Goal: Task Accomplishment & Management: Complete application form

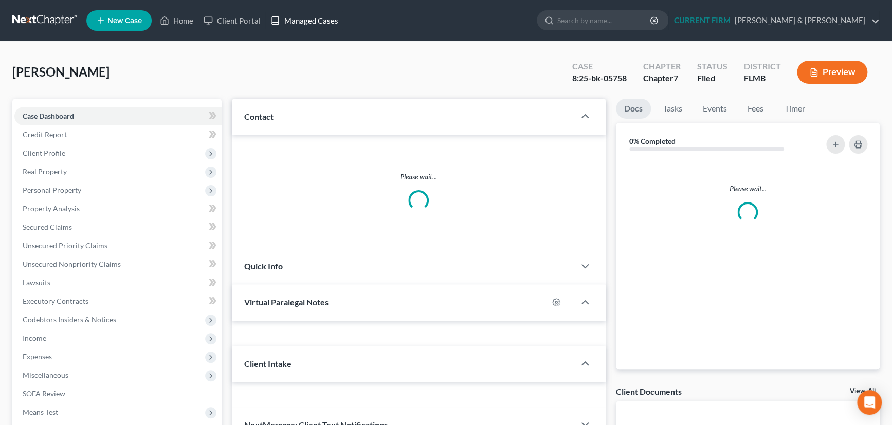
click at [307, 21] on link "Managed Cases" at bounding box center [304, 20] width 78 height 19
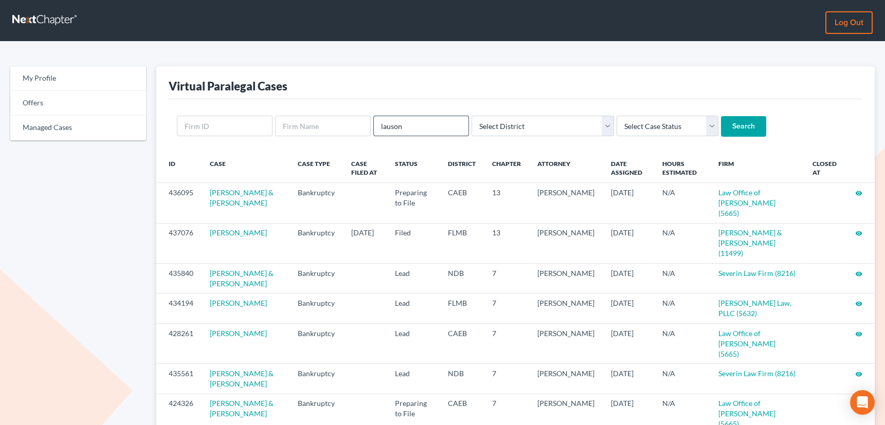
type input "lauson"
click at [721, 116] on input "Search" at bounding box center [743, 126] width 45 height 21
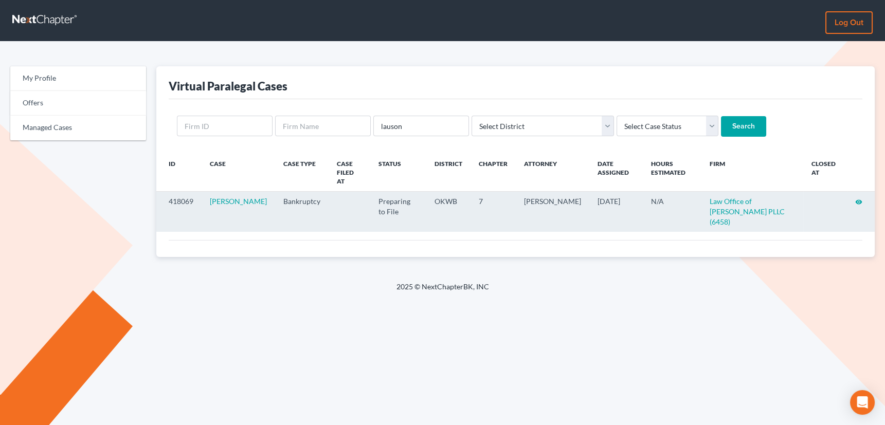
click at [858, 199] on icon "visibility" at bounding box center [858, 202] width 7 height 7
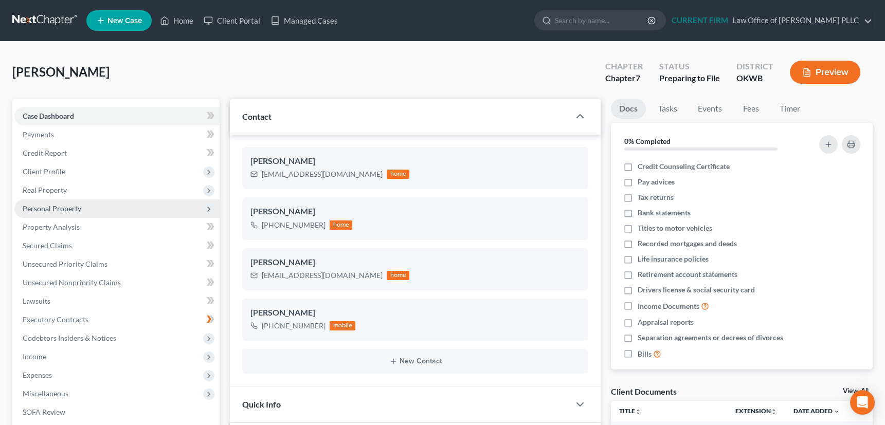
scroll to position [482, 0]
click at [53, 207] on span "Personal Property" at bounding box center [52, 208] width 59 height 9
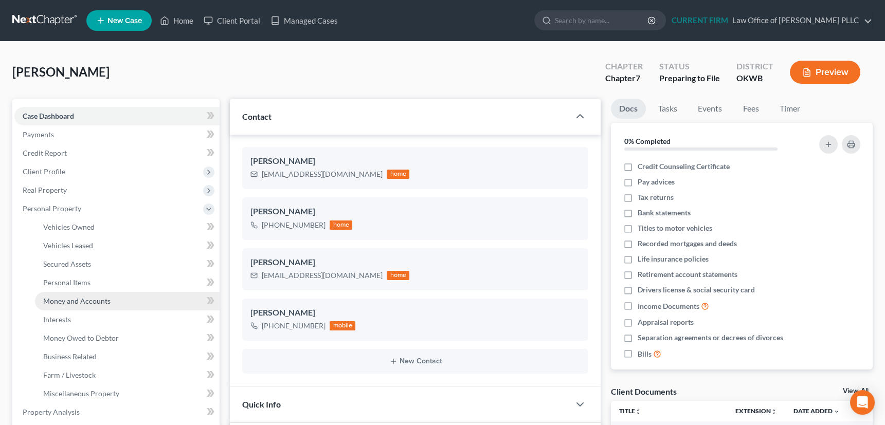
click at [73, 299] on span "Money and Accounts" at bounding box center [76, 301] width 67 height 9
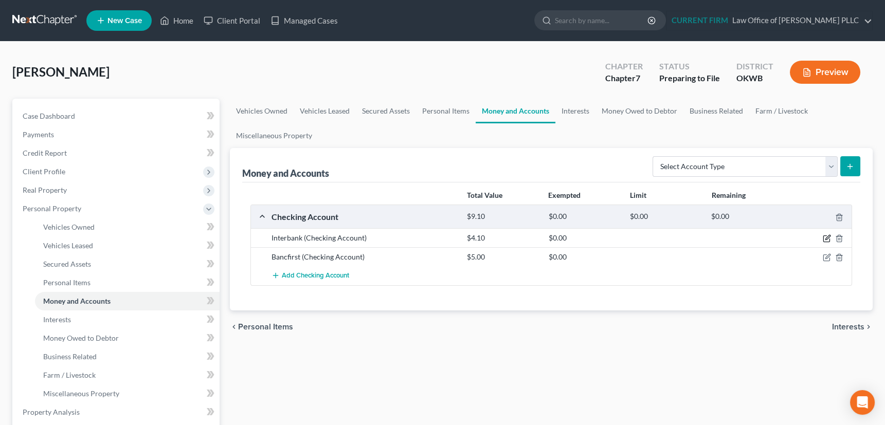
click at [830, 236] on icon "button" at bounding box center [827, 239] width 8 height 8
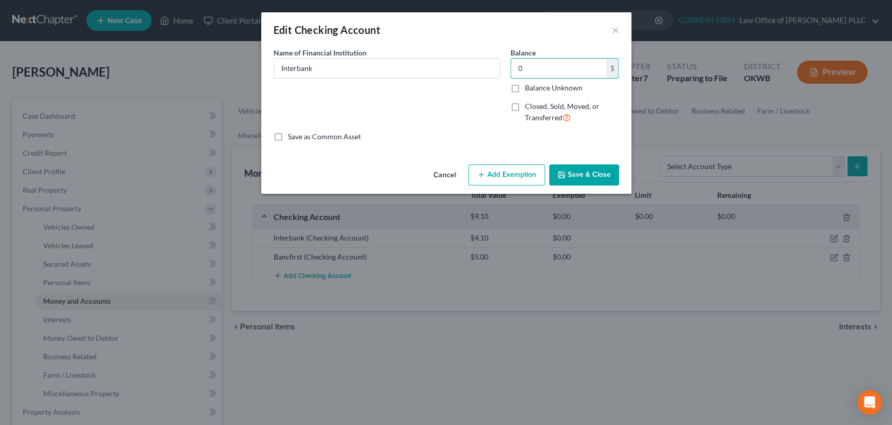
type input "0"
click at [575, 174] on button "Save & Close" at bounding box center [584, 176] width 70 height 22
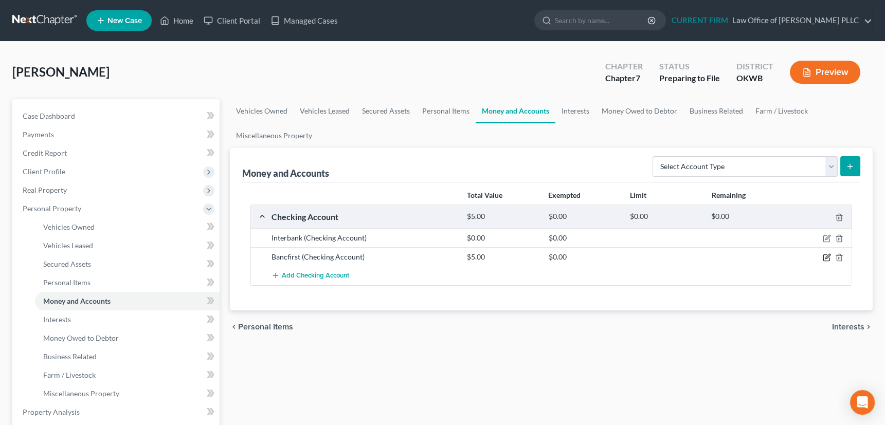
click at [827, 255] on icon "button" at bounding box center [827, 258] width 8 height 8
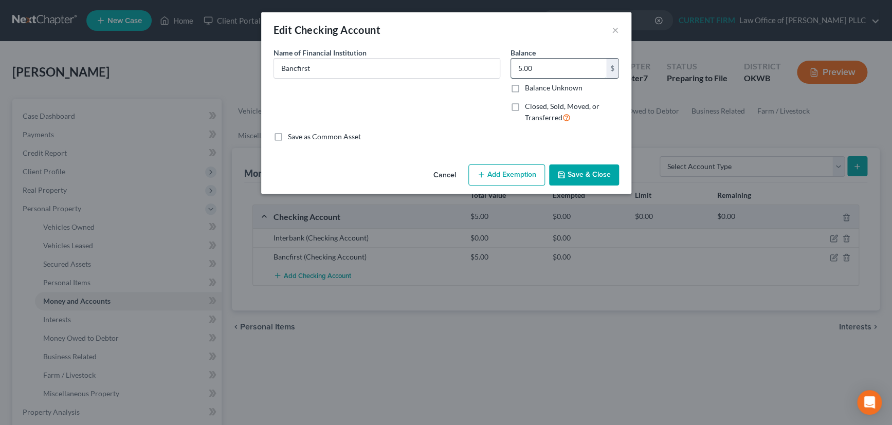
click at [544, 63] on input "5.00" at bounding box center [558, 69] width 95 height 20
type input "981.40"
click at [509, 171] on button "Add Exemption" at bounding box center [507, 176] width 77 height 22
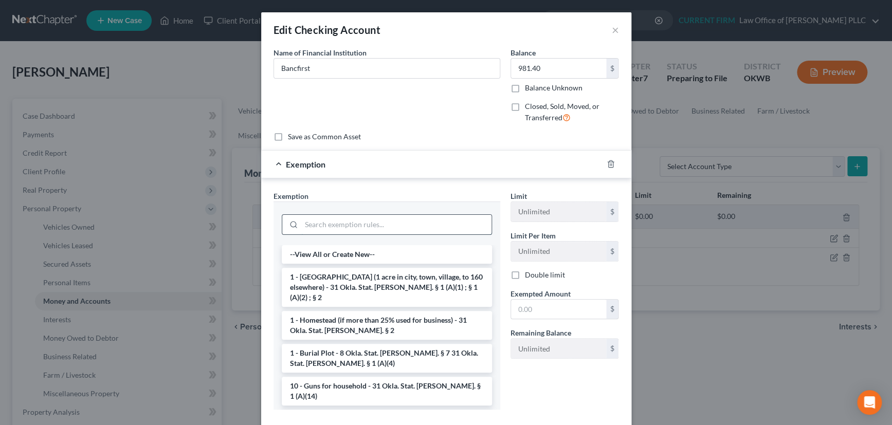
click at [433, 221] on input "search" at bounding box center [396, 225] width 190 height 20
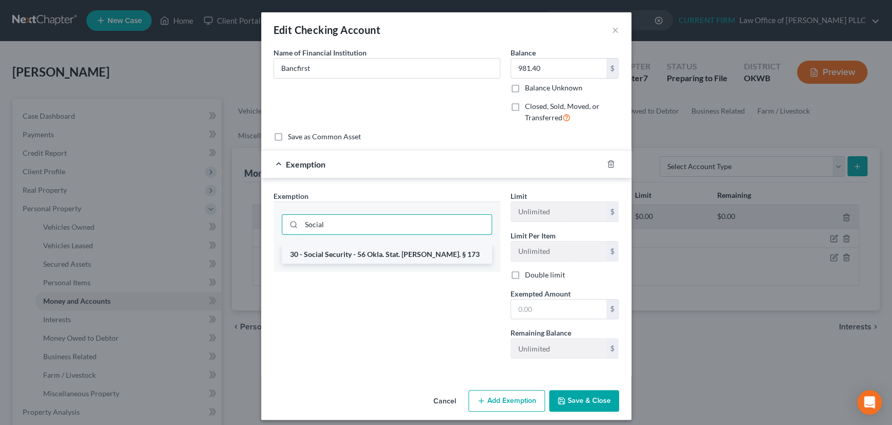
type input "Social"
click at [393, 253] on li "30 - Social Security - 56 Okla. Stat. Ann. § 173" at bounding box center [387, 254] width 210 height 19
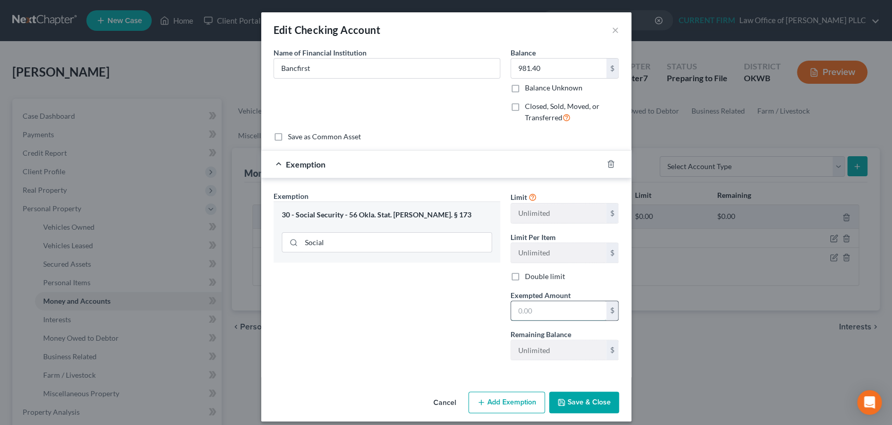
click at [548, 314] on input "text" at bounding box center [558, 311] width 95 height 20
type input "981.40"
click at [582, 401] on button "Save & Close" at bounding box center [584, 403] width 70 height 22
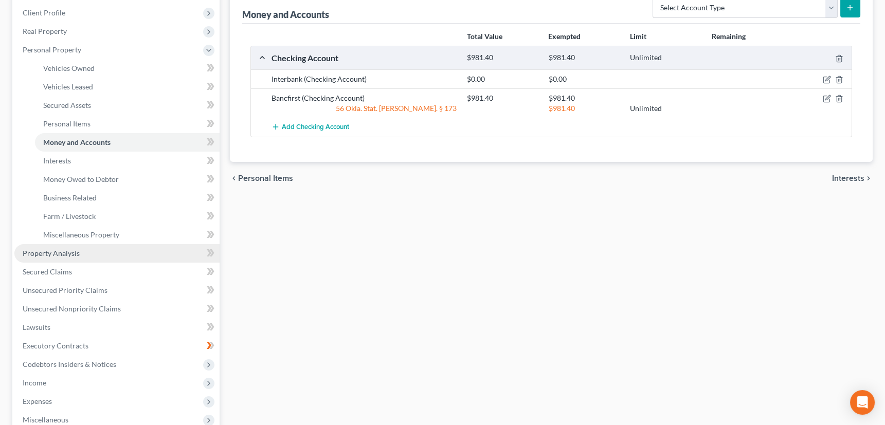
scroll to position [187, 0]
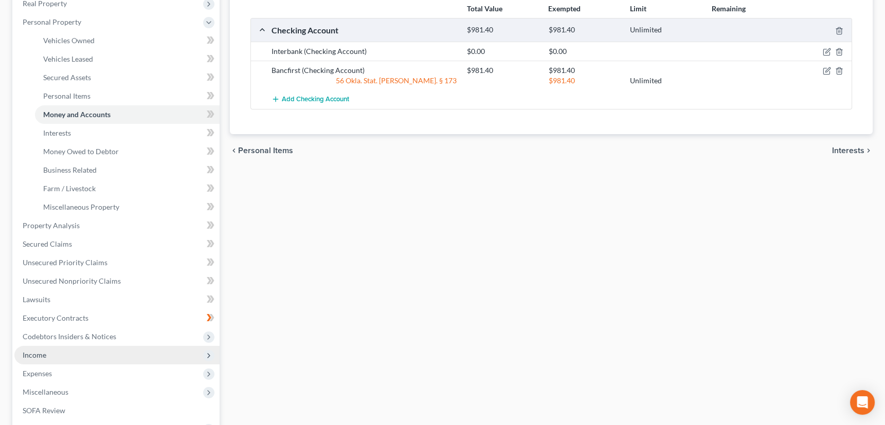
click at [34, 354] on span "Income" at bounding box center [35, 355] width 24 height 9
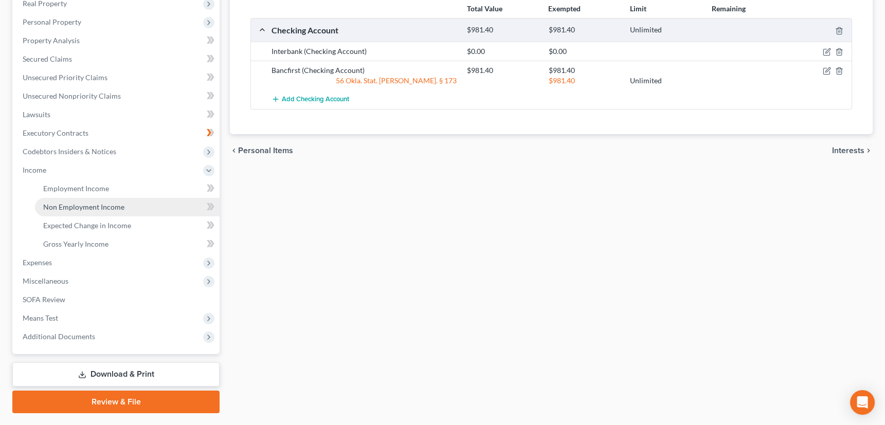
click at [110, 206] on span "Non Employment Income" at bounding box center [83, 207] width 81 height 9
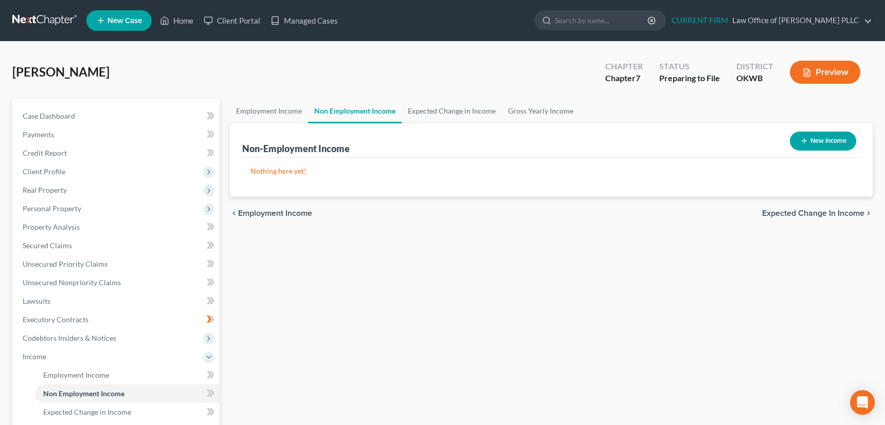
click at [800, 139] on icon "button" at bounding box center [804, 141] width 8 height 8
select select "0"
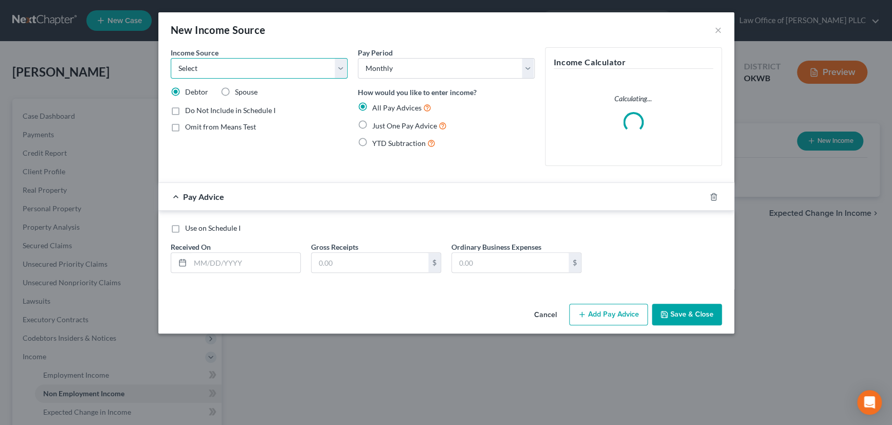
click at [295, 71] on select "Select Unemployment Disability (from employer) Pension Retirement Social Securi…" at bounding box center [259, 68] width 177 height 21
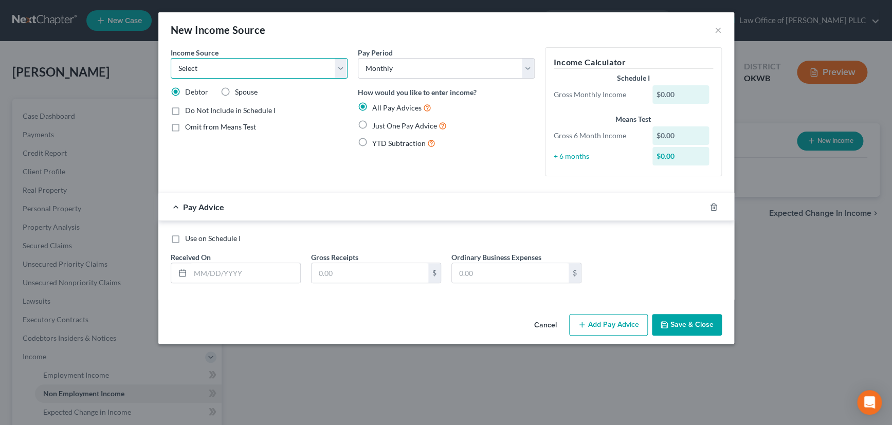
select select "4"
click at [171, 58] on select "Select Unemployment Disability (from employer) Pension Retirement Social Securi…" at bounding box center [259, 68] width 177 height 21
click at [372, 127] on label "Just One Pay Advice" at bounding box center [409, 126] width 75 height 12
click at [376, 127] on input "Just One Pay Advice" at bounding box center [379, 123] width 7 height 7
radio input "true"
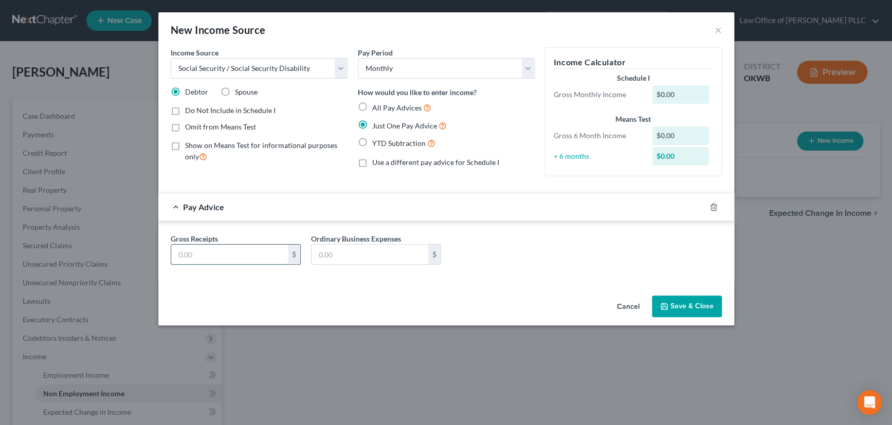
click at [260, 254] on input "text" at bounding box center [229, 255] width 117 height 20
type input "1,078"
click at [693, 300] on button "Save & Close" at bounding box center [687, 307] width 70 height 22
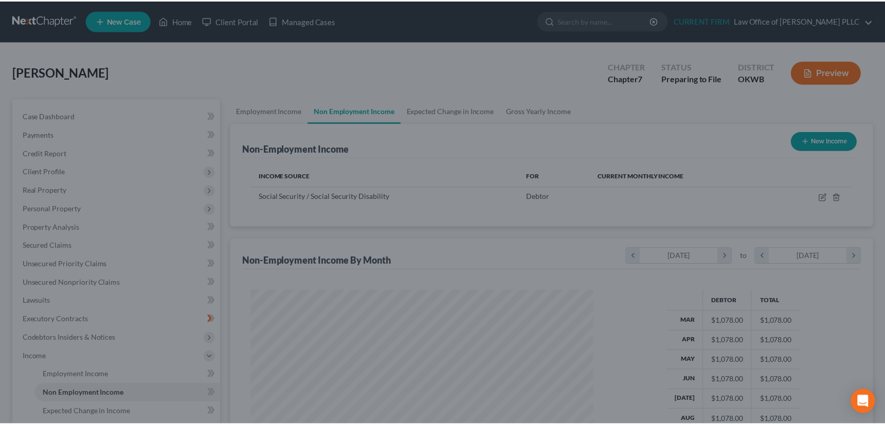
scroll to position [184, 363]
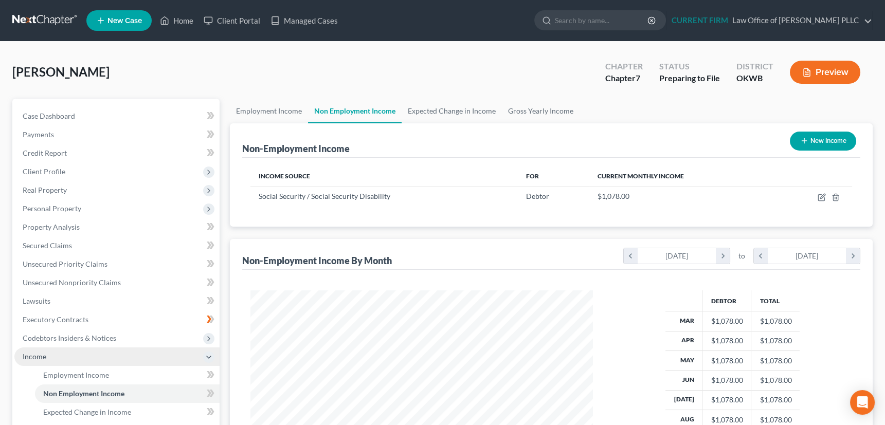
click at [45, 358] on span "Income" at bounding box center [35, 356] width 24 height 9
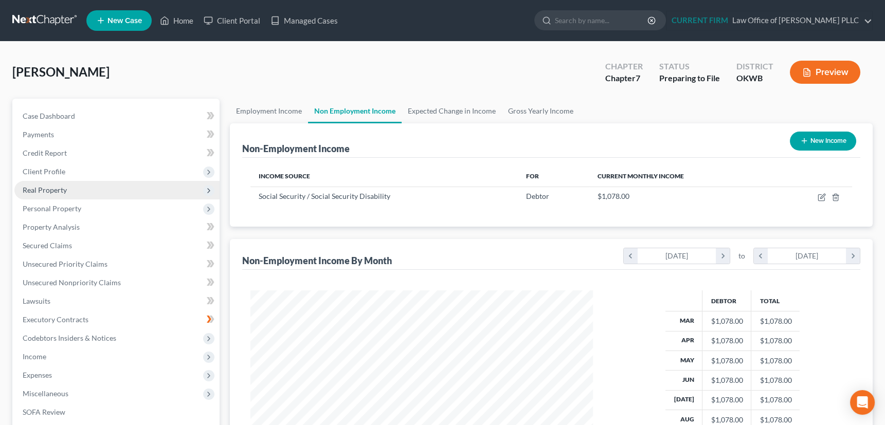
click at [36, 189] on span "Real Property" at bounding box center [45, 190] width 44 height 9
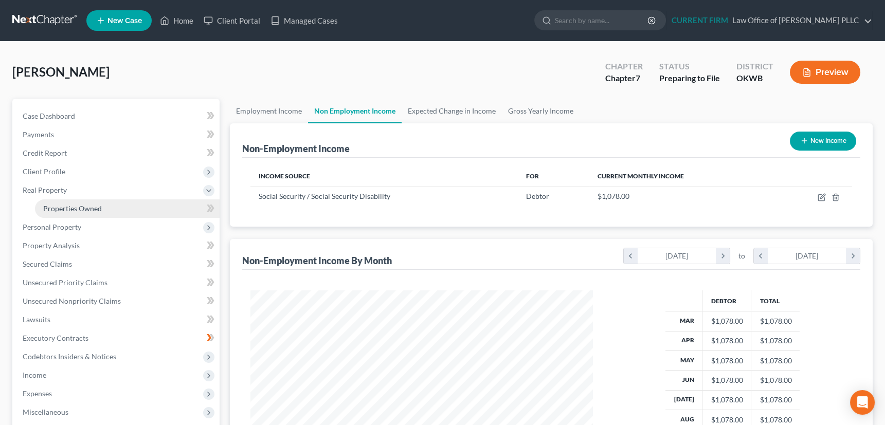
click at [67, 206] on span "Properties Owned" at bounding box center [72, 208] width 59 height 9
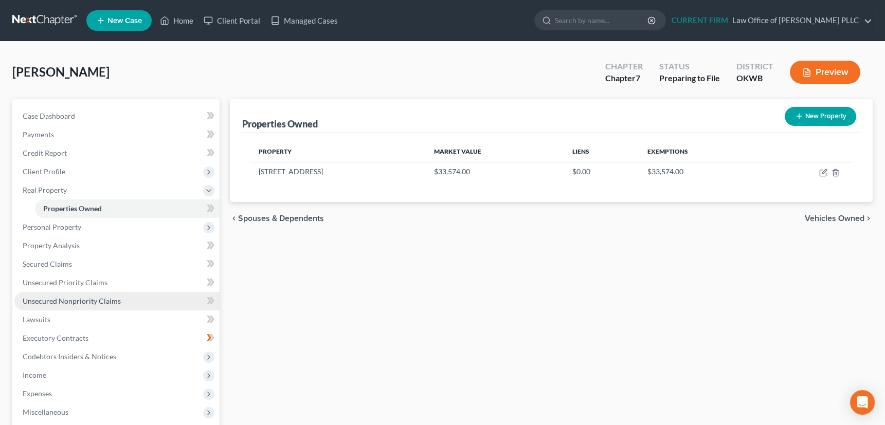
click at [59, 298] on span "Unsecured Nonpriority Claims" at bounding box center [72, 301] width 98 height 9
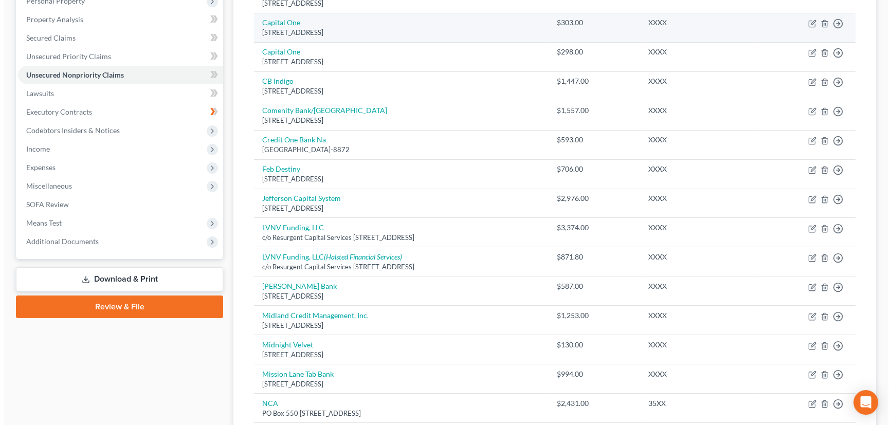
scroll to position [233, 0]
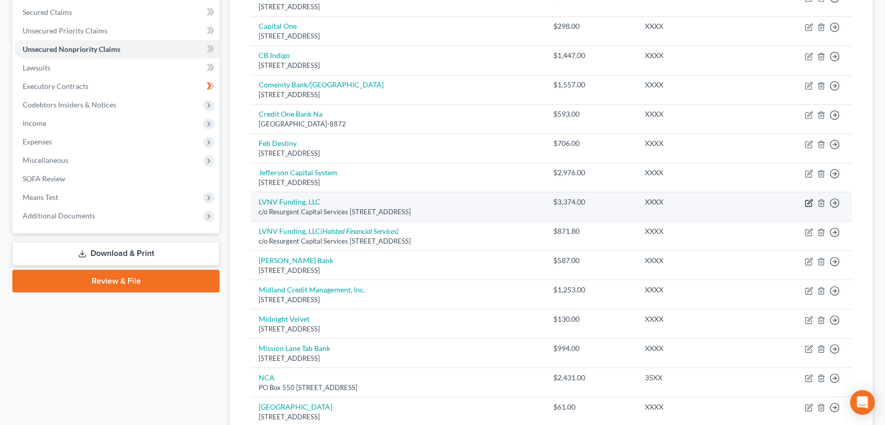
click at [807, 200] on icon "button" at bounding box center [808, 203] width 6 height 6
select select "42"
select select "14"
select select "0"
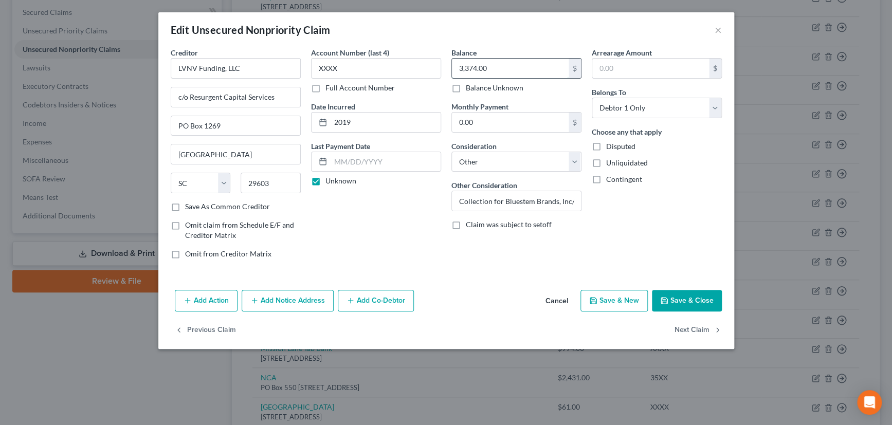
click at [487, 69] on input "3,374.00" at bounding box center [510, 69] width 117 height 20
type input "3,407.22"
click at [273, 298] on button "Add Notice Address" at bounding box center [288, 301] width 92 height 22
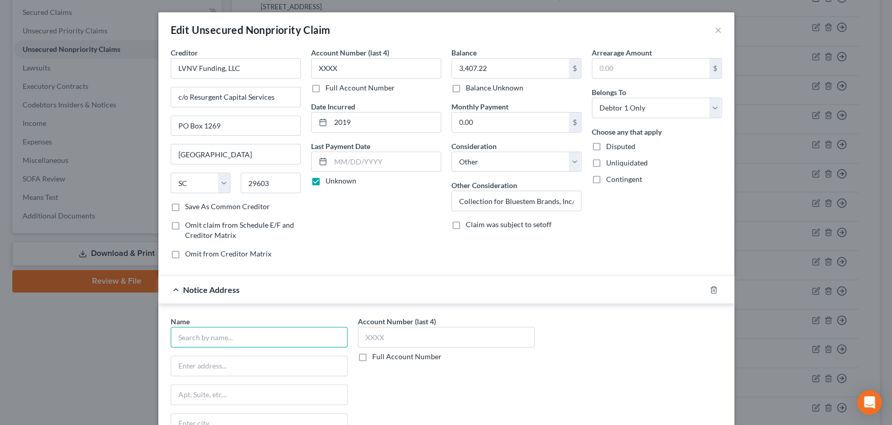
click at [245, 339] on input "text" at bounding box center [259, 337] width 177 height 21
click at [261, 336] on input "Love, Beal & Nixon, P.C," at bounding box center [259, 337] width 177 height 21
type input "Love, Beal & Nixon, P.C."
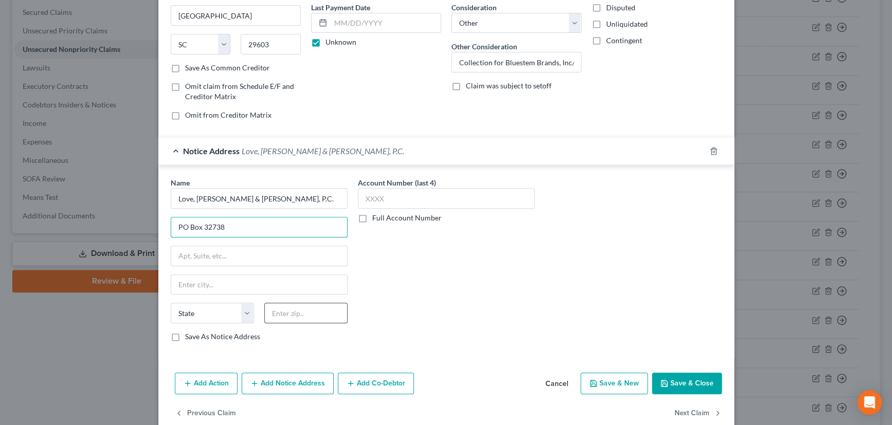
scroll to position [140, 0]
type input "PO Box 32738"
click at [302, 314] on input "text" at bounding box center [305, 312] width 83 height 21
type input "73123"
click at [443, 315] on div "Account Number (last 4) Full Account Number" at bounding box center [446, 262] width 187 height 173
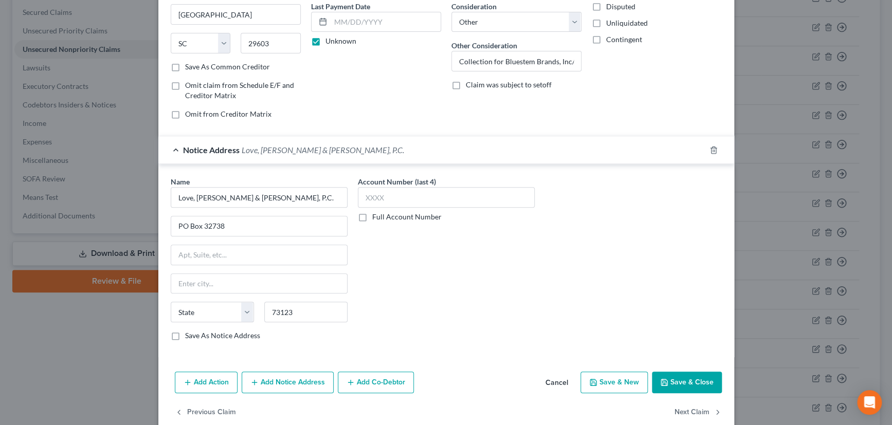
type input "Oklahoma City"
select select "37"
drag, startPoint x: 170, startPoint y: 333, endPoint x: 392, endPoint y: 241, distance: 240.7
click at [185, 333] on label "Save As Notice Address" at bounding box center [222, 336] width 75 height 10
click at [189, 333] on input "Save As Notice Address" at bounding box center [192, 334] width 7 height 7
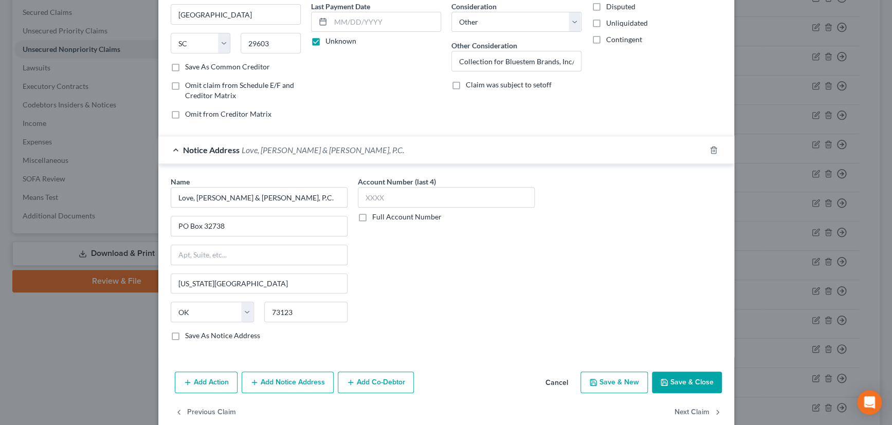
checkbox input "true"
click at [395, 195] on input "text" at bounding box center [446, 197] width 177 height 21
click at [372, 217] on label "Full Account Number" at bounding box center [406, 217] width 69 height 10
click at [376, 217] on input "Full Account Number" at bounding box center [379, 215] width 7 height 7
click at [388, 197] on input "text" at bounding box center [446, 197] width 177 height 21
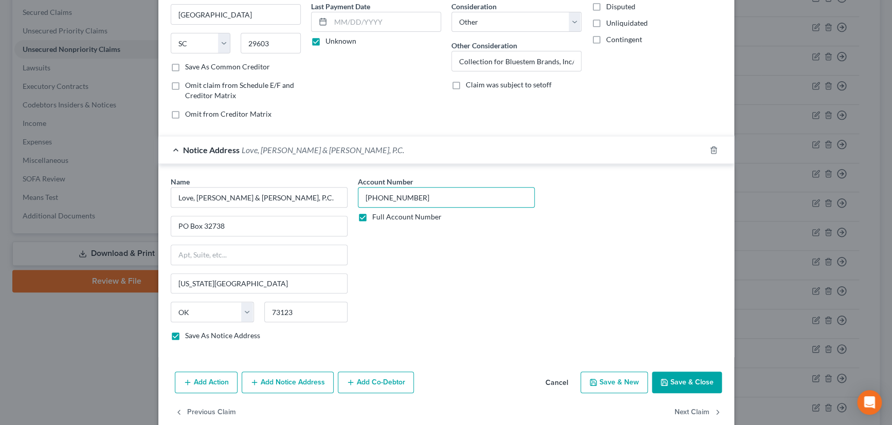
type input "21-01525-0"
click at [439, 149] on div "Notice Address Love, Beal & Nixon, P.C." at bounding box center [431, 149] width 547 height 27
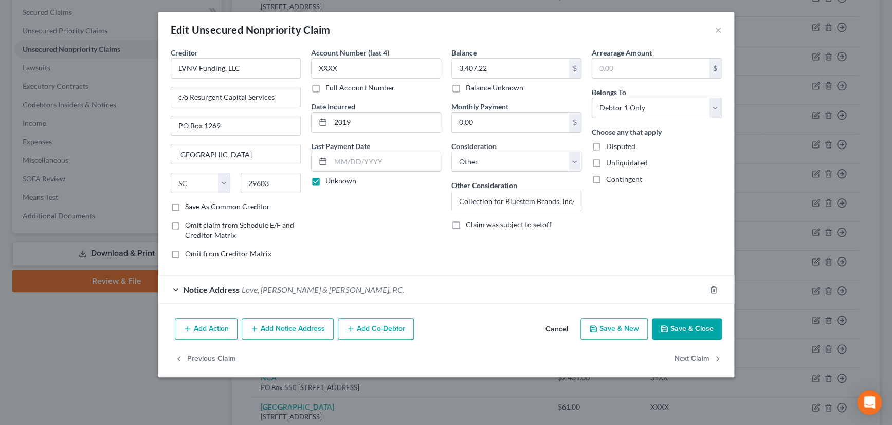
scroll to position [0, 0]
click at [560, 290] on div "Notice Address Love, Beal & Nixon, P.C." at bounding box center [431, 289] width 547 height 27
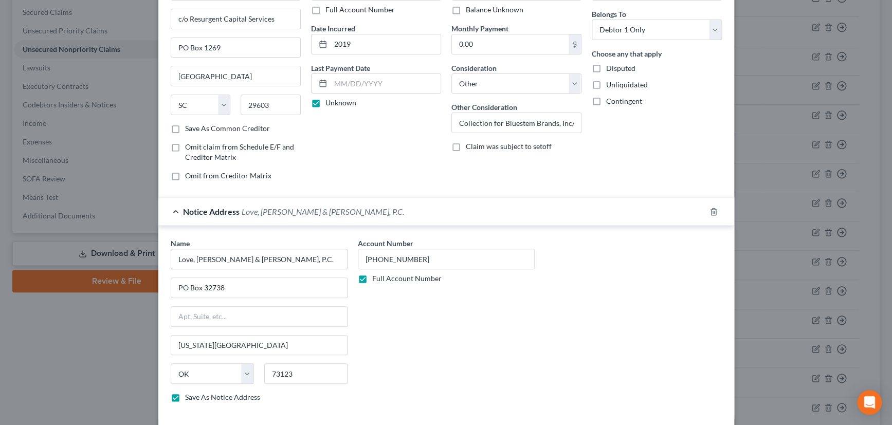
scroll to position [93, 0]
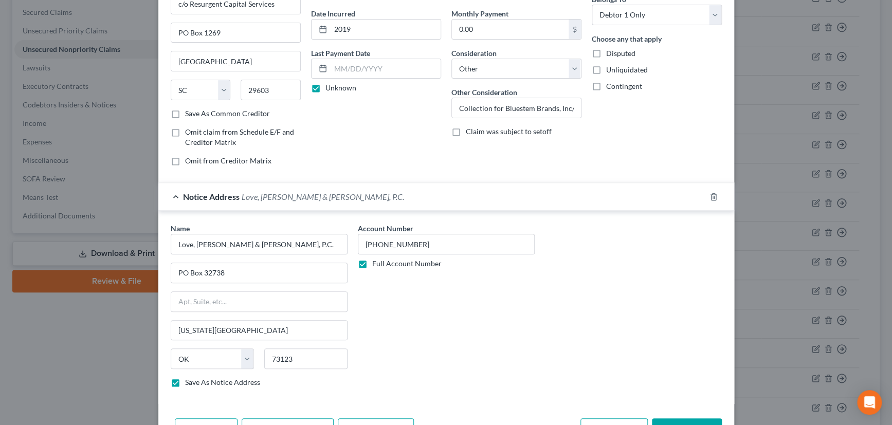
click at [513, 195] on div "Notice Address Love, Beal & Nixon, P.C." at bounding box center [431, 196] width 547 height 27
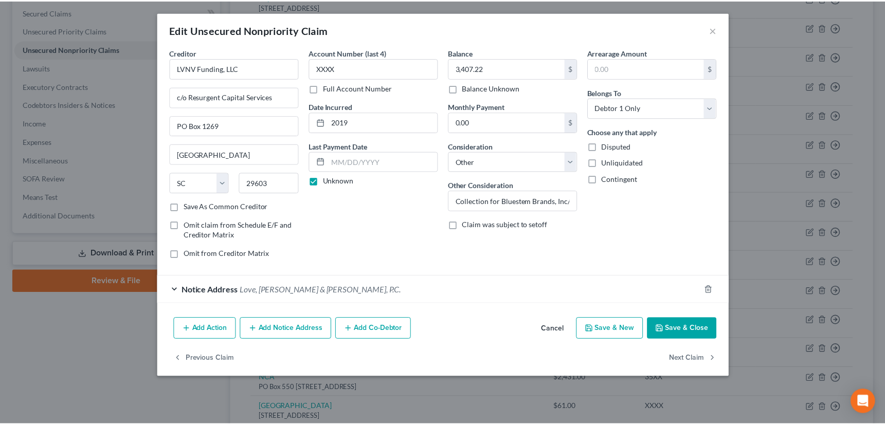
scroll to position [0, 0]
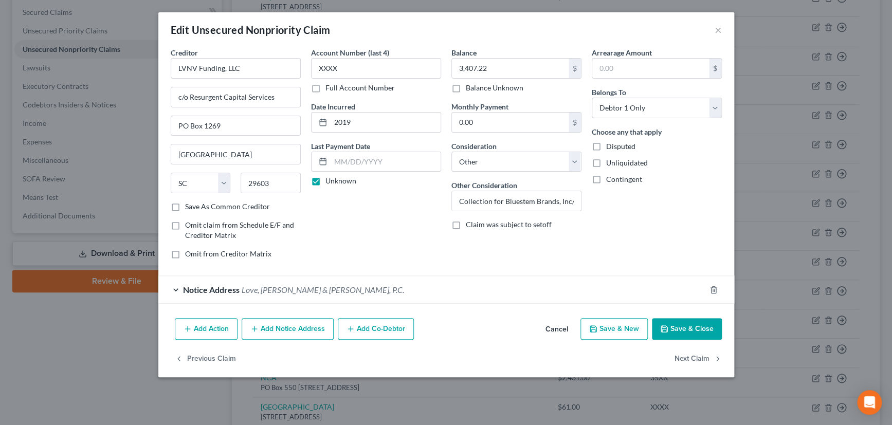
click at [671, 324] on button "Save & Close" at bounding box center [687, 329] width 70 height 22
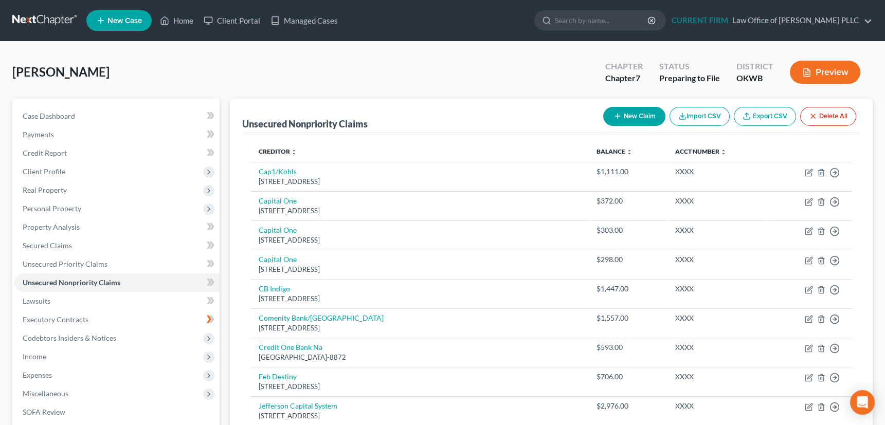
click at [614, 114] on icon "button" at bounding box center [618, 116] width 8 height 8
select select "0"
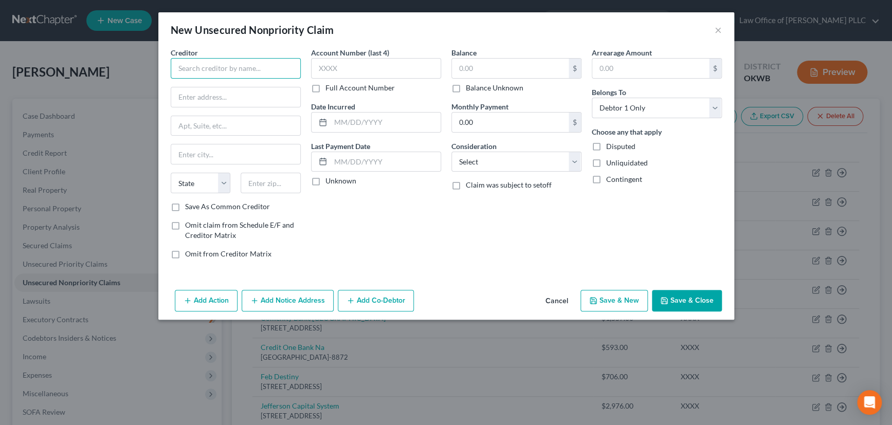
click at [219, 66] on input "text" at bounding box center [236, 68] width 130 height 21
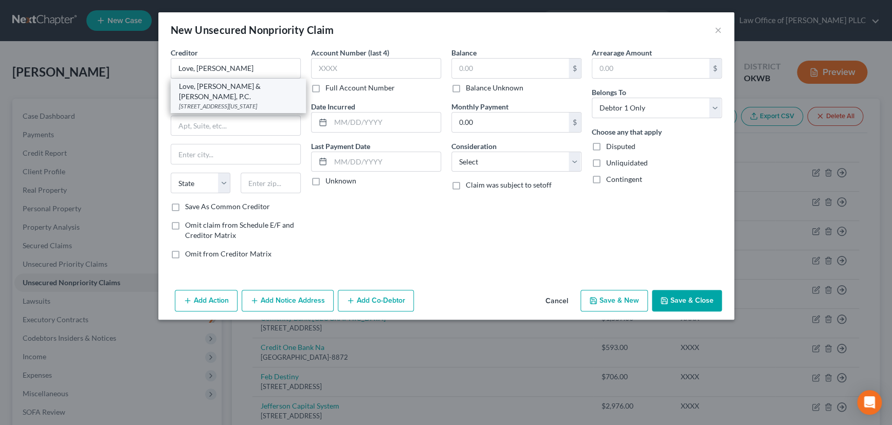
click at [215, 90] on div "Love, Beal & Nixon, P.C." at bounding box center [238, 91] width 119 height 21
type input "Love, Beal & Nixon, P.C."
type input "PO Box 32738"
type input "Oklahoma City"
select select "37"
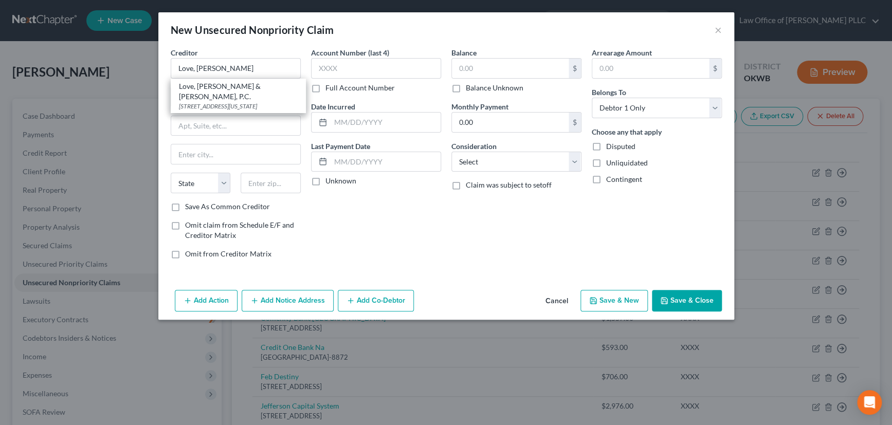
type input "73123"
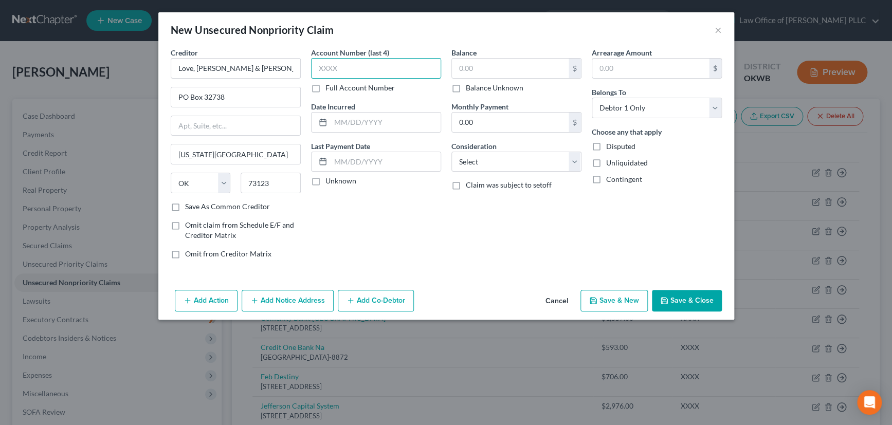
click at [354, 71] on input "text" at bounding box center [376, 68] width 130 height 21
click at [326, 87] on label "Full Account Number" at bounding box center [360, 88] width 69 height 10
click at [330, 87] on input "Full Account Number" at bounding box center [333, 86] width 7 height 7
click at [354, 70] on input "text" at bounding box center [376, 68] width 130 height 21
type input "23-12095-0"
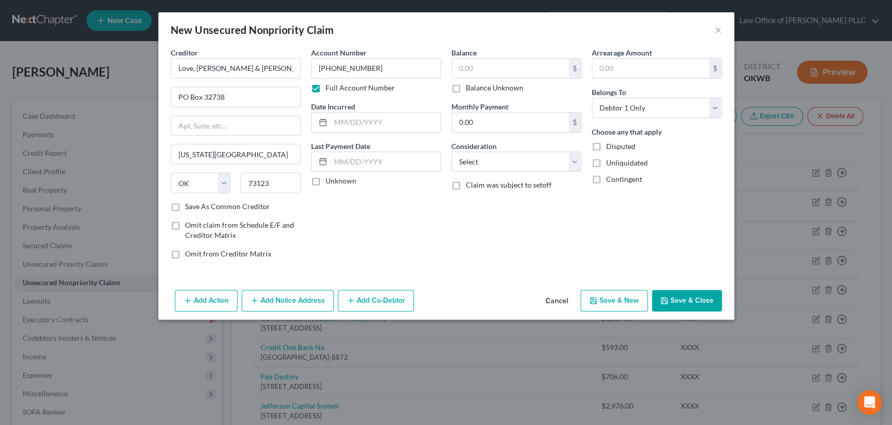
click at [326, 180] on label "Unknown" at bounding box center [341, 181] width 31 height 10
click at [330, 180] on input "Unknown" at bounding box center [333, 179] width 7 height 7
checkbox input "true"
click at [484, 69] on input "text" at bounding box center [510, 69] width 117 height 20
type input "1,309.71"
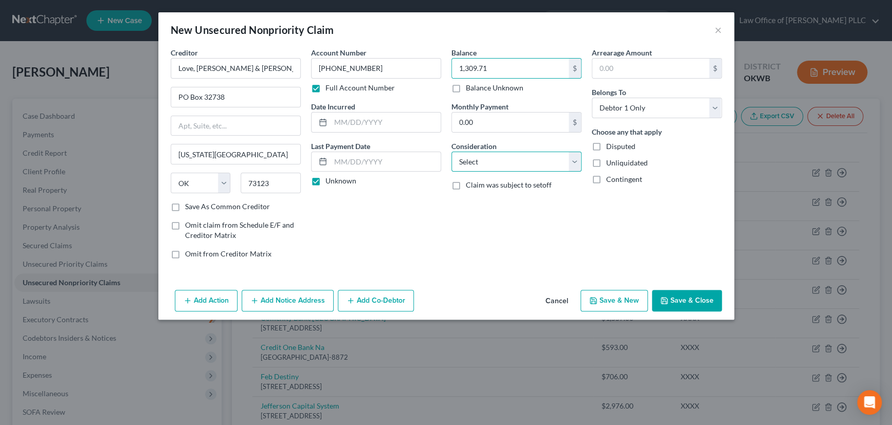
click at [487, 165] on select "Select Cable / Satellite Services Collection Agency Credit Card Debt Debt Couns…" at bounding box center [517, 162] width 130 height 21
select select "1"
click at [452, 152] on select "Select Cable / Satellite Services Collection Agency Credit Card Debt Debt Couns…" at bounding box center [517, 162] width 130 height 21
click at [185, 206] on label "Save As Common Creditor" at bounding box center [227, 207] width 85 height 10
click at [189, 206] on input "Save As Common Creditor" at bounding box center [192, 205] width 7 height 7
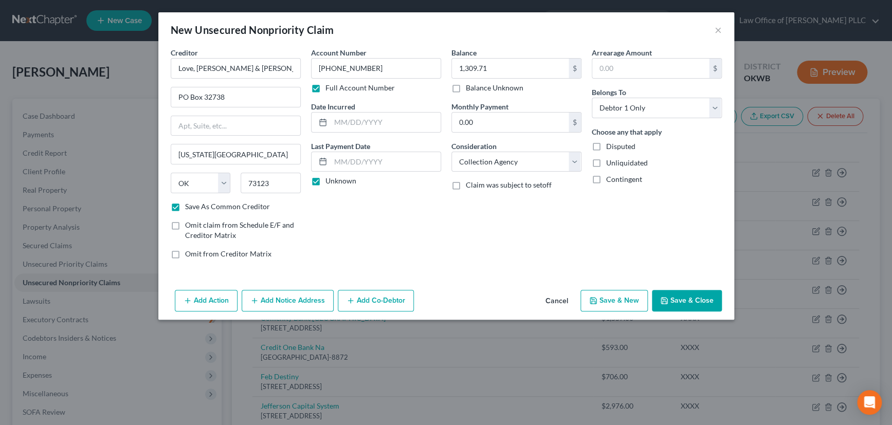
click at [685, 299] on button "Save & Close" at bounding box center [687, 301] width 70 height 22
checkbox input "false"
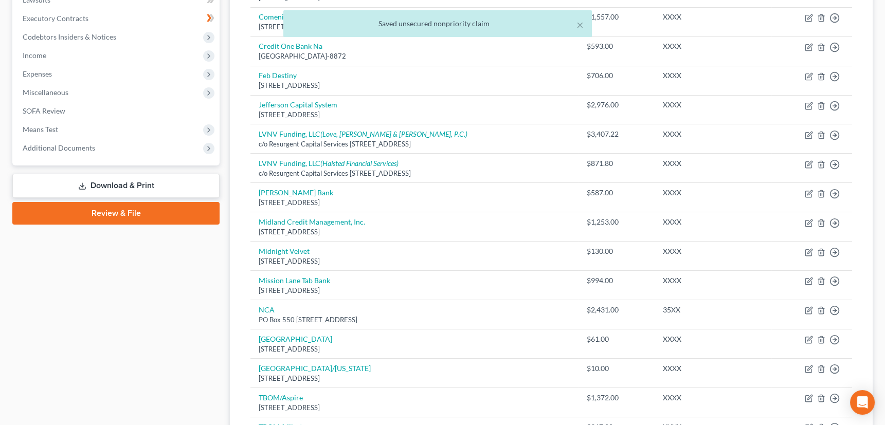
scroll to position [327, 0]
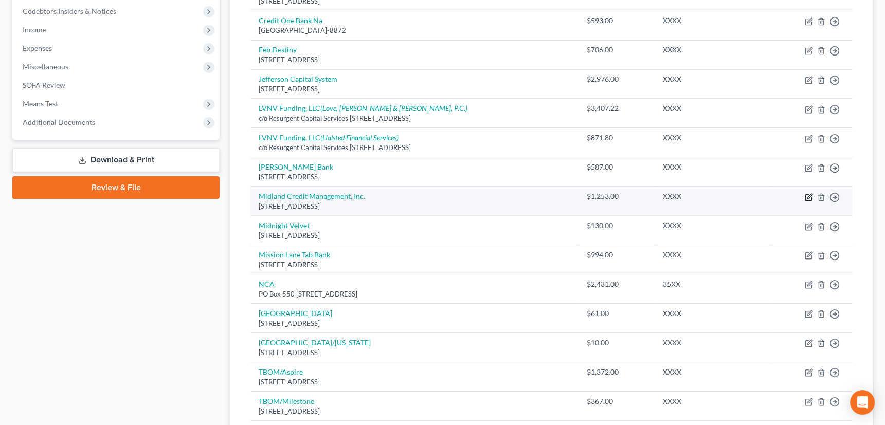
click at [806, 196] on icon "button" at bounding box center [809, 197] width 8 height 8
select select "23"
select select "14"
select select "0"
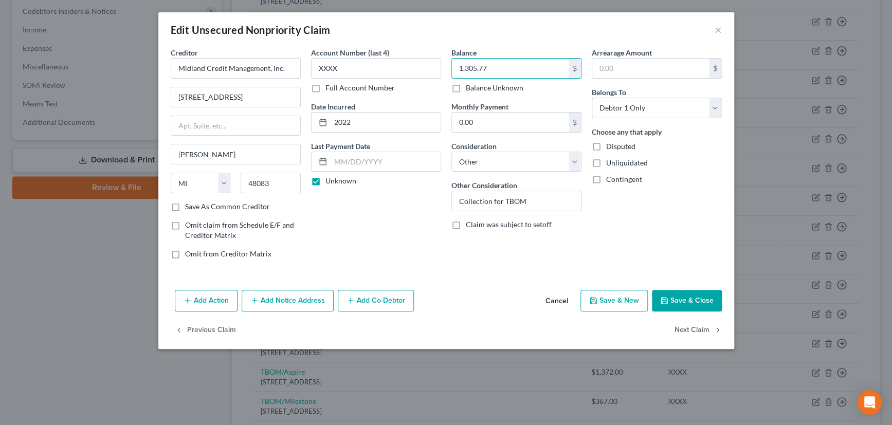
type input "1,305.77"
click at [285, 297] on button "Add Notice Address" at bounding box center [288, 301] width 92 height 22
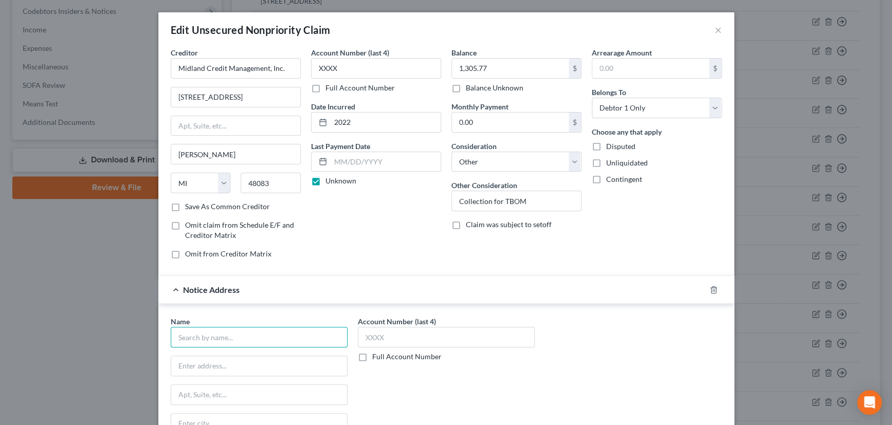
click at [226, 339] on input "text" at bounding box center [259, 337] width 177 height 21
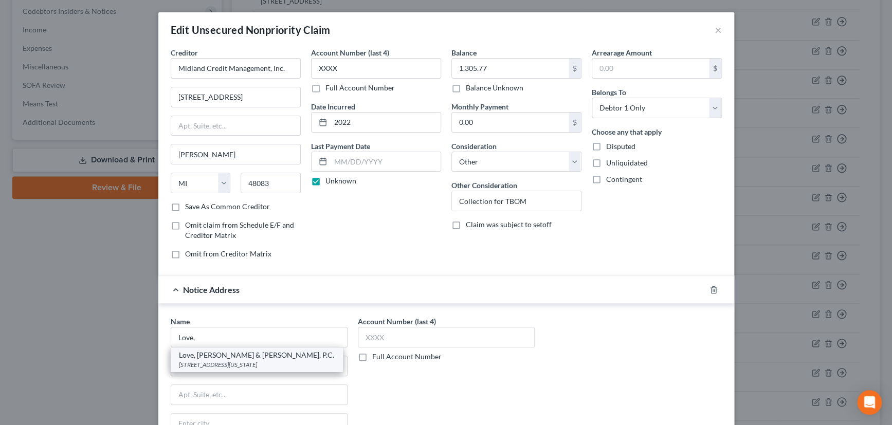
click at [220, 357] on div "Love, Beal & Nixon, P.C." at bounding box center [256, 355] width 155 height 10
type input "Love, Beal & Nixon, P.C."
type input "PO Box 32738"
type input "Oklahoma City"
select select "37"
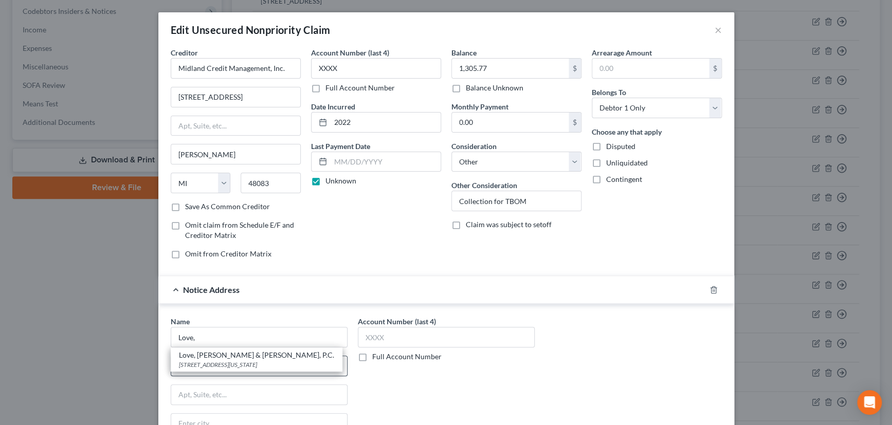
type input "73123"
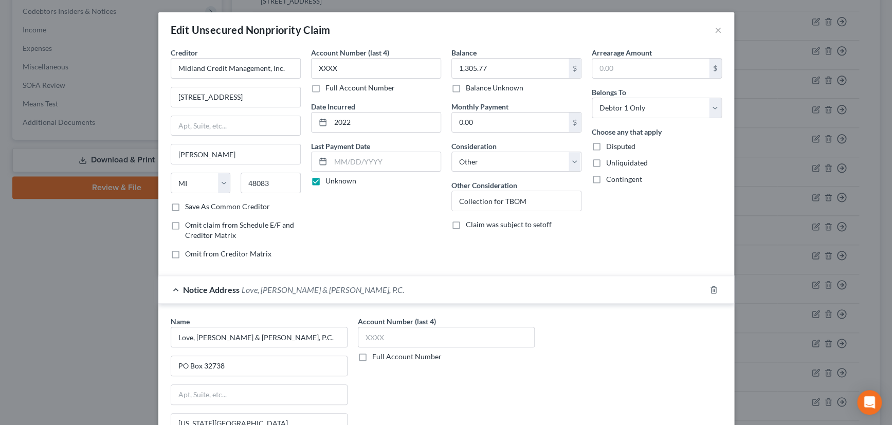
click at [372, 358] on label "Full Account Number" at bounding box center [406, 357] width 69 height 10
click at [376, 358] on input "Full Account Number" at bounding box center [379, 355] width 7 height 7
click at [391, 338] on input "text" at bounding box center [446, 337] width 177 height 21
type input "24-00779-0"
click at [493, 288] on div "Notice Address Love, Beal & Nixon, P.C." at bounding box center [431, 289] width 547 height 27
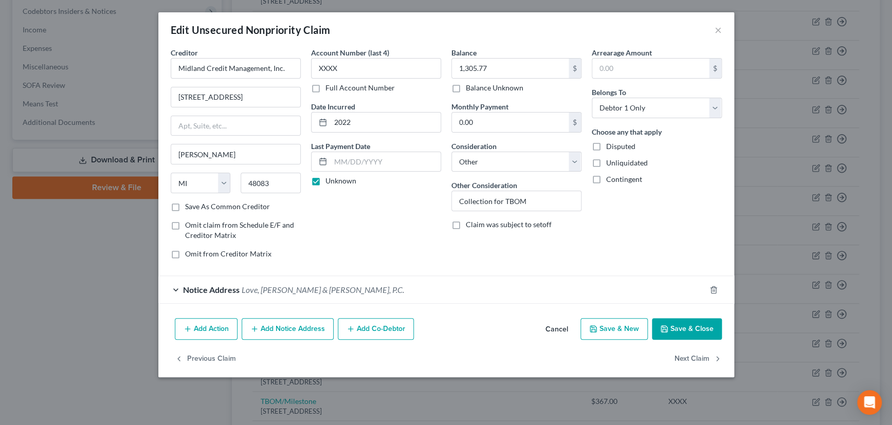
click at [676, 327] on button "Save & Close" at bounding box center [687, 329] width 70 height 22
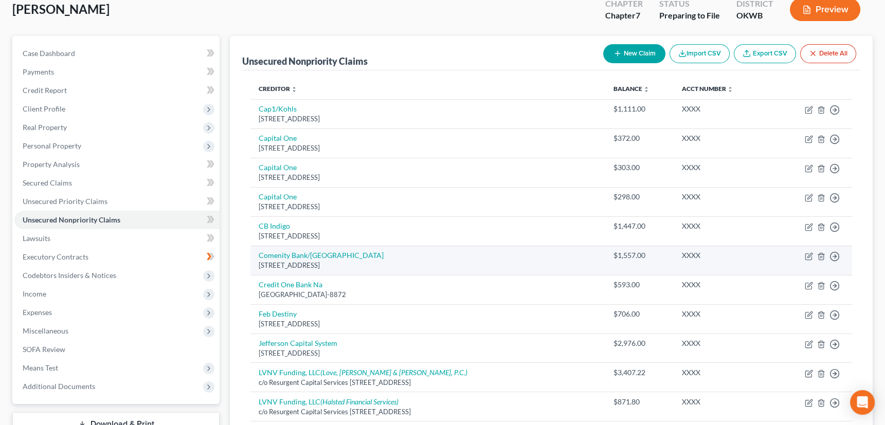
scroll to position [46, 0]
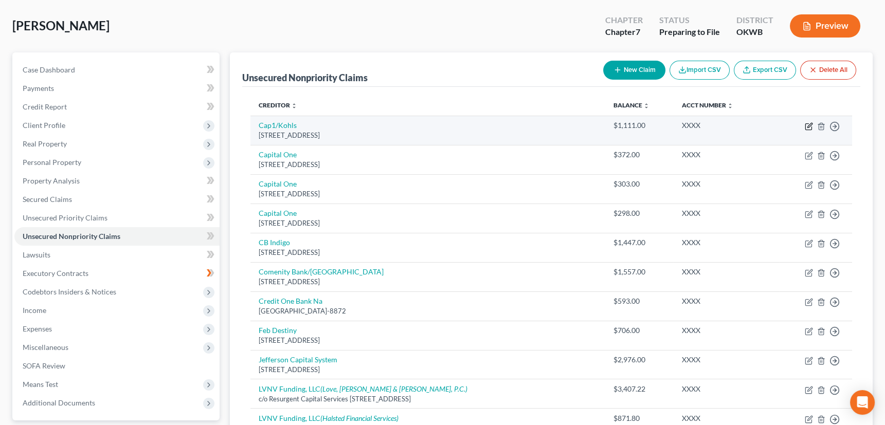
click at [807, 123] on icon "button" at bounding box center [809, 126] width 8 height 8
select select "46"
select select "2"
select select "0"
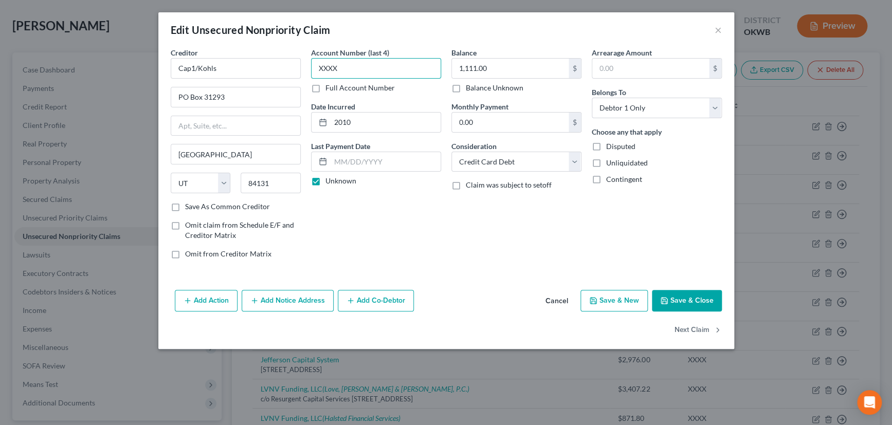
drag, startPoint x: 360, startPoint y: 68, endPoint x: 307, endPoint y: 72, distance: 53.6
click at [307, 72] on div "Account Number (last 4) XXXX Full Account Number Date Incurred 2010 Last Paymen…" at bounding box center [376, 157] width 140 height 220
type input "4060"
click at [685, 300] on button "Save & Close" at bounding box center [687, 301] width 70 height 22
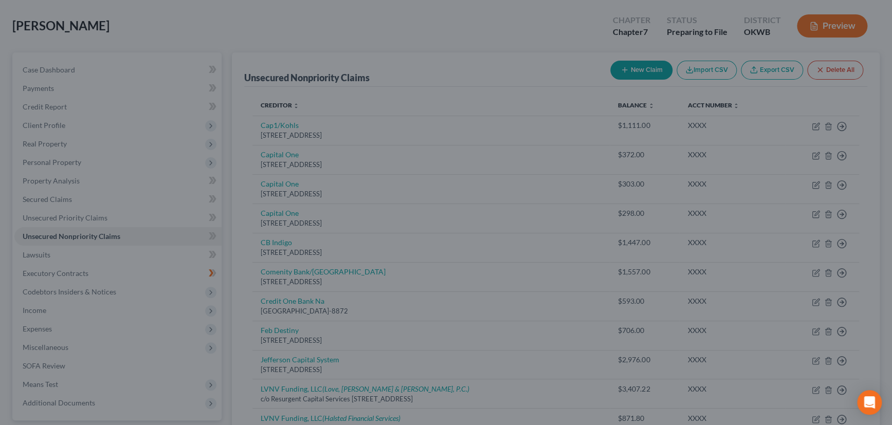
type input "0"
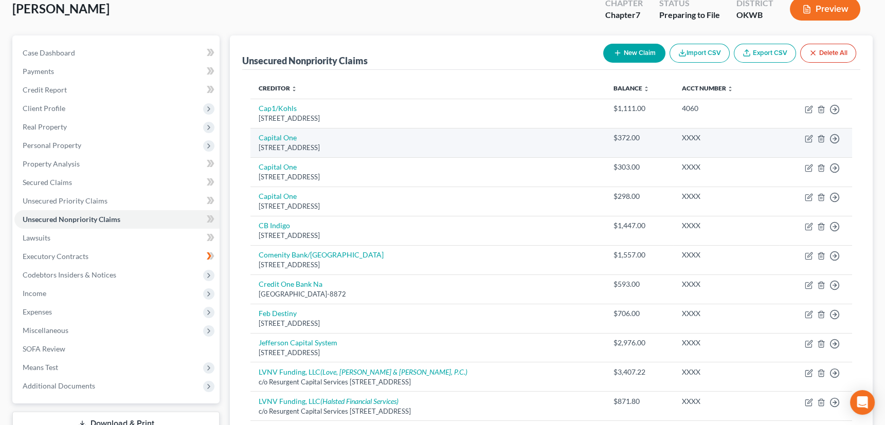
scroll to position [0, 0]
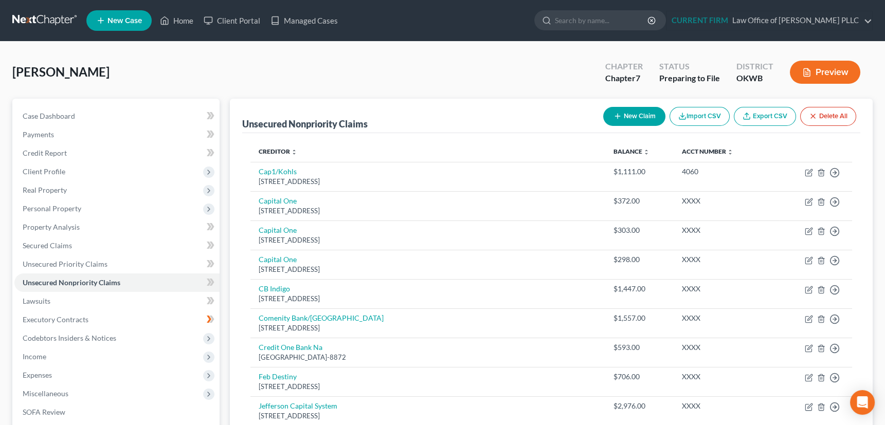
click at [622, 117] on button "New Claim" at bounding box center [634, 116] width 62 height 19
select select "0"
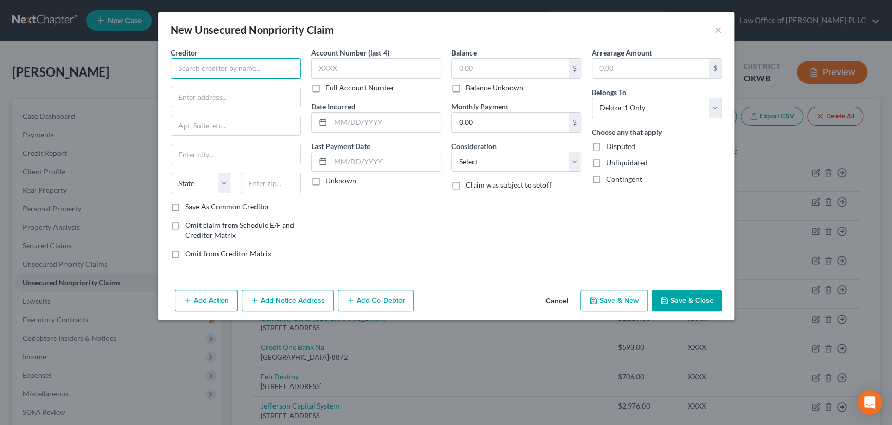
click at [257, 67] on input "text" at bounding box center [236, 68] width 130 height 21
type input "I.C. Systems, Inc."
click at [211, 93] on input "text" at bounding box center [235, 97] width 129 height 20
type input "PO Box 64378"
click at [275, 183] on input "text" at bounding box center [271, 183] width 60 height 21
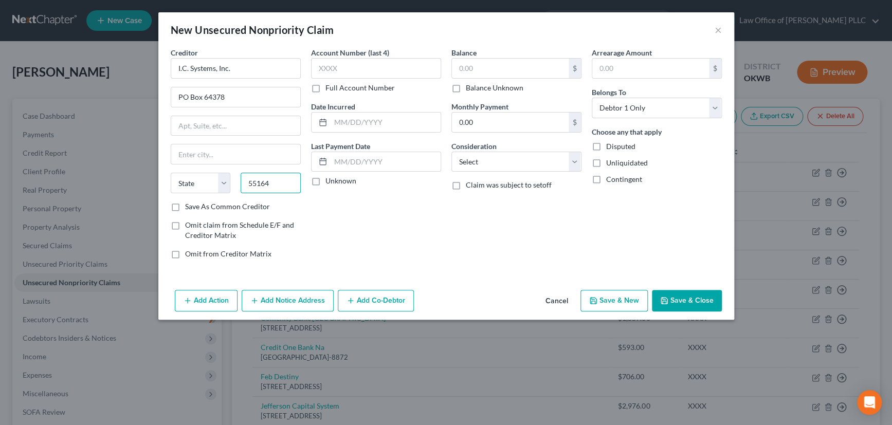
type input "55164"
type input "Saint Paul"
select select "24"
click at [277, 182] on input "55164" at bounding box center [271, 183] width 60 height 21
type input "55164-0378"
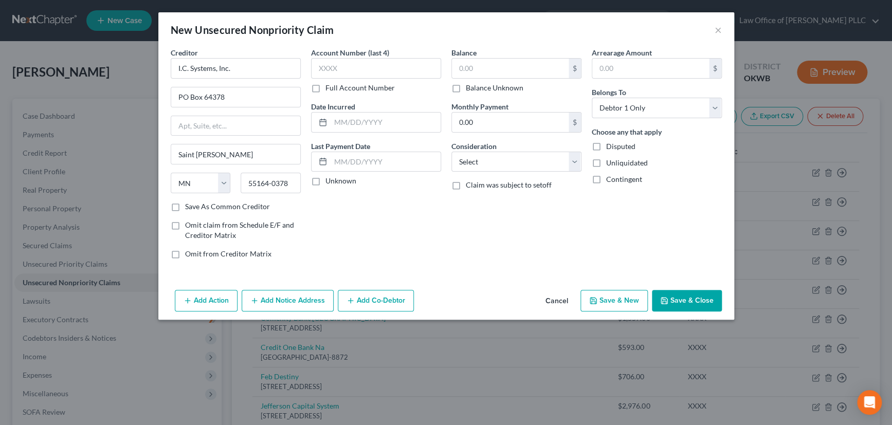
click at [412, 234] on div "Account Number (last 4) Full Account Number Date Incurred Last Payment Date Unk…" at bounding box center [376, 157] width 140 height 220
click at [185, 205] on label "Save As Common Creditor" at bounding box center [227, 207] width 85 height 10
click at [189, 205] on input "Save As Common Creditor" at bounding box center [192, 205] width 7 height 7
checkbox input "true"
click at [358, 65] on input "text" at bounding box center [376, 68] width 130 height 21
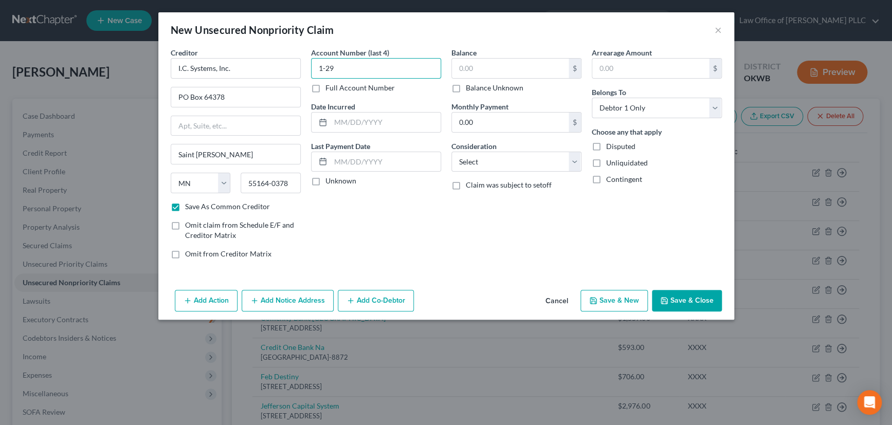
type input "1-29"
click at [326, 180] on label "Unknown" at bounding box center [341, 181] width 31 height 10
click at [330, 180] on input "Unknown" at bounding box center [333, 179] width 7 height 7
checkbox input "true"
click at [492, 67] on input "text" at bounding box center [510, 69] width 117 height 20
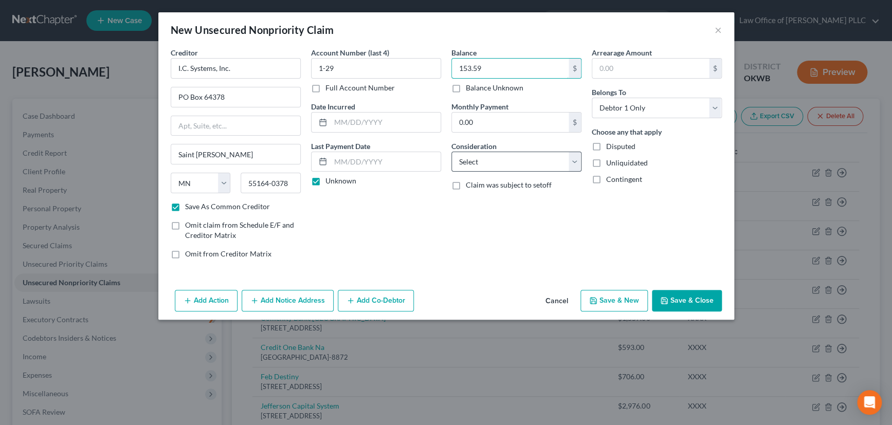
type input "153.59"
click at [546, 159] on select "Select Cable / Satellite Services Collection Agency Credit Card Debt Debt Couns…" at bounding box center [517, 162] width 130 height 21
select select "1"
click at [452, 152] on select "Select Cable / Satellite Services Collection Agency Credit Card Debt Debt Couns…" at bounding box center [517, 162] width 130 height 21
click at [688, 294] on button "Save & Close" at bounding box center [687, 301] width 70 height 22
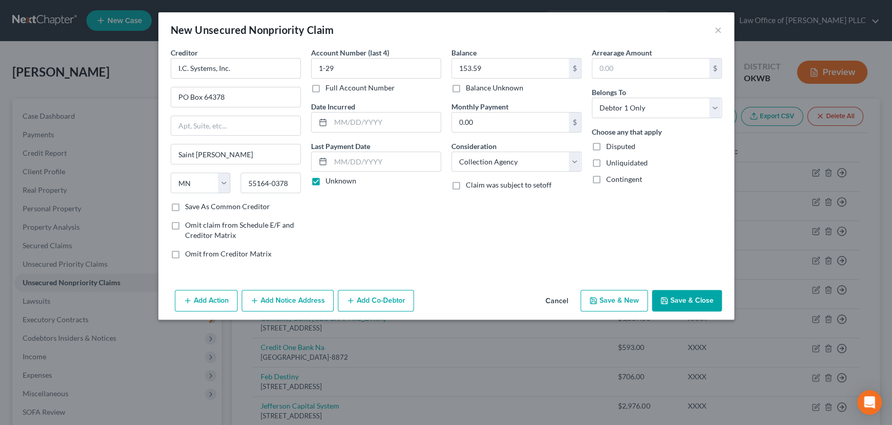
checkbox input "false"
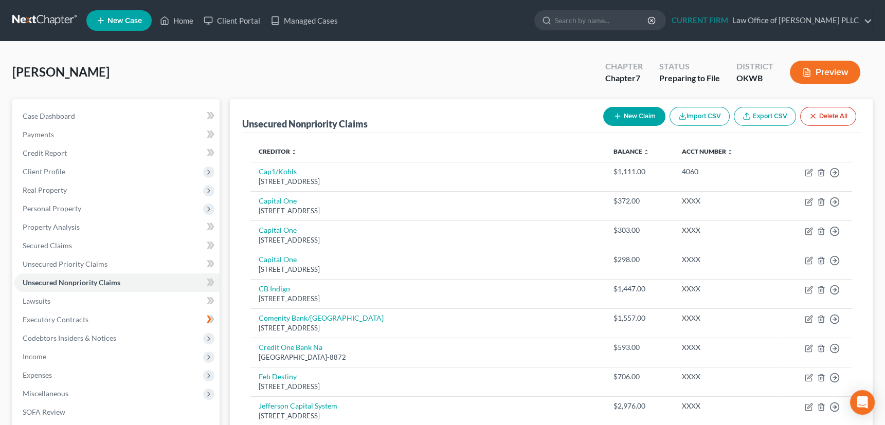
click at [615, 112] on icon "button" at bounding box center [618, 116] width 8 height 8
select select "0"
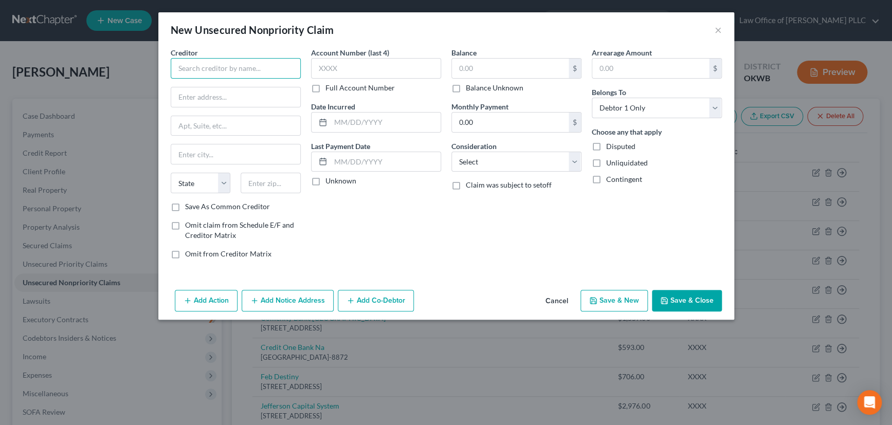
click at [235, 71] on input "text" at bounding box center [236, 68] width 130 height 21
type input "Credit Collection Services"
click at [217, 100] on input "text" at bounding box center [235, 97] width 129 height 20
type input "725 Canton St"
click at [265, 183] on input "text" at bounding box center [271, 183] width 60 height 21
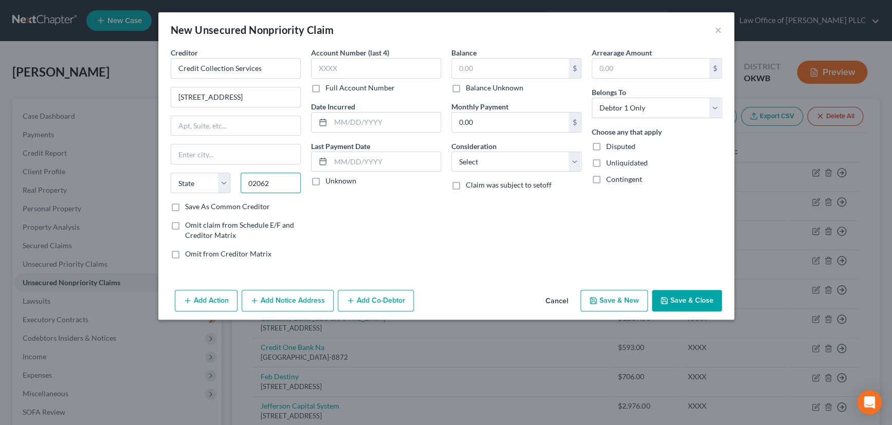
type input "02062"
type input "Norwood"
select select "22"
click at [185, 205] on label "Save As Common Creditor" at bounding box center [227, 207] width 85 height 10
click at [189, 205] on input "Save As Common Creditor" at bounding box center [192, 205] width 7 height 7
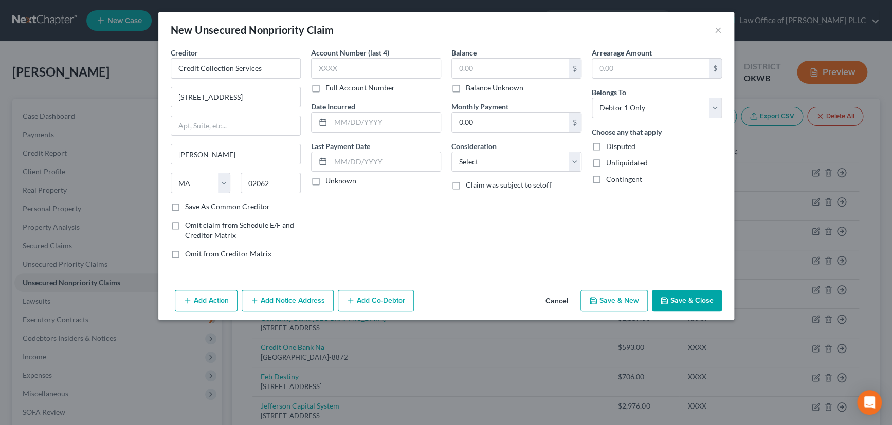
checkbox input "true"
click at [350, 63] on input "text" at bounding box center [376, 68] width 130 height 21
type input "0909"
click at [326, 182] on label "Unknown" at bounding box center [341, 181] width 31 height 10
click at [330, 182] on input "Unknown" at bounding box center [333, 179] width 7 height 7
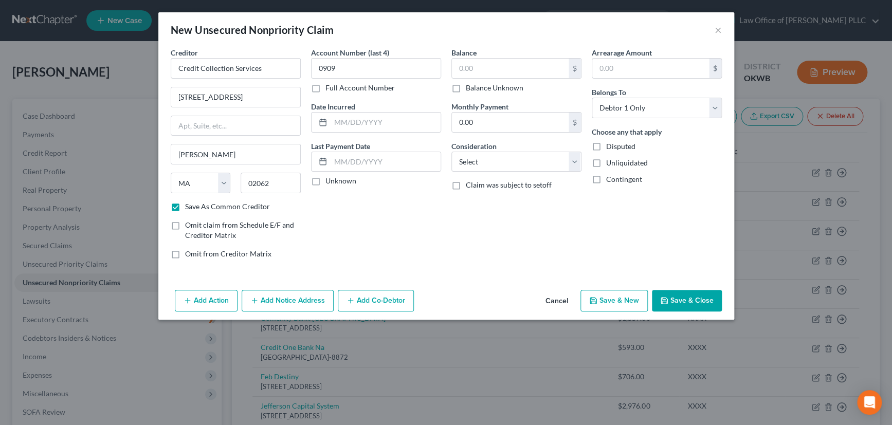
checkbox input "true"
click at [496, 67] on input "text" at bounding box center [510, 69] width 117 height 20
type input "77.88"
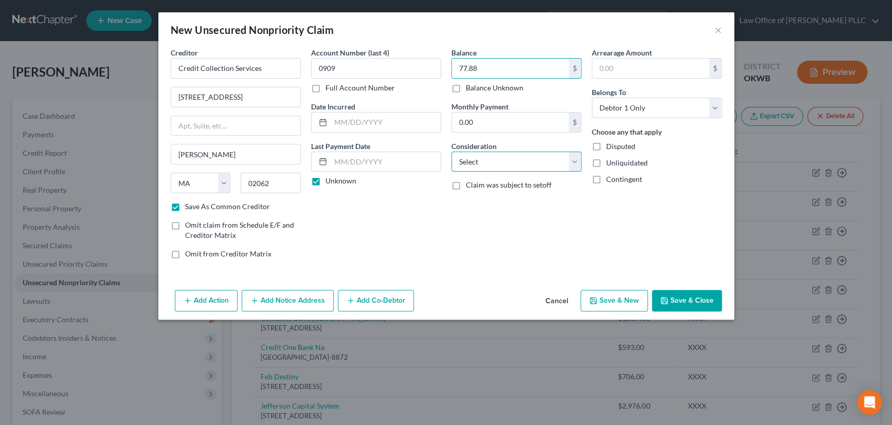
click at [509, 162] on select "Select Cable / Satellite Services Collection Agency Credit Card Debt Debt Couns…" at bounding box center [517, 162] width 130 height 21
select select "14"
click at [452, 152] on select "Select Cable / Satellite Services Collection Agency Credit Card Debt Debt Couns…" at bounding box center [517, 162] width 130 height 21
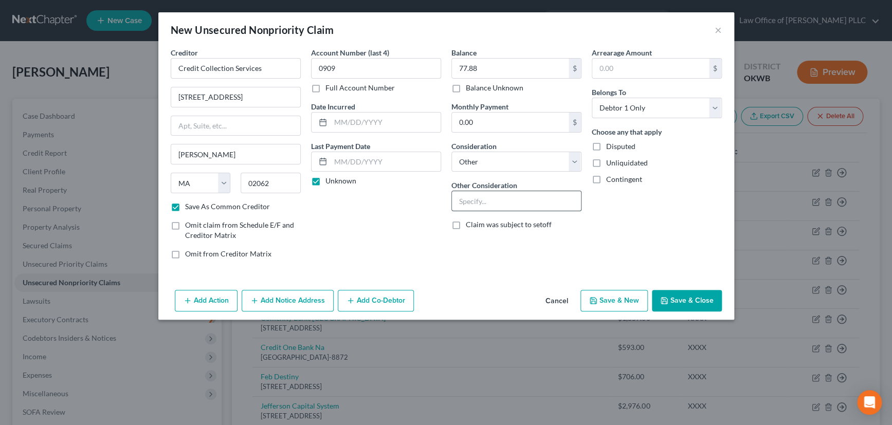
click at [493, 201] on input "text" at bounding box center [516, 201] width 129 height 20
click at [473, 203] on input "Collectino for Safeco Insurance" at bounding box center [516, 201] width 129 height 20
type input "Collection for Safeco Insurance"
click at [680, 298] on button "Save & Close" at bounding box center [687, 301] width 70 height 22
checkbox input "false"
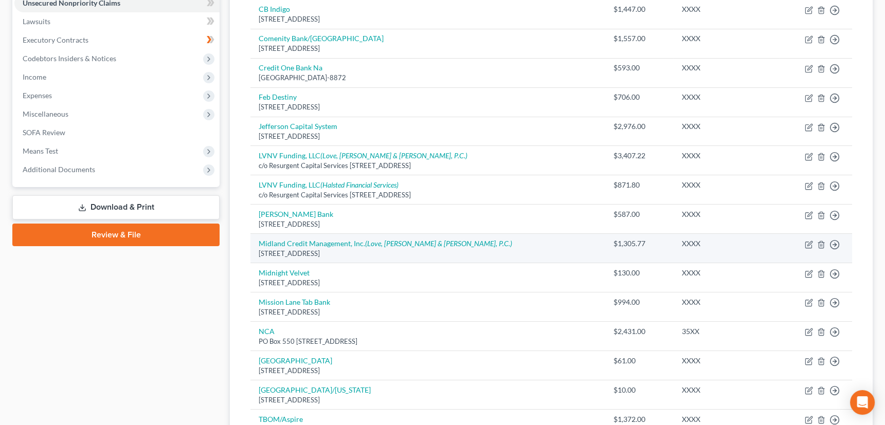
scroll to position [280, 0]
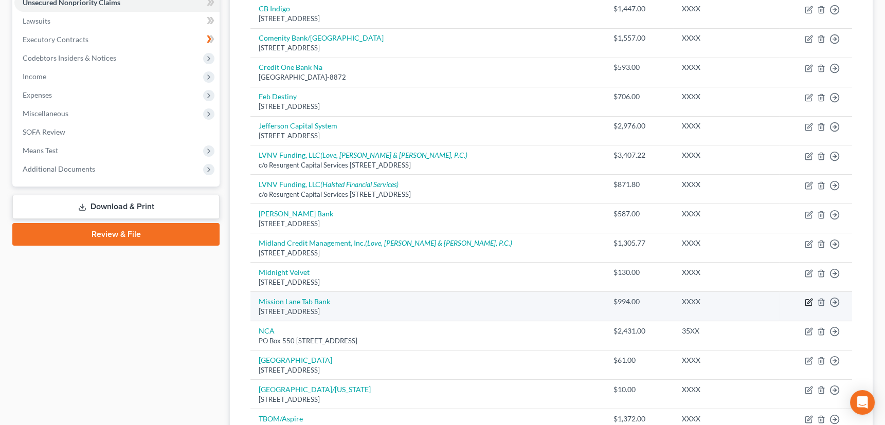
click at [807, 302] on icon "button" at bounding box center [809, 301] width 5 height 5
select select "10"
select select "2"
select select "0"
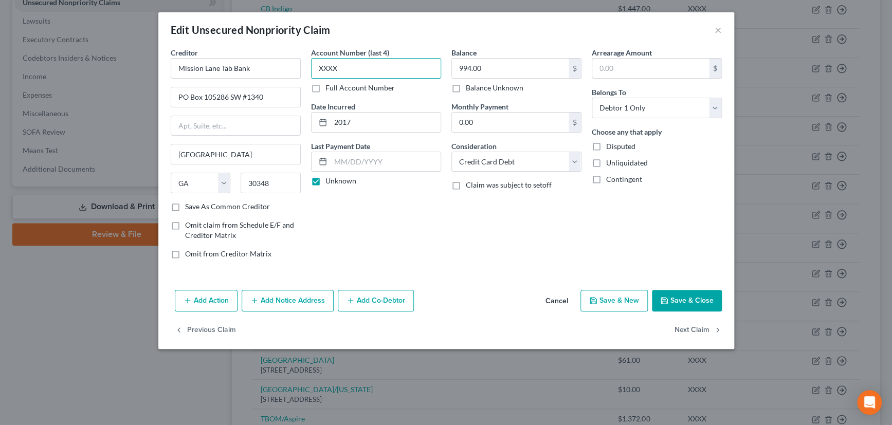
drag, startPoint x: 352, startPoint y: 68, endPoint x: 317, endPoint y: 71, distance: 35.6
click at [317, 71] on input "XXXX" at bounding box center [376, 68] width 130 height 21
type input "5623"
type input "1,199.70"
click at [695, 302] on button "Save & Close" at bounding box center [687, 301] width 70 height 22
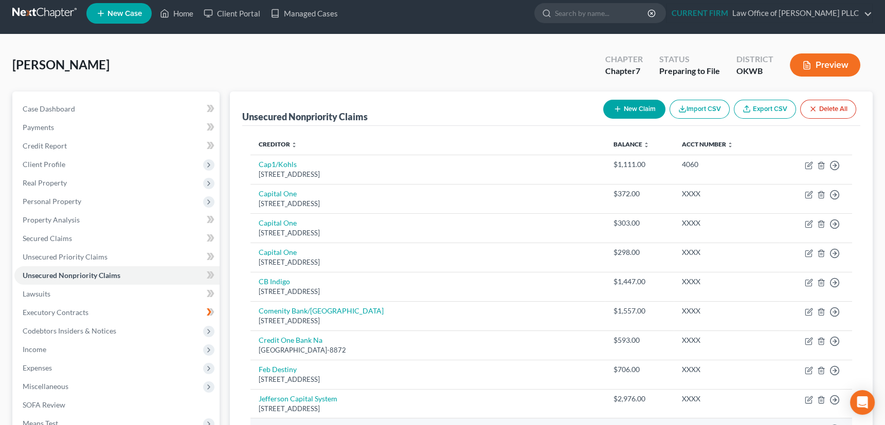
scroll to position [0, 0]
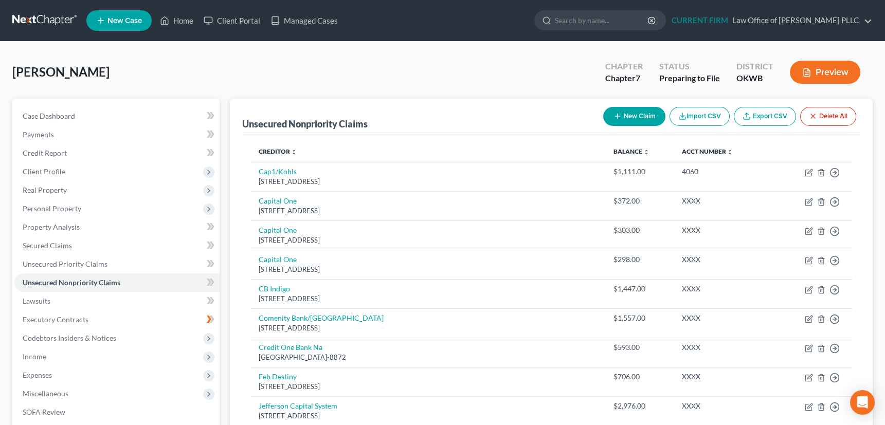
click at [624, 111] on button "New Claim" at bounding box center [634, 116] width 62 height 19
select select "0"
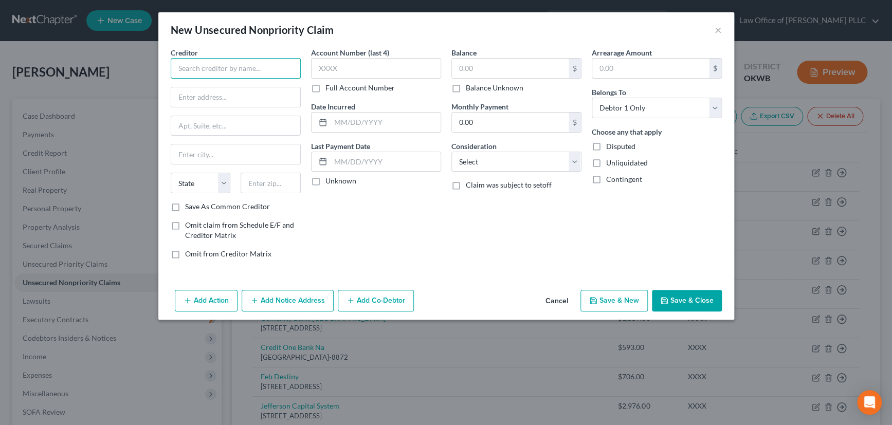
click at [261, 70] on input "text" at bounding box center [236, 68] width 130 height 21
type input "Credit Control, LLC"
click at [235, 97] on input "text" at bounding box center [235, 97] width 129 height 20
type input "3300 Rider Trail S, Ste. 500"
click at [260, 183] on input "text" at bounding box center [271, 183] width 60 height 21
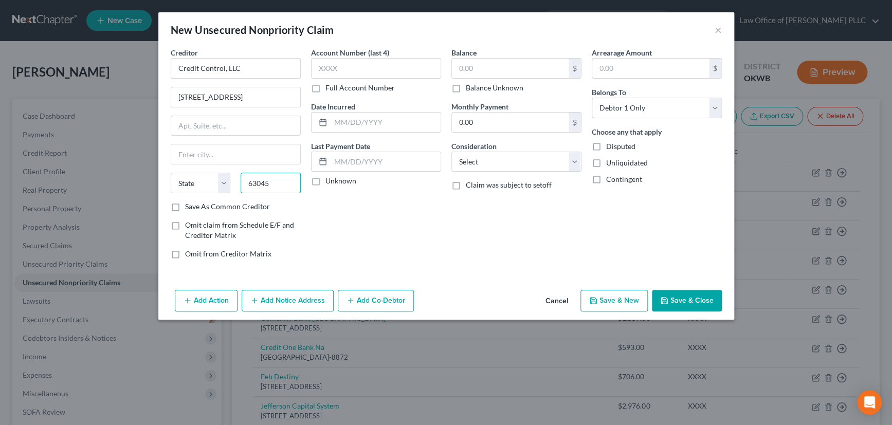
type input "63045"
type input "Earth City"
select select "26"
click at [185, 206] on label "Save As Common Creditor" at bounding box center [227, 207] width 85 height 10
click at [189, 206] on input "Save As Common Creditor" at bounding box center [192, 205] width 7 height 7
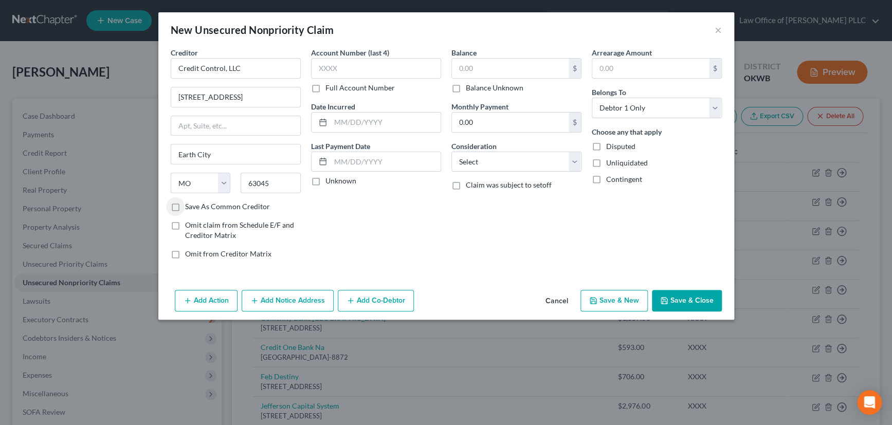
checkbox input "true"
click at [358, 70] on input "text" at bounding box center [376, 68] width 130 height 21
type input "8586"
click at [390, 210] on div "Account Number (last 4) 8586 Full Account Number Date Incurred Last Payment Dat…" at bounding box center [376, 157] width 140 height 220
drag, startPoint x: 312, startPoint y: 179, endPoint x: 480, endPoint y: 96, distance: 187.7
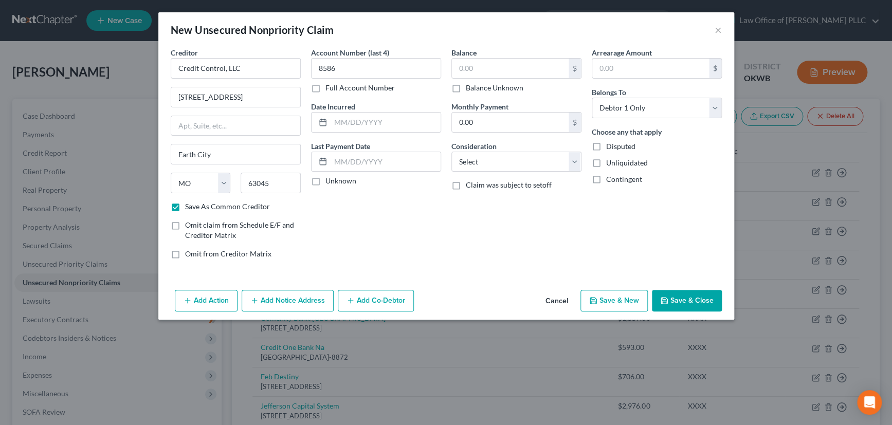
click at [326, 179] on label "Unknown" at bounding box center [341, 181] width 31 height 10
click at [330, 179] on input "Unknown" at bounding box center [333, 179] width 7 height 7
checkbox input "true"
click at [499, 67] on input "text" at bounding box center [510, 69] width 117 height 20
type input "704.16"
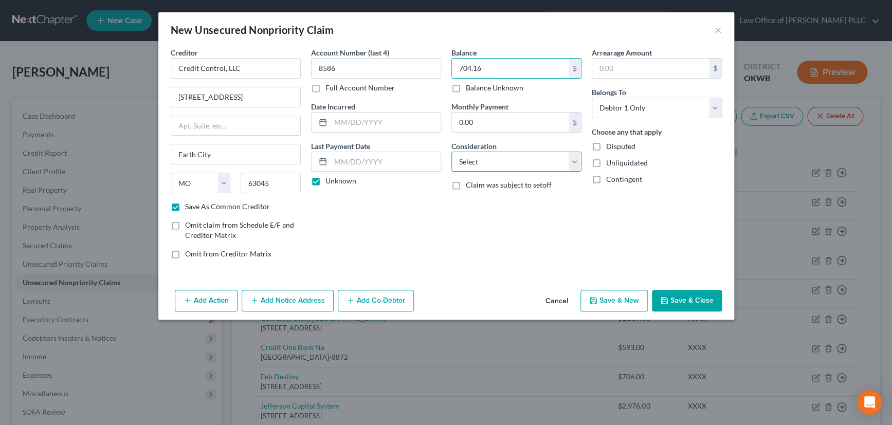
click at [505, 160] on select "Select Cable / Satellite Services Collection Agency Credit Card Debt Debt Couns…" at bounding box center [517, 162] width 130 height 21
select select "14"
click at [452, 152] on select "Select Cable / Satellite Services Collection Agency Credit Card Debt Debt Couns…" at bounding box center [517, 162] width 130 height 21
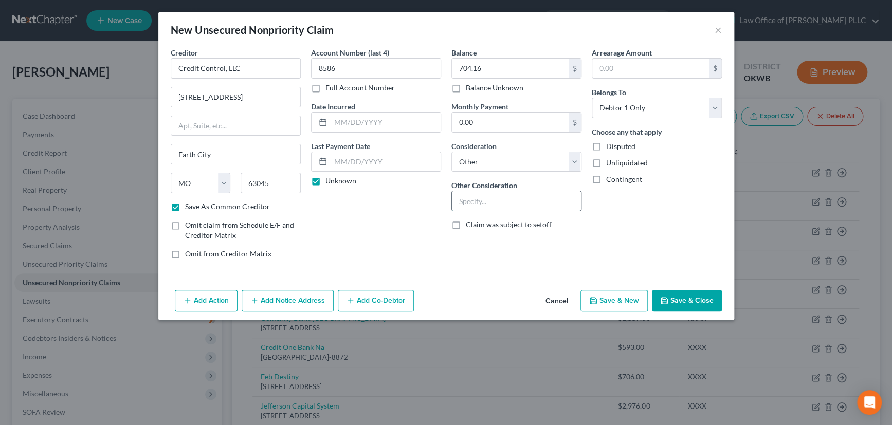
click at [498, 203] on input "text" at bounding box center [516, 201] width 129 height 20
click at [529, 203] on input "Collection for JCPenny" at bounding box center [516, 201] width 129 height 20
type input "Collection for JCPenney"
click at [684, 296] on button "Save & Close" at bounding box center [687, 301] width 70 height 22
checkbox input "false"
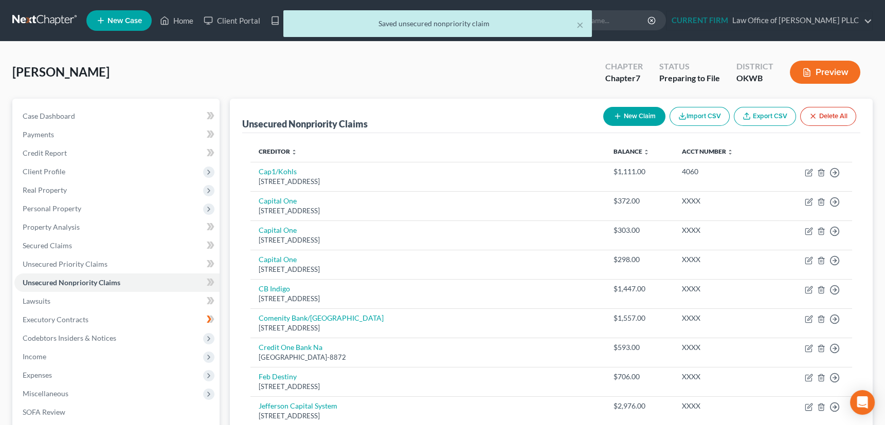
click at [619, 114] on icon "button" at bounding box center [618, 116] width 8 height 8
select select "0"
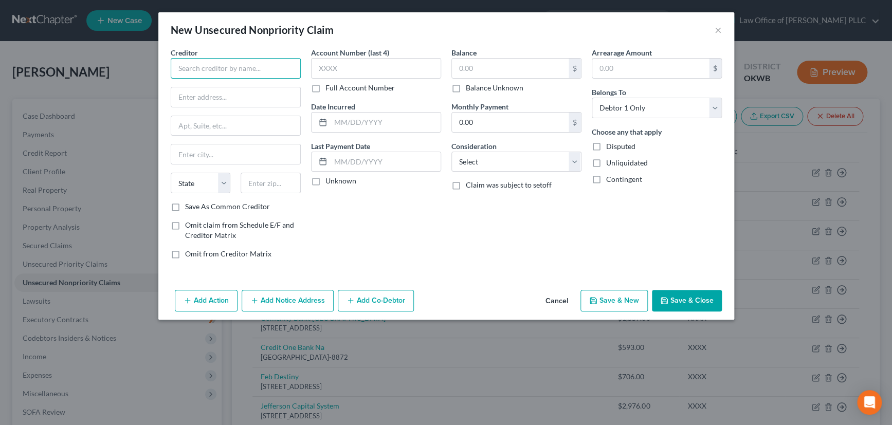
click at [267, 67] on input "text" at bounding box center [236, 68] width 130 height 21
click at [236, 92] on div "3300 Rider Trail S, Ste. 500, Earth City, MO 63045" at bounding box center [232, 96] width 107 height 9
type input "Credit Control, LLC"
type input "3300 Rider Trail S, Ste. 500"
type input "Earth City"
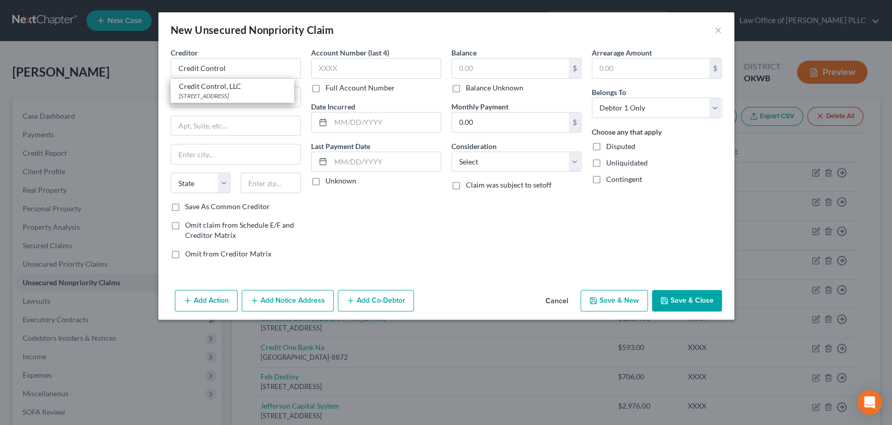
select select "26"
type input "63045"
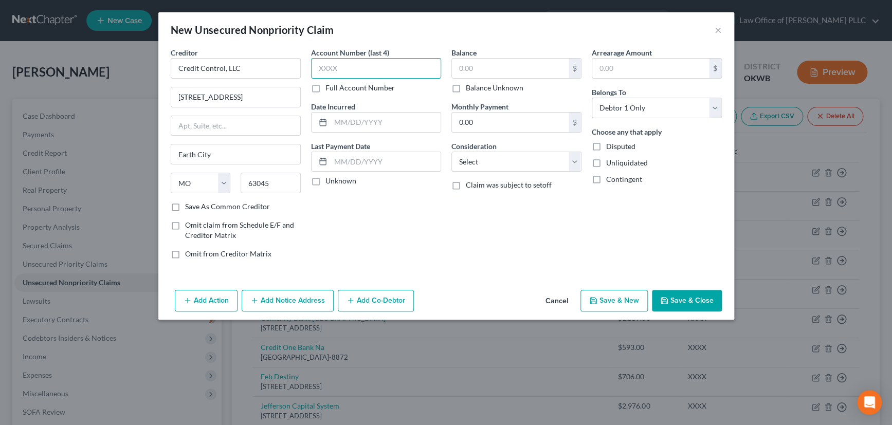
click at [349, 67] on input "text" at bounding box center [376, 68] width 130 height 21
type input "4213"
drag, startPoint x: 314, startPoint y: 183, endPoint x: 393, endPoint y: 138, distance: 90.7
click at [326, 178] on label "Unknown" at bounding box center [341, 181] width 31 height 10
click at [487, 71] on input "text" at bounding box center [510, 69] width 117 height 20
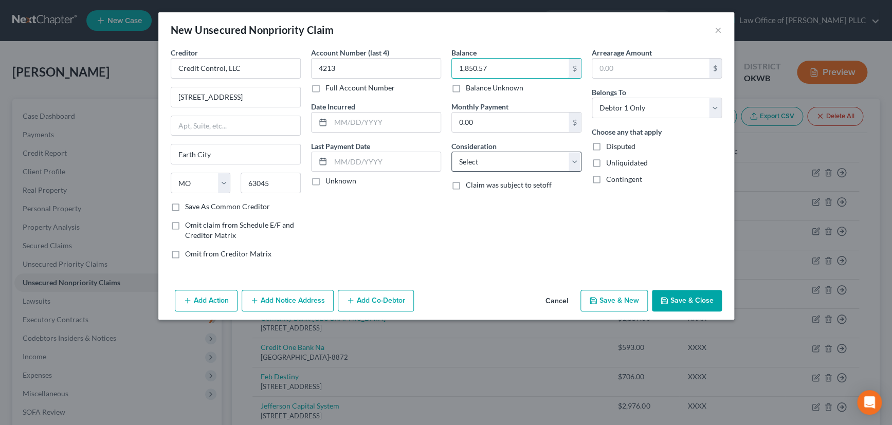
type input "1,850.57"
click at [493, 161] on select "Select Cable / Satellite Services Collection Agency Credit Card Debt Debt Couns…" at bounding box center [517, 162] width 130 height 21
select select "14"
click at [452, 152] on select "Select Cable / Satellite Services Collection Agency Credit Card Debt Debt Couns…" at bounding box center [517, 162] width 130 height 21
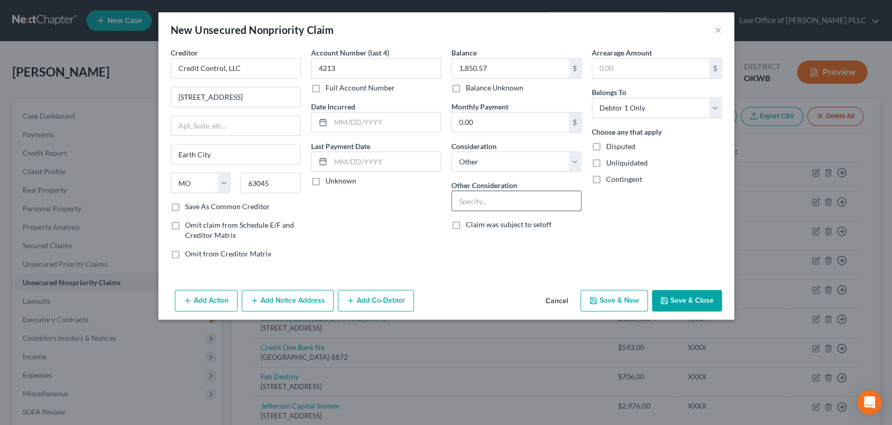
click at [488, 201] on input "text" at bounding box center [516, 201] width 129 height 20
click at [488, 200] on input "Collectino for PayPpal Credit" at bounding box center [516, 201] width 129 height 20
click at [519, 202] on input "Collection for PayPpal Credit" at bounding box center [516, 201] width 129 height 20
type input "Collection for PayPal Credit"
click at [681, 297] on button "Save & Close" at bounding box center [687, 301] width 70 height 22
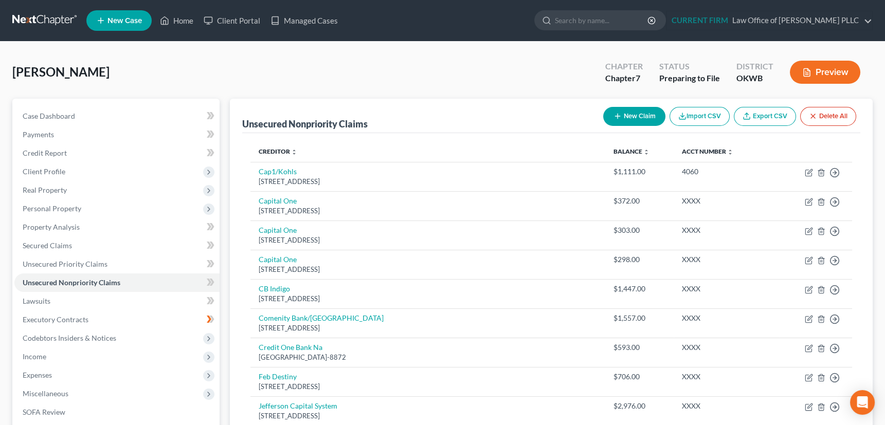
click at [614, 112] on icon "button" at bounding box center [618, 116] width 8 height 8
select select "0"
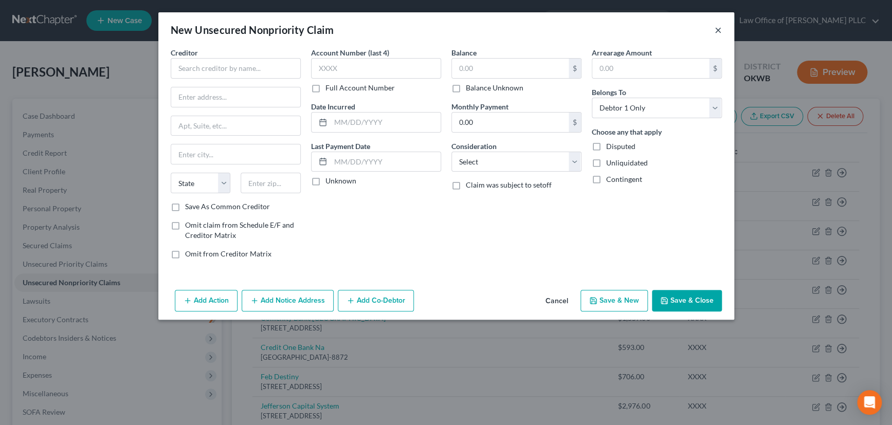
click at [718, 29] on button "×" at bounding box center [718, 30] width 7 height 12
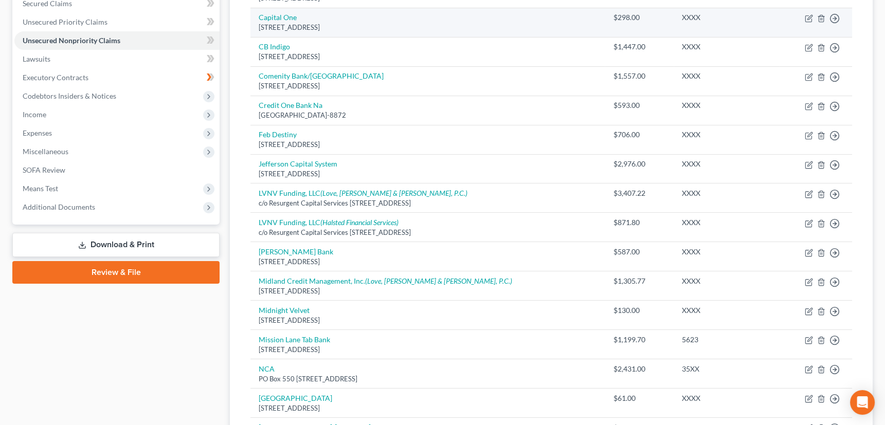
scroll to position [280, 0]
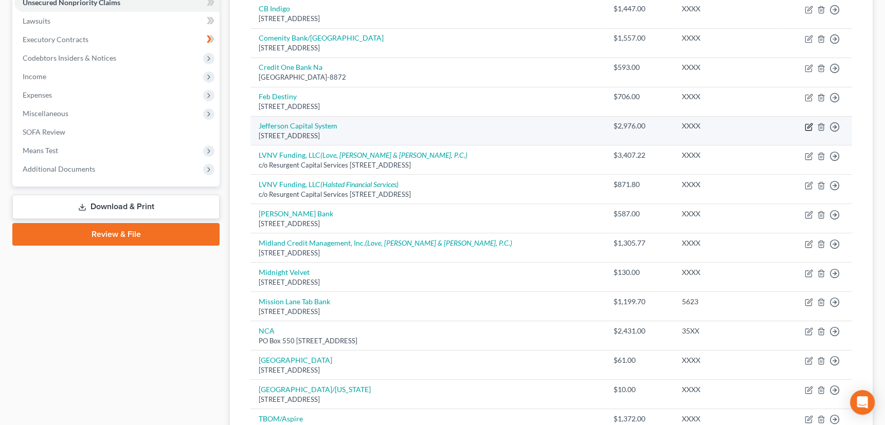
click at [811, 123] on icon "button" at bounding box center [809, 125] width 5 height 5
select select "24"
select select "14"
select select "0"
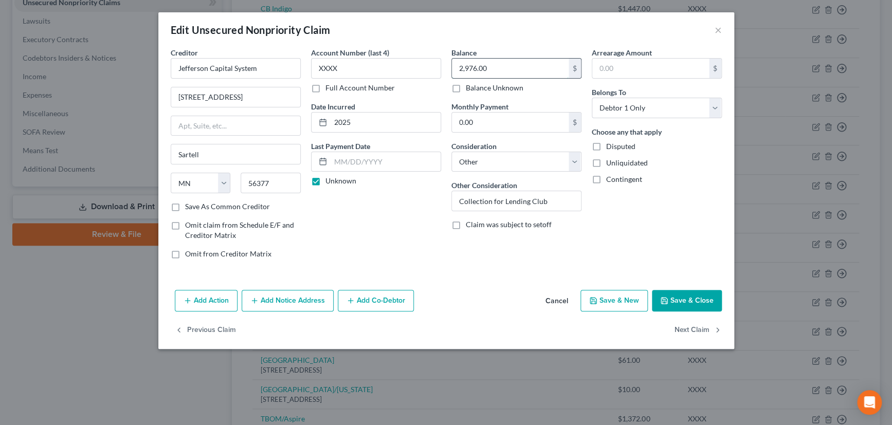
click at [493, 67] on input "2,976.00" at bounding box center [510, 69] width 117 height 20
click at [489, 68] on input "2,976.00" at bounding box center [510, 69] width 117 height 20
type input "2,976.02"
click at [687, 299] on button "Save & Close" at bounding box center [687, 301] width 70 height 22
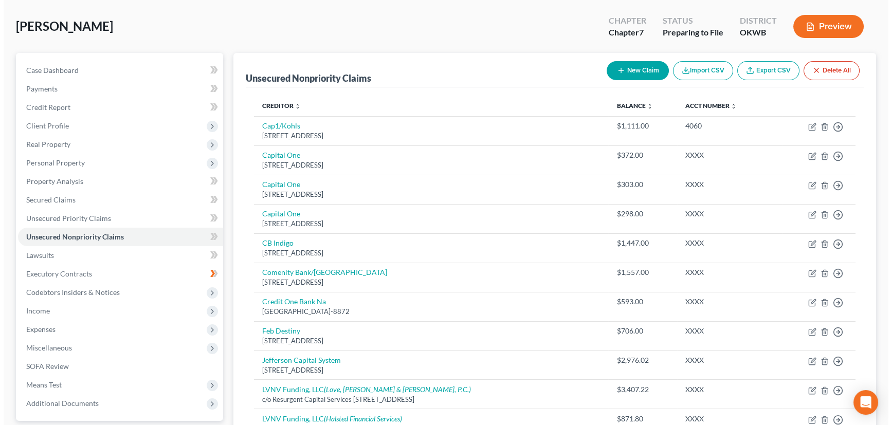
scroll to position [46, 0]
click at [614, 66] on icon "button" at bounding box center [618, 70] width 8 height 8
select select "0"
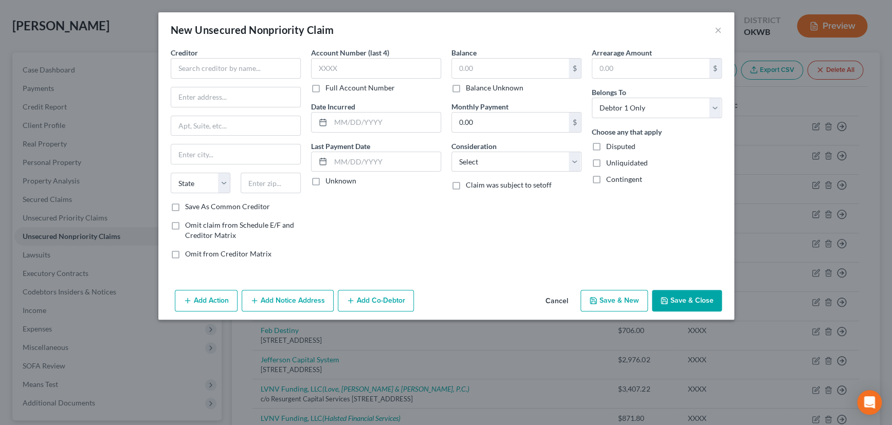
click at [237, 56] on div "Creditor *" at bounding box center [236, 62] width 130 height 31
click at [235, 66] on input "text" at bounding box center [236, 68] width 130 height 21
type input "Universal Fidelity, LP"
click at [222, 99] on input "text" at bounding box center [235, 97] width 129 height 20
type input "PO Box 5444"
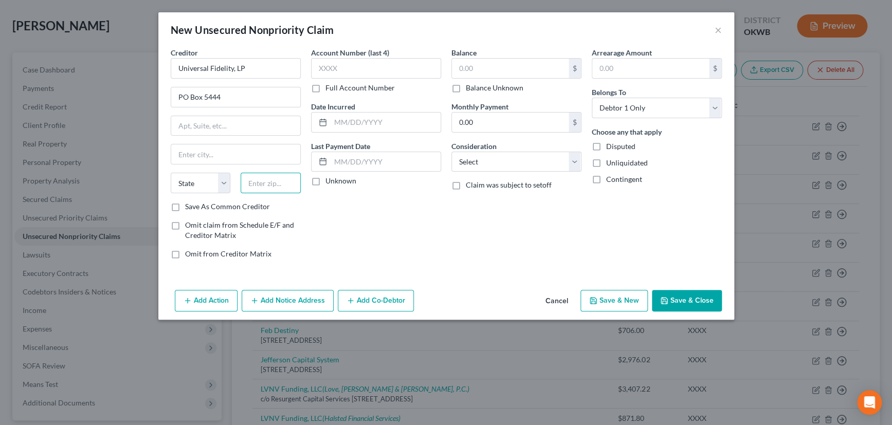
click at [269, 182] on input "text" at bounding box center [271, 183] width 60 height 21
type input "77491"
click at [357, 70] on input "text" at bounding box center [376, 68] width 130 height 21
type input "Katy"
select select "45"
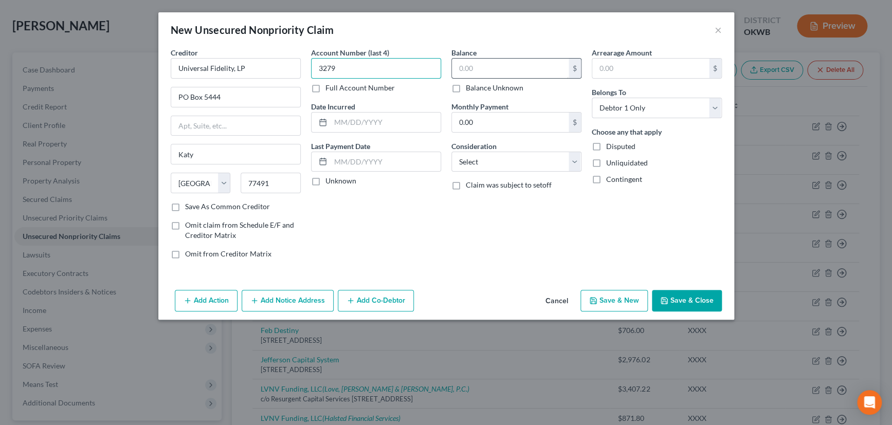
type input "3279"
click at [483, 71] on input "text" at bounding box center [510, 69] width 117 height 20
type input "62.11"
click at [509, 158] on select "Select Cable / Satellite Services Collection Agency Credit Card Debt Debt Couns…" at bounding box center [517, 162] width 130 height 21
select select "14"
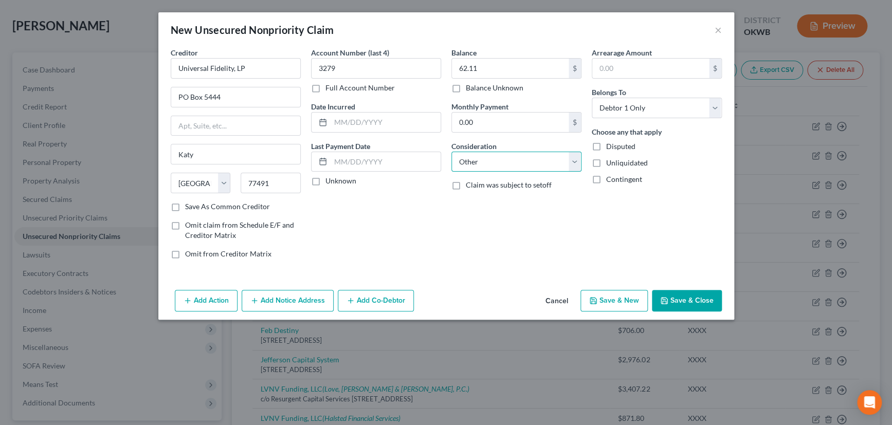
click at [452, 152] on select "Select Cable / Satellite Services Collection Agency Credit Card Debt Debt Couns…" at bounding box center [517, 162] width 130 height 21
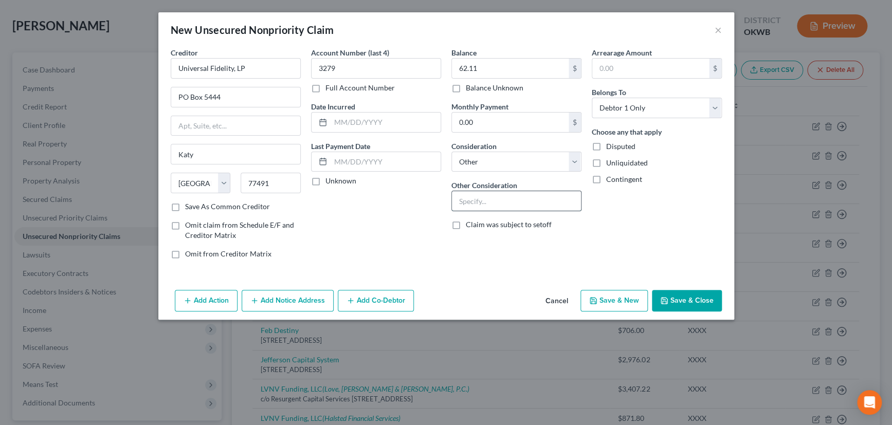
click at [487, 198] on input "text" at bounding box center [516, 201] width 129 height 20
click at [473, 201] on input "Colleectino for Bradford Authenticated" at bounding box center [516, 201] width 129 height 20
type input "Collection for Bradford Authenticated"
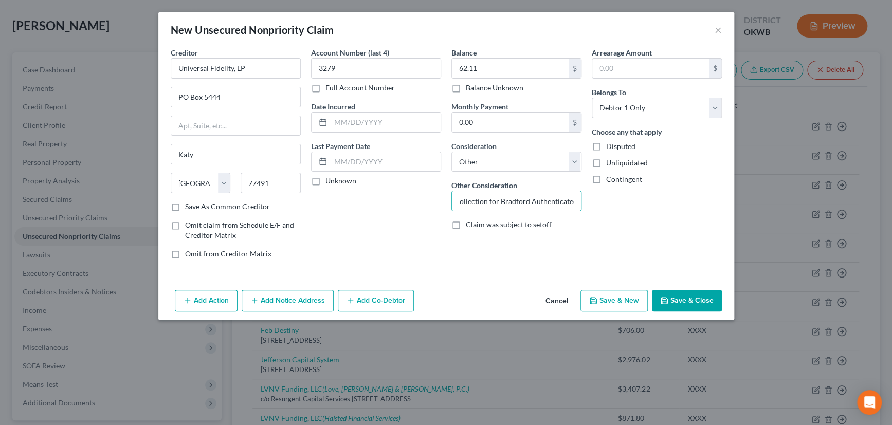
scroll to position [0, 0]
click at [617, 296] on button "Save & New" at bounding box center [614, 301] width 67 height 22
select select "0"
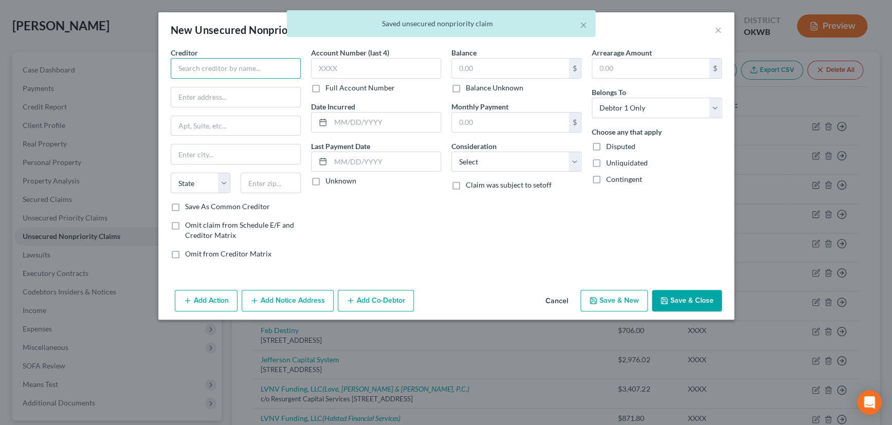
click at [195, 67] on input "text" at bounding box center [236, 68] width 130 height 21
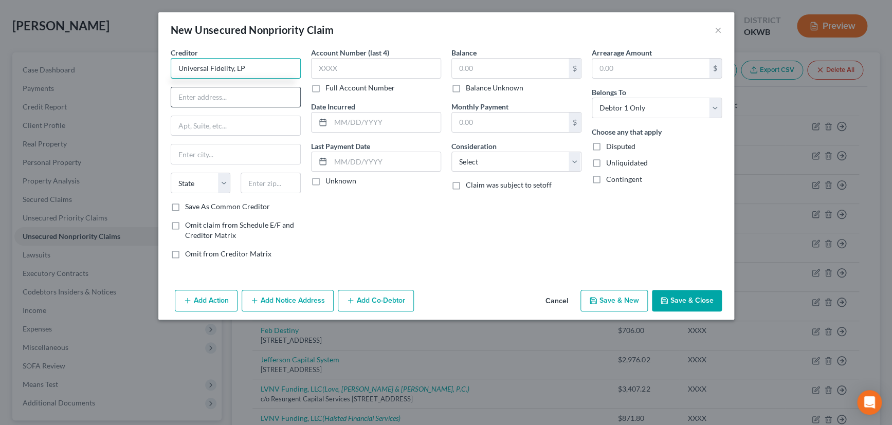
type input "Universal Fidelity, LP"
click at [210, 95] on input "text" at bounding box center [235, 97] width 129 height 20
drag, startPoint x: 186, startPoint y: 96, endPoint x: 176, endPoint y: 99, distance: 10.1
click at [176, 99] on input "po Box 5444" at bounding box center [235, 97] width 129 height 20
type input "PO Box 5444"
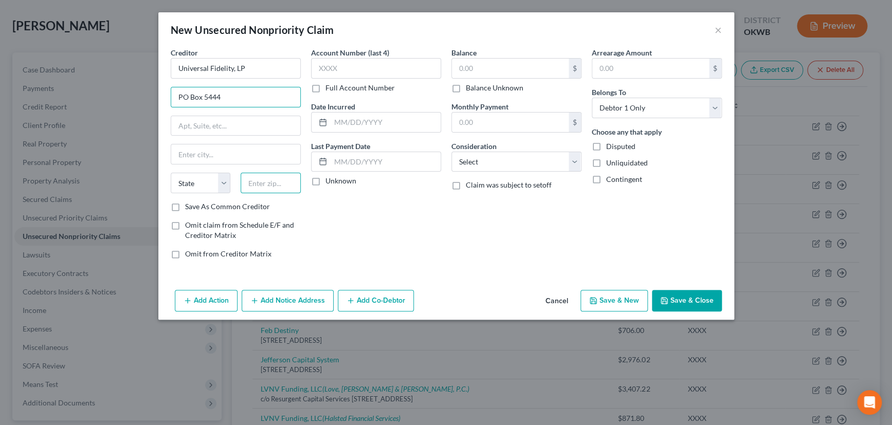
click at [260, 181] on input "text" at bounding box center [271, 183] width 60 height 21
type input "77491"
click at [375, 224] on div "Account Number (last 4) Full Account Number Date Incurred Last Payment Date Unk…" at bounding box center [376, 157] width 140 height 220
type input "Katy"
select select "45"
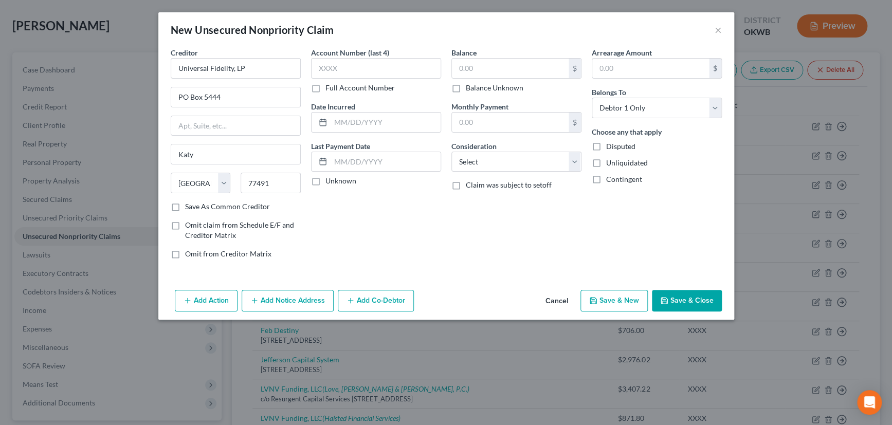
click at [185, 206] on label "Save As Common Creditor" at bounding box center [227, 207] width 85 height 10
click at [189, 206] on input "Save As Common Creditor" at bounding box center [192, 205] width 7 height 7
checkbox input "true"
click at [345, 64] on input "text" at bounding box center [376, 68] width 130 height 21
type input "7579"
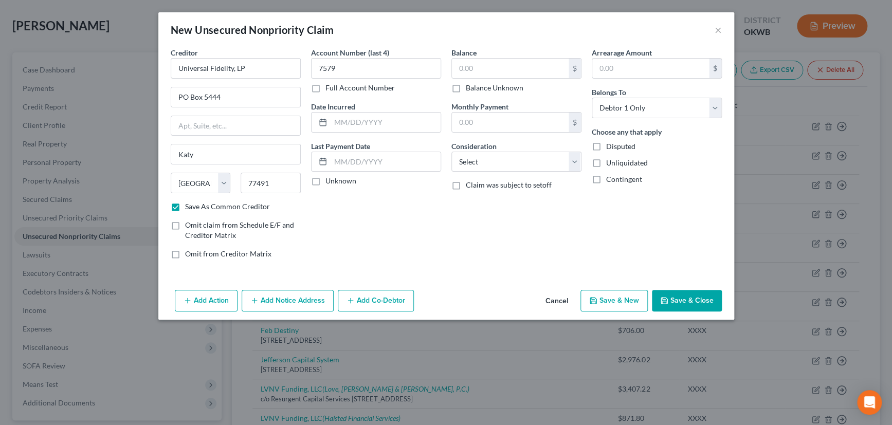
click at [326, 181] on label "Unknown" at bounding box center [341, 181] width 31 height 10
click at [330, 181] on input "Unknown" at bounding box center [333, 179] width 7 height 7
checkbox input "true"
click at [479, 68] on input "text" at bounding box center [510, 69] width 117 height 20
type input "51.21"
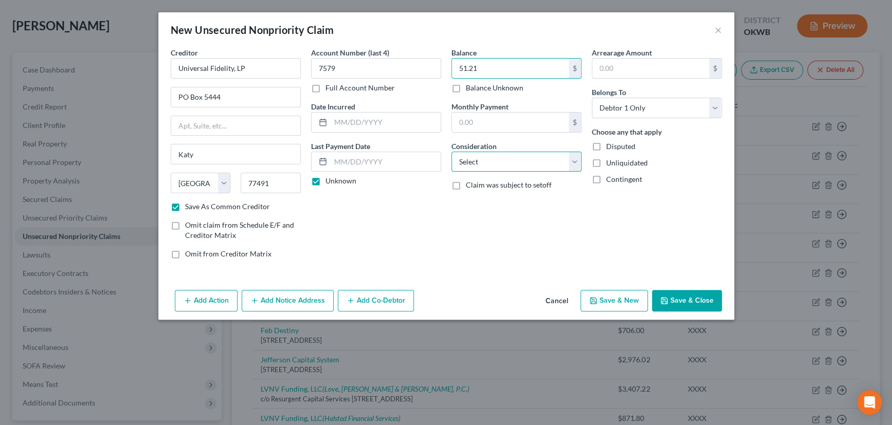
click at [492, 160] on select "Select Cable / Satellite Services Collection Agency Credit Card Debt Debt Couns…" at bounding box center [517, 162] width 130 height 21
select select "14"
click at [452, 152] on select "Select Cable / Satellite Services Collection Agency Credit Card Debt Debt Couns…" at bounding box center [517, 162] width 130 height 21
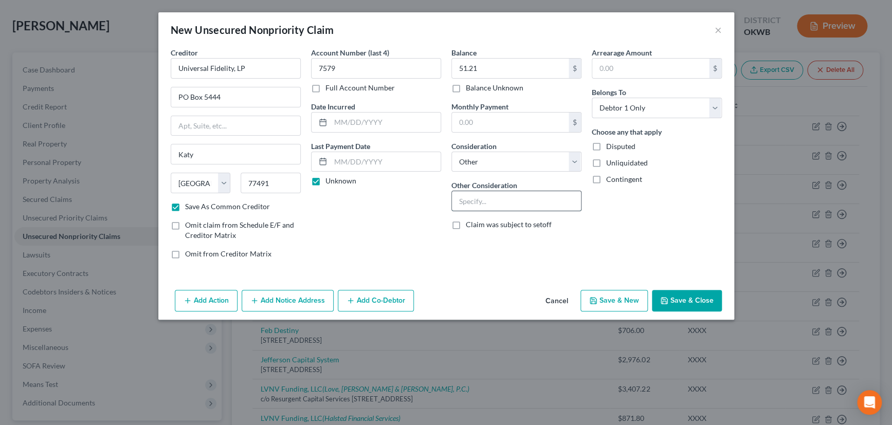
click at [480, 201] on input "text" at bounding box center [516, 201] width 129 height 20
type input "Collection for The Bradford Exchange"
click at [687, 300] on button "Save & Close" at bounding box center [687, 301] width 70 height 22
checkbox input "false"
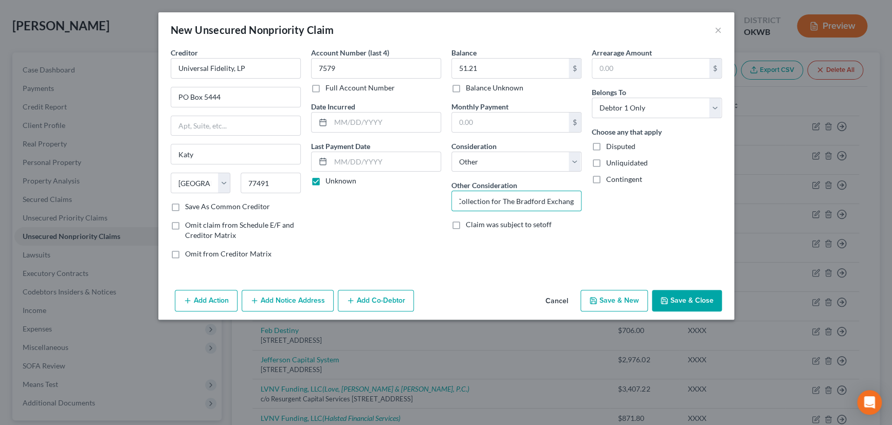
scroll to position [0, 0]
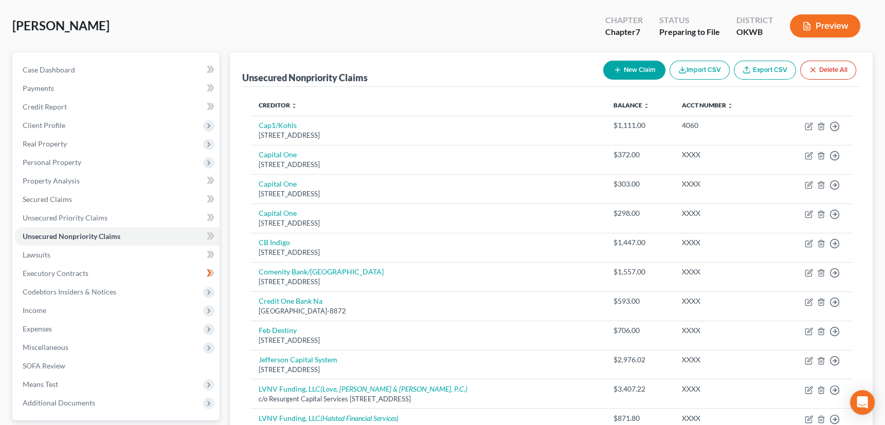
click at [618, 66] on icon "button" at bounding box center [618, 70] width 8 height 8
select select "0"
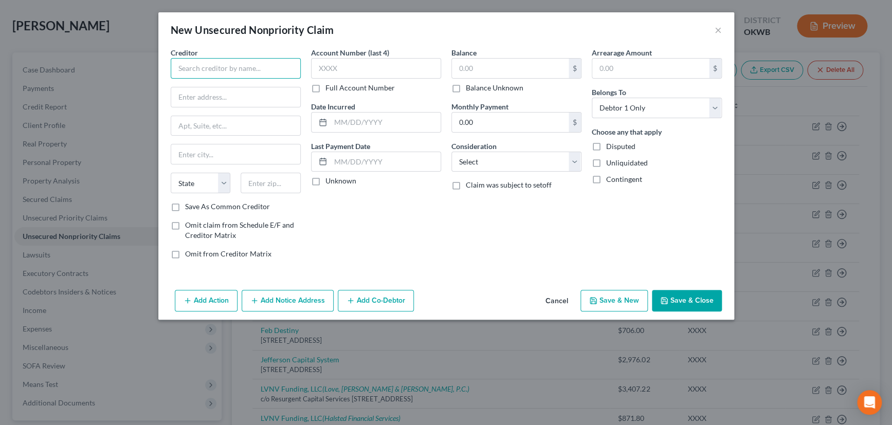
click at [227, 61] on input "text" at bounding box center [236, 68] width 130 height 21
click at [220, 90] on div "Universal Fidelity, LP" at bounding box center [232, 86] width 107 height 10
type input "Universal Fidelity, LP"
type input "PO Box 5444"
type input "Katy"
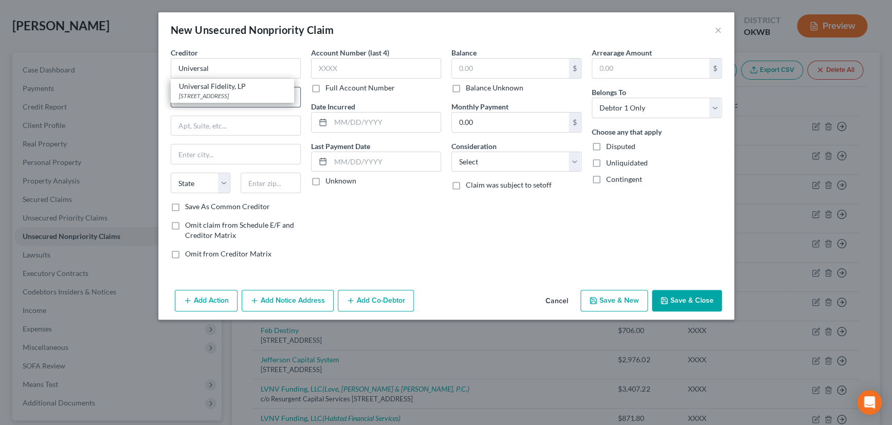
select select "45"
type input "77491"
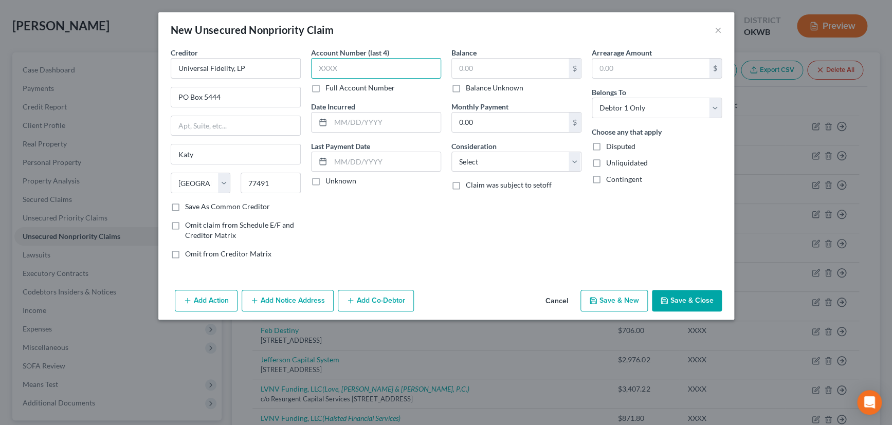
click at [345, 67] on input "text" at bounding box center [376, 68] width 130 height 21
type input "1534"
click at [326, 178] on label "Unknown" at bounding box center [341, 181] width 31 height 10
click at [330, 178] on input "Unknown" at bounding box center [333, 179] width 7 height 7
checkbox input "true"
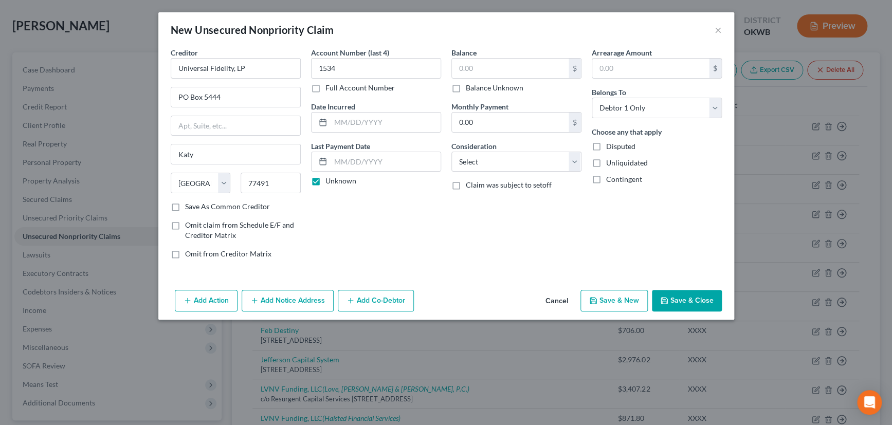
click at [185, 206] on label "Save As Common Creditor" at bounding box center [227, 207] width 85 height 10
click at [189, 206] on input "Save As Common Creditor" at bounding box center [192, 205] width 7 height 7
checkbox input "true"
click at [492, 67] on input "text" at bounding box center [510, 69] width 117 height 20
type input "80.64"
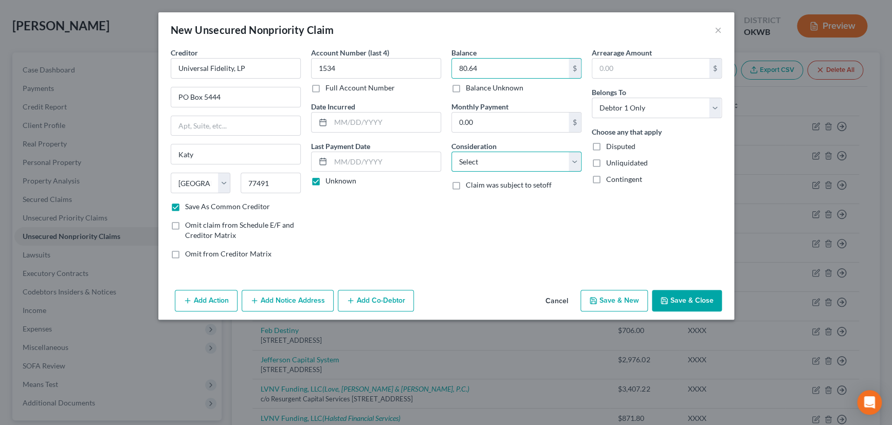
click at [480, 159] on select "Select Cable / Satellite Services Collection Agency Credit Card Debt Debt Couns…" at bounding box center [517, 162] width 130 height 21
select select "14"
click at [452, 152] on select "Select Cable / Satellite Services Collection Agency Credit Card Debt Debt Couns…" at bounding box center [517, 162] width 130 height 21
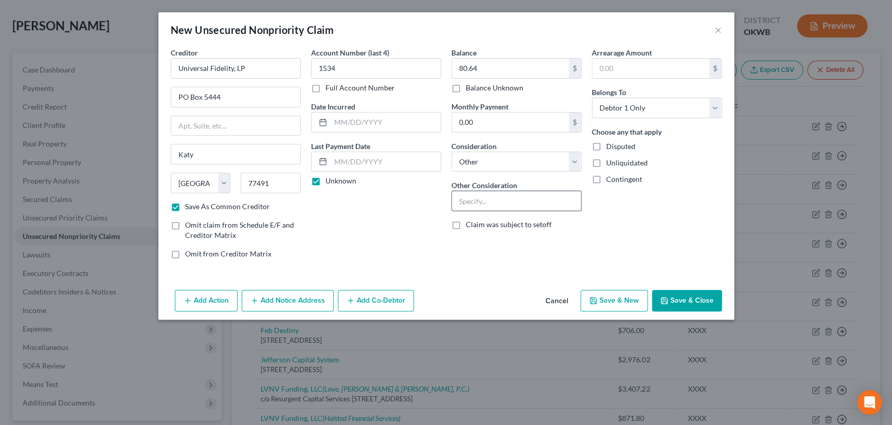
click at [486, 201] on input "text" at bounding box center [516, 201] width 129 height 20
type input "Collection for The Bradford Exchange"
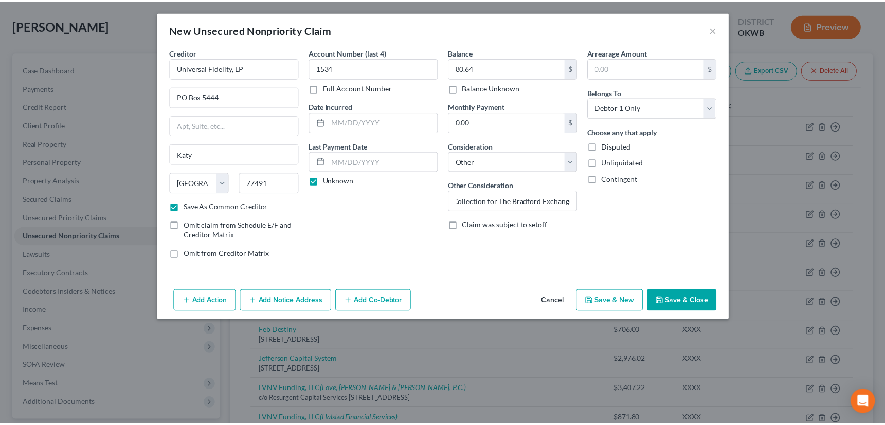
scroll to position [0, 0]
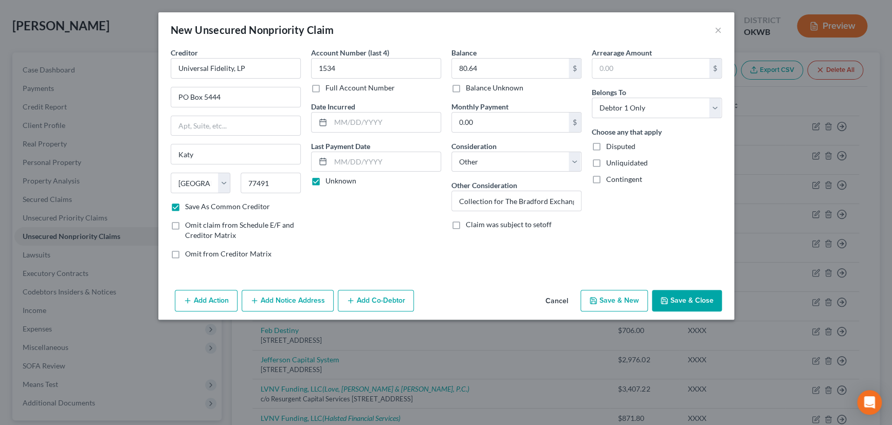
click at [609, 298] on button "Save & New" at bounding box center [614, 301] width 67 height 22
select select "0"
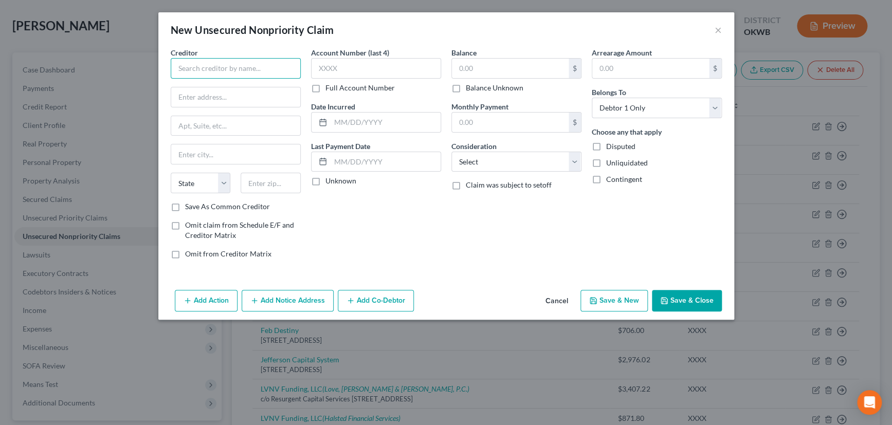
click at [225, 65] on input "text" at bounding box center [236, 68] width 130 height 21
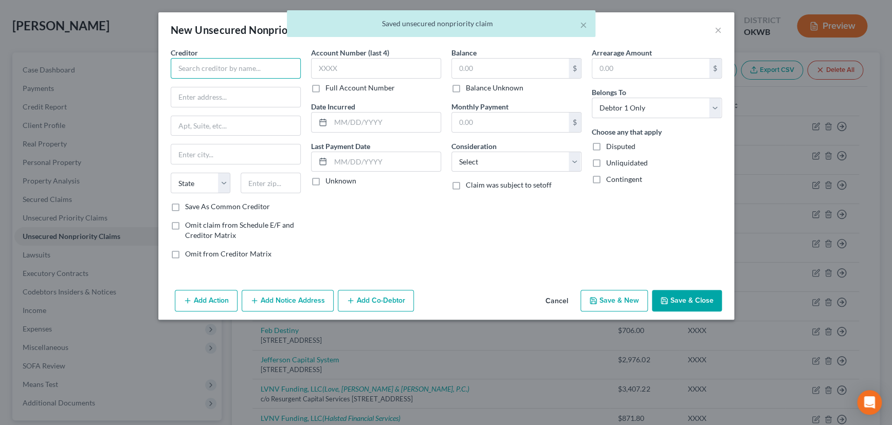
type input "n"
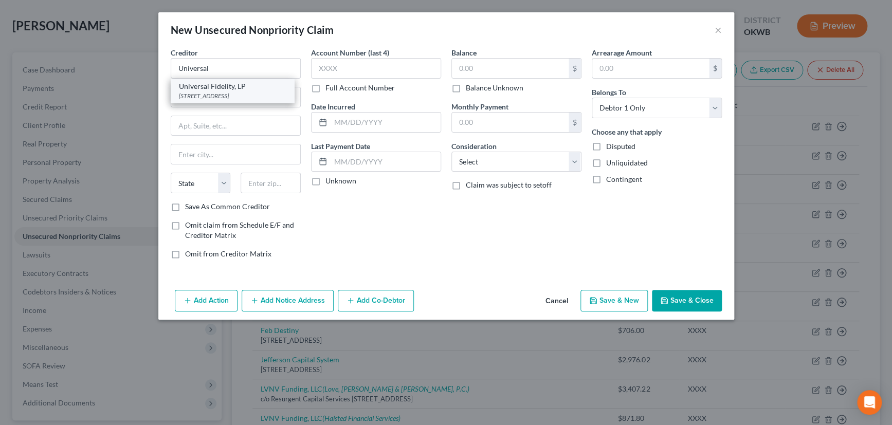
click at [221, 87] on div "Universal Fidelity, LP" at bounding box center [232, 86] width 107 height 10
type input "Universal Fidelity, LP"
type input "PO Box 5444"
type input "Katy"
select select "45"
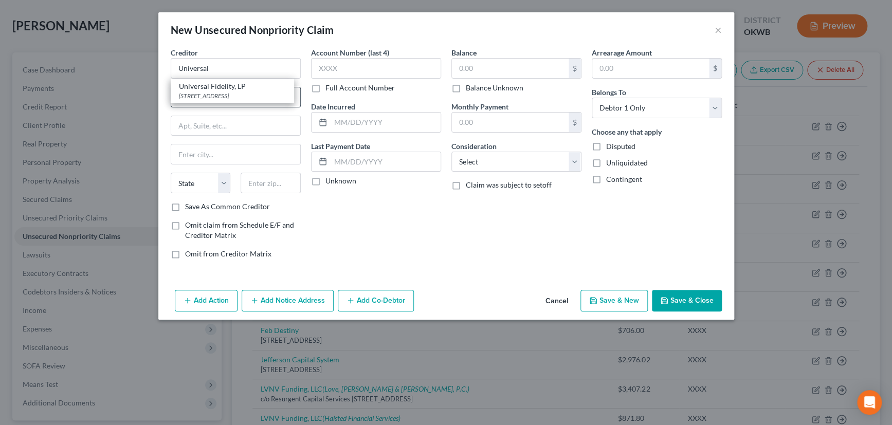
type input "77491"
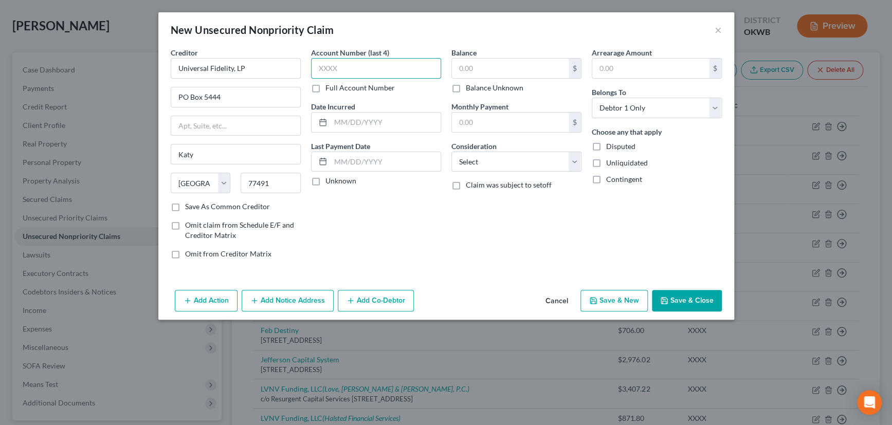
click at [350, 67] on input "text" at bounding box center [376, 68] width 130 height 21
type input "3014"
click at [326, 183] on label "Unknown" at bounding box center [341, 181] width 31 height 10
click at [330, 183] on input "Unknown" at bounding box center [333, 179] width 7 height 7
checkbox input "true"
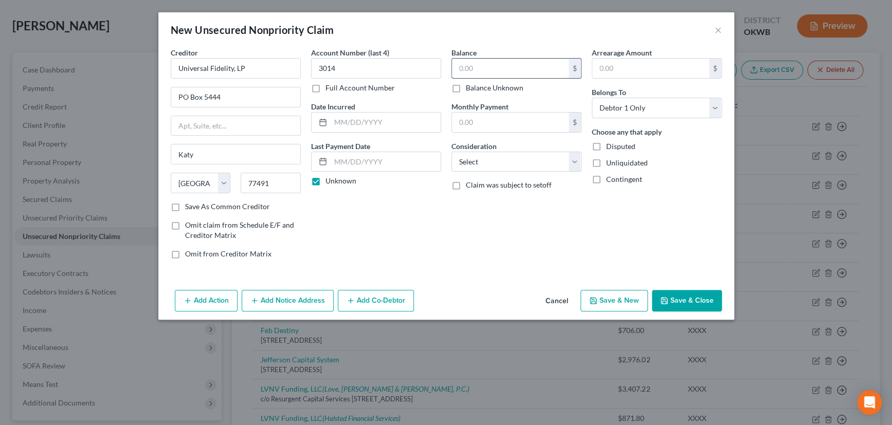
click at [480, 70] on input "text" at bounding box center [510, 69] width 117 height 20
type input "185.28"
click at [478, 165] on select "Select Cable / Satellite Services Collection Agency Credit Card Debt Debt Couns…" at bounding box center [517, 162] width 130 height 21
select select "14"
click at [452, 152] on select "Select Cable / Satellite Services Collection Agency Credit Card Debt Debt Couns…" at bounding box center [517, 162] width 130 height 21
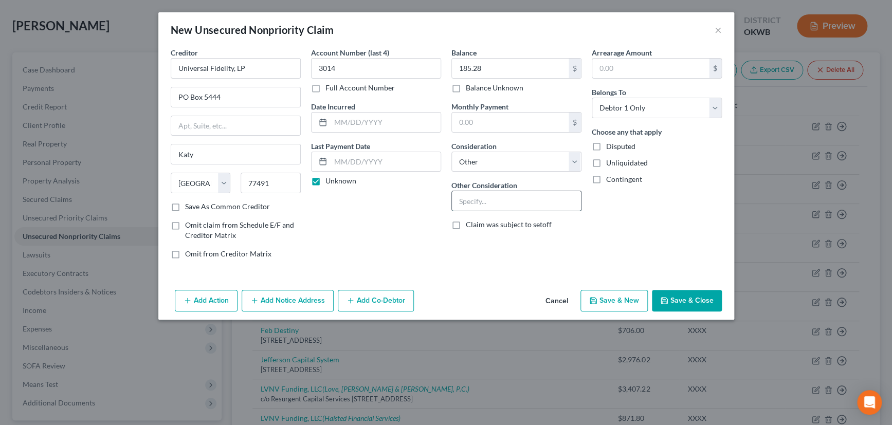
click at [494, 201] on input "text" at bounding box center [516, 201] width 129 height 20
click at [485, 199] on input "Collectio for The Bradford Exchange" at bounding box center [516, 201] width 129 height 20
type input "Collection for The Bradford Exchange"
click at [684, 300] on button "Save & Close" at bounding box center [687, 301] width 70 height 22
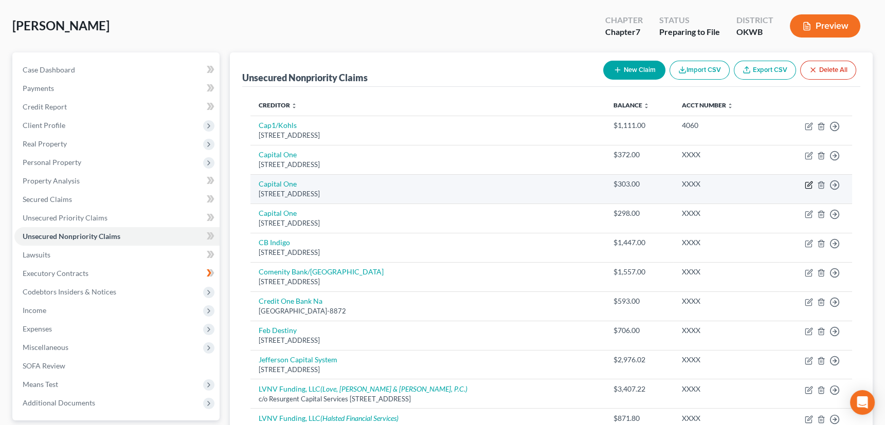
click at [808, 184] on icon "button" at bounding box center [809, 185] width 8 height 8
select select "46"
select select "2"
select select "0"
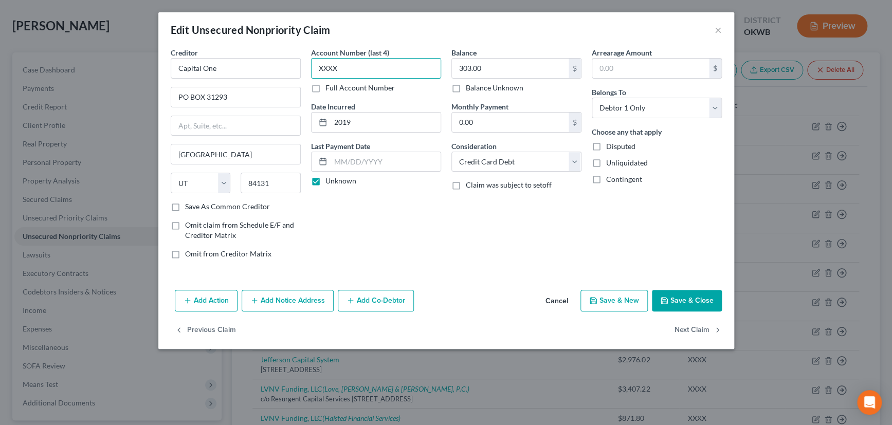
drag, startPoint x: 354, startPoint y: 65, endPoint x: 317, endPoint y: 68, distance: 37.7
click at [317, 68] on input "XXXX" at bounding box center [376, 68] width 130 height 21
type input "0959"
type input "314.84"
click at [679, 299] on button "Save & Close" at bounding box center [687, 301] width 70 height 22
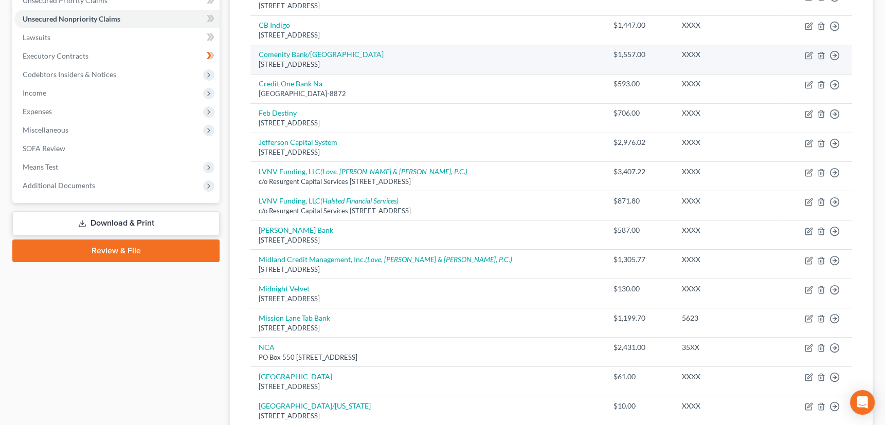
scroll to position [280, 0]
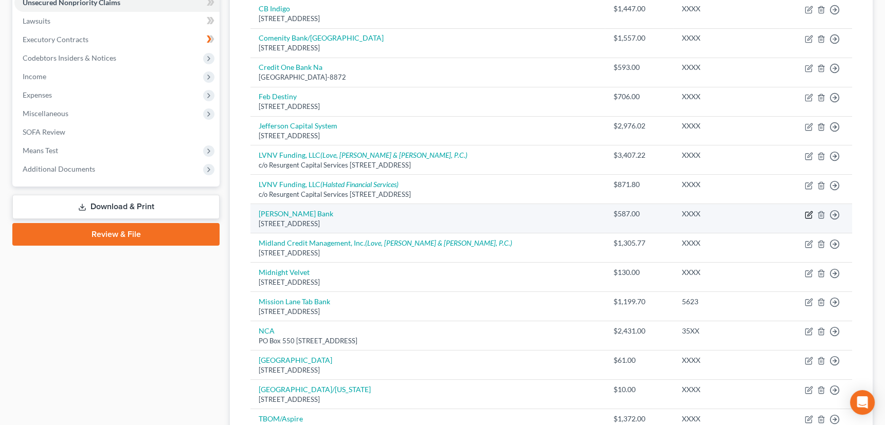
click at [805, 212] on icon "button" at bounding box center [808, 215] width 6 height 6
select select "35"
select select "2"
select select "0"
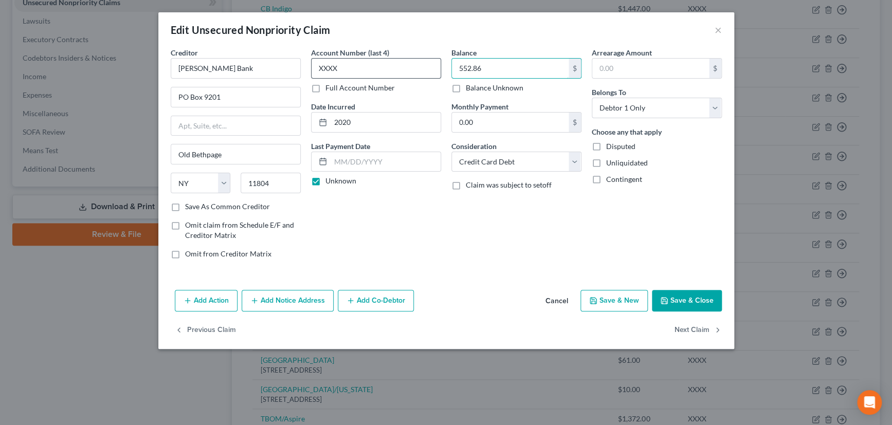
type input "552.86"
drag, startPoint x: 354, startPoint y: 67, endPoint x: 307, endPoint y: 70, distance: 47.4
click at [307, 70] on div "Account Number (last 4) XXXX Full Account Number Date Incurred 2020 Last Paymen…" at bounding box center [376, 157] width 140 height 220
type input "2535"
click at [686, 298] on button "Save & Close" at bounding box center [687, 301] width 70 height 22
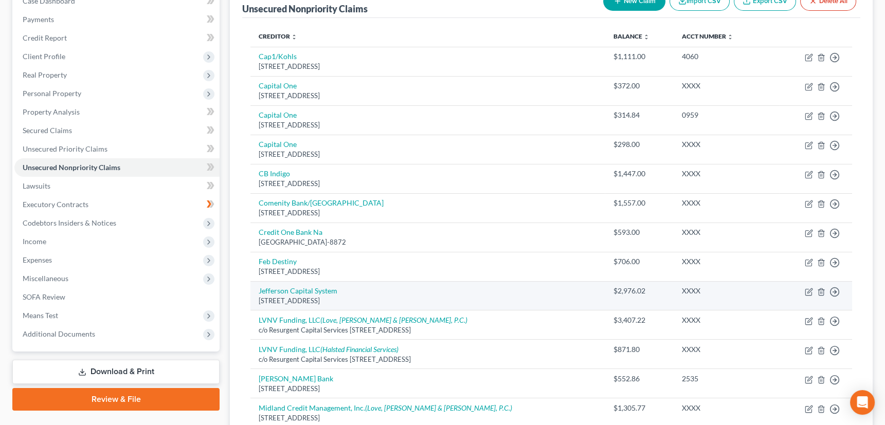
scroll to position [93, 0]
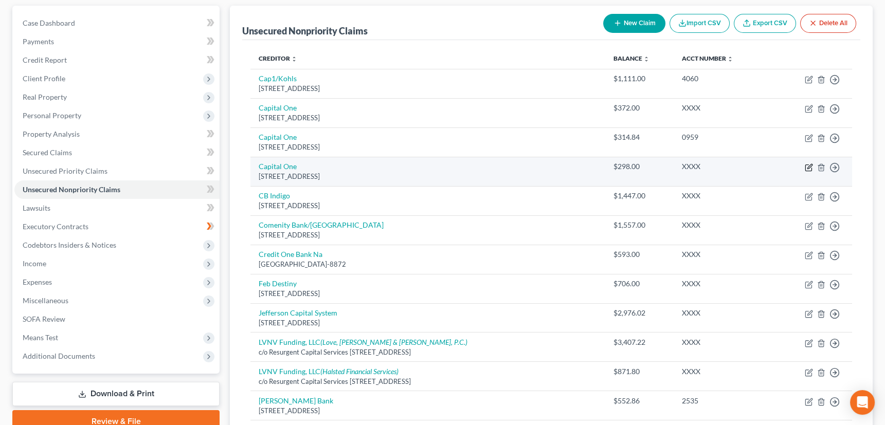
click at [807, 164] on icon "button" at bounding box center [809, 168] width 8 height 8
select select "46"
select select "2"
select select "0"
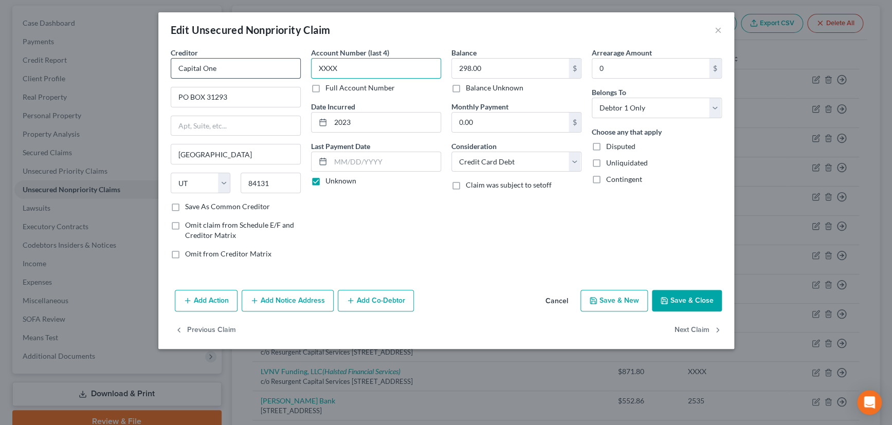
drag, startPoint x: 356, startPoint y: 71, endPoint x: 297, endPoint y: 69, distance: 58.6
click at [297, 69] on div "Creditor * Capital One PO BOX 31293 Salt Lake City State AL AK AR AZ CA CO CT D…" at bounding box center [447, 157] width 562 height 220
click at [716, 27] on button "×" at bounding box center [718, 30] width 7 height 12
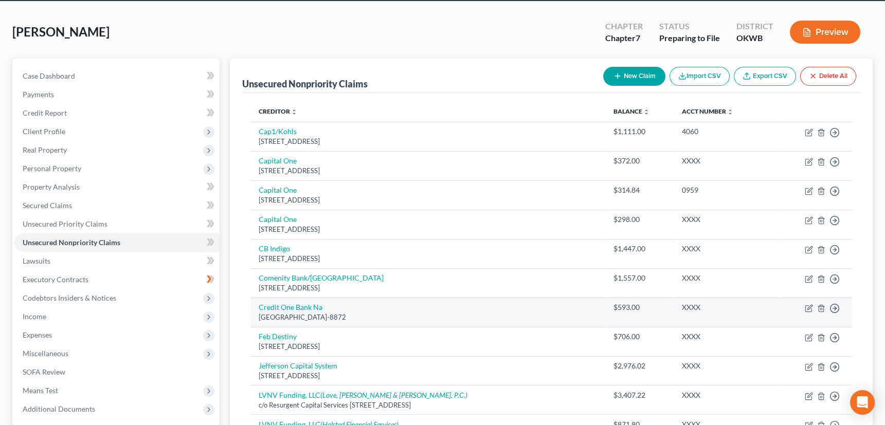
scroll to position [23, 0]
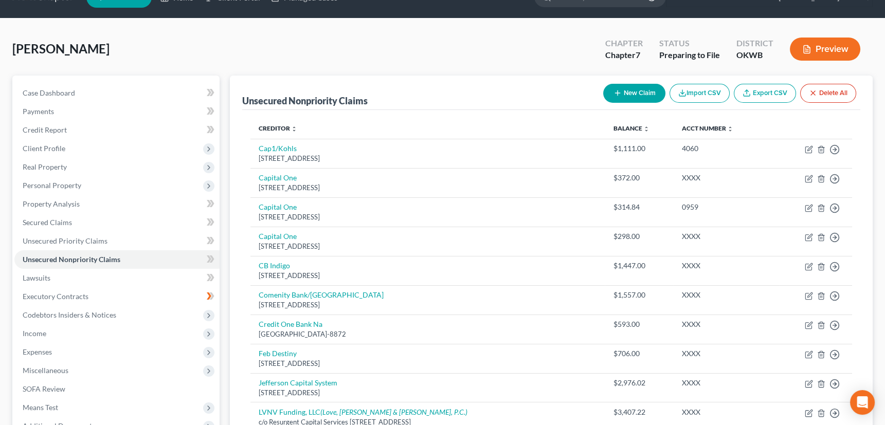
click at [614, 89] on icon "button" at bounding box center [618, 93] width 8 height 8
select select "0"
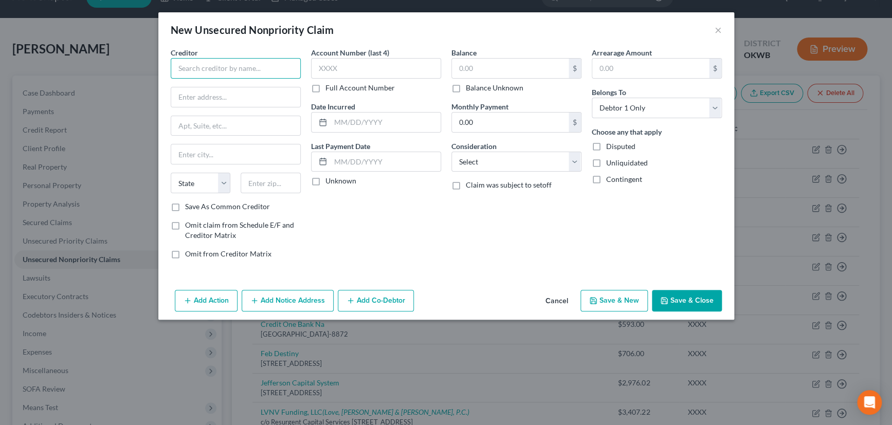
click at [278, 70] on input "text" at bounding box center [236, 68] width 130 height 21
drag, startPoint x: 249, startPoint y: 66, endPoint x: 225, endPoint y: 71, distance: 24.6
click at [225, 71] on input "Comenity Bank/Ross" at bounding box center [236, 68] width 130 height 21
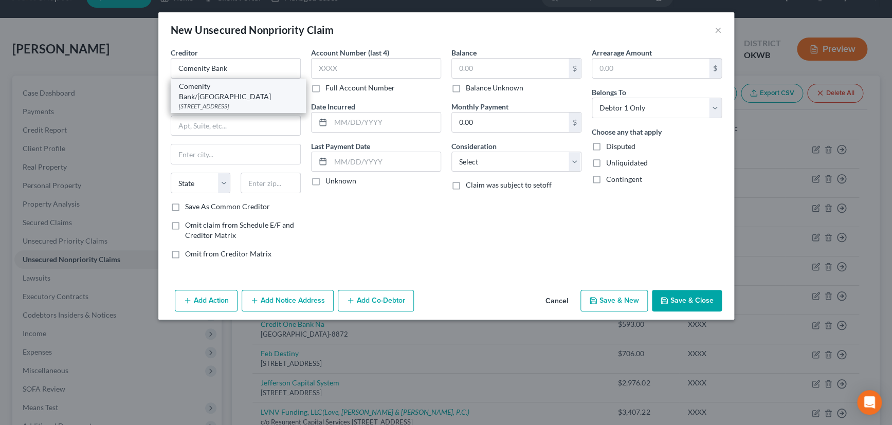
click at [221, 102] on div "3095 Loyalty Circle Bldg A, Columbus, OH 43219" at bounding box center [238, 106] width 119 height 9
type input "Comenity Bank/Victoria"
type input "3095 Loyalty Circle"
type input "Bldg A"
type input "Columbus"
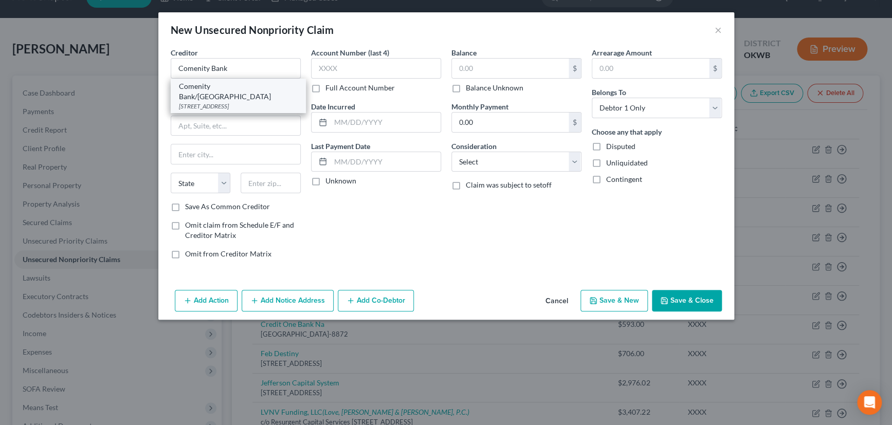
select select "36"
type input "43219"
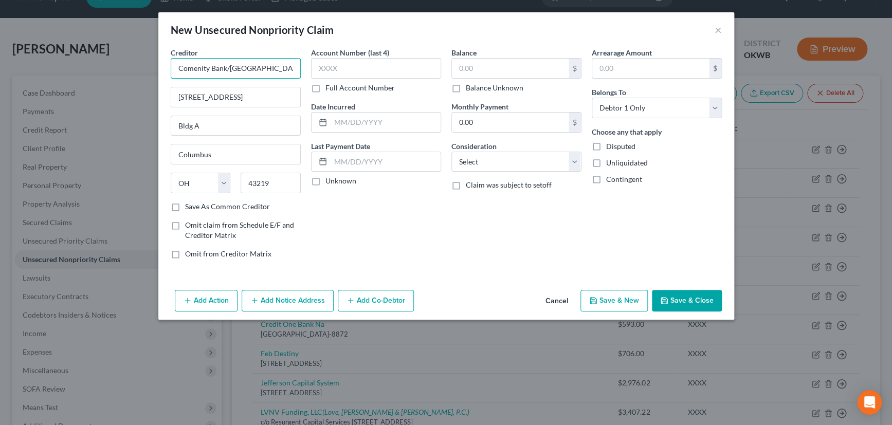
drag, startPoint x: 258, startPoint y: 66, endPoint x: 232, endPoint y: 67, distance: 25.2
click at [232, 67] on input "Comenity Bank/Victoria" at bounding box center [236, 68] width 130 height 21
type input "Comenity Bank/Ross"
click at [185, 207] on label "Save As Common Creditor" at bounding box center [227, 207] width 85 height 10
click at [189, 207] on input "Save As Common Creditor" at bounding box center [192, 205] width 7 height 7
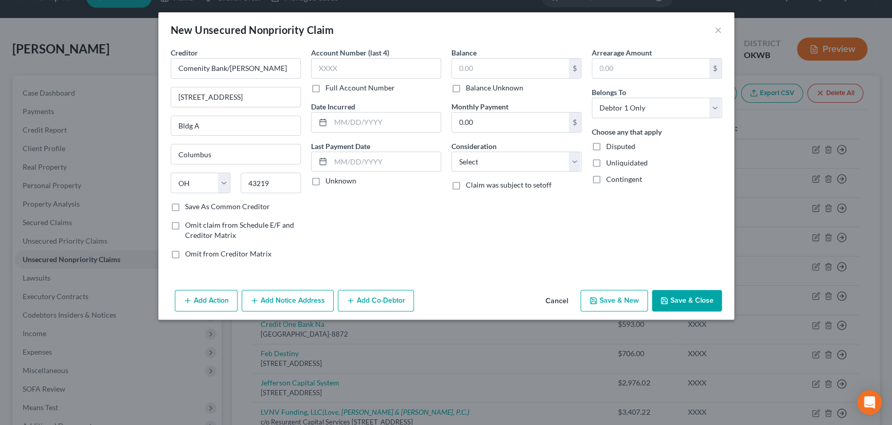
checkbox input "true"
click at [353, 69] on input "text" at bounding box center [376, 68] width 130 height 21
type input "8276"
click at [326, 180] on label "Unknown" at bounding box center [341, 181] width 31 height 10
click at [330, 180] on input "Unknown" at bounding box center [333, 179] width 7 height 7
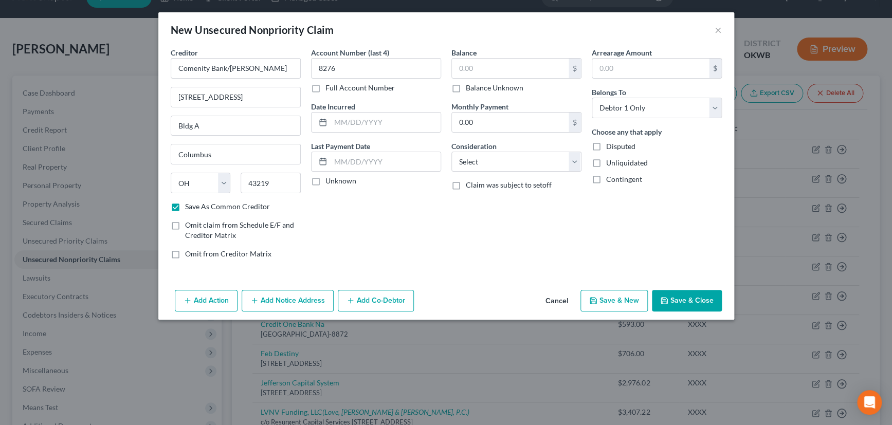
checkbox input "true"
click at [483, 68] on input "text" at bounding box center [510, 69] width 117 height 20
type input "420.48"
click at [490, 161] on select "Select Cable / Satellite Services Collection Agency Credit Card Debt Debt Couns…" at bounding box center [517, 162] width 130 height 21
select select "2"
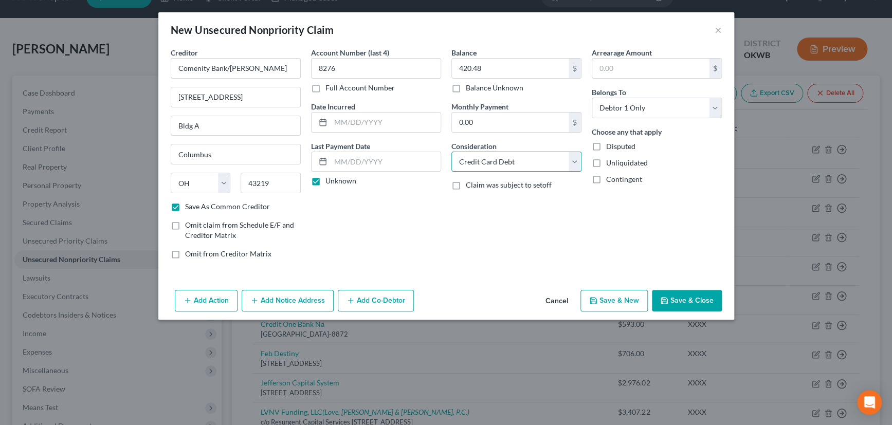
click at [452, 152] on select "Select Cable / Satellite Services Collection Agency Credit Card Debt Debt Couns…" at bounding box center [517, 162] width 130 height 21
click at [689, 299] on button "Save & Close" at bounding box center [687, 301] width 70 height 22
checkbox input "false"
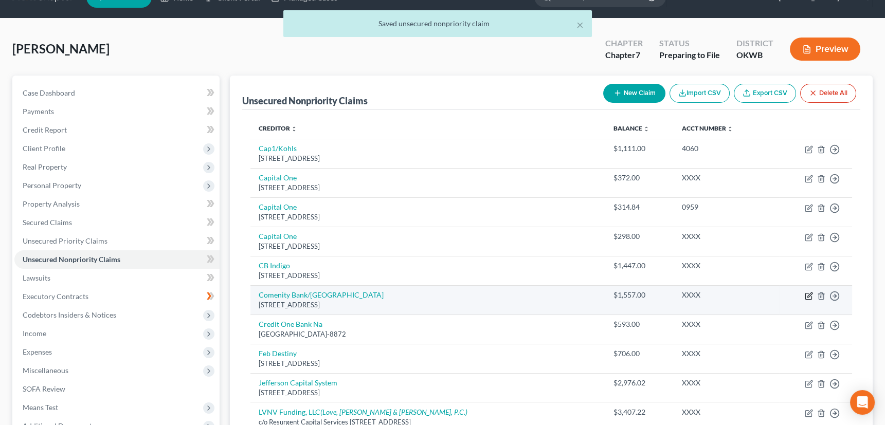
click at [807, 294] on icon "button" at bounding box center [809, 296] width 8 height 8
select select "36"
select select "2"
select select "0"
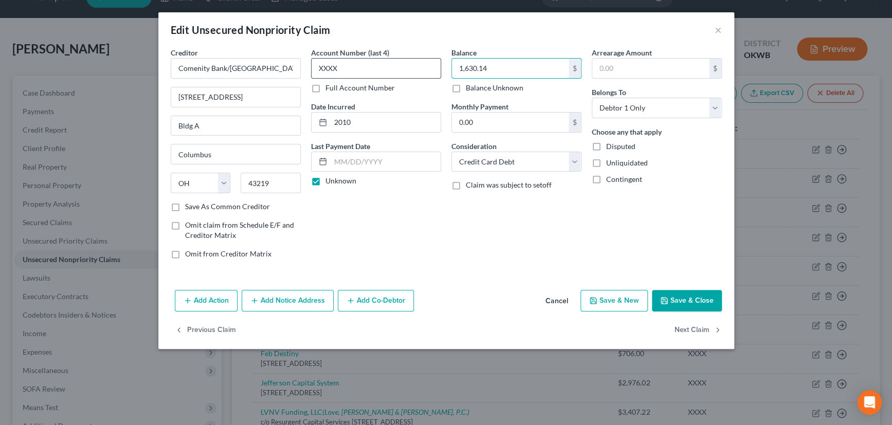
type input "1,630.14"
drag, startPoint x: 355, startPoint y: 68, endPoint x: 309, endPoint y: 75, distance: 47.3
click at [309, 75] on div "Account Number (last 4) XXXX Full Account Number Date Incurred 2010 Last Paymen…" at bounding box center [376, 157] width 140 height 220
type input "8879"
click at [694, 298] on button "Save & Close" at bounding box center [687, 301] width 70 height 22
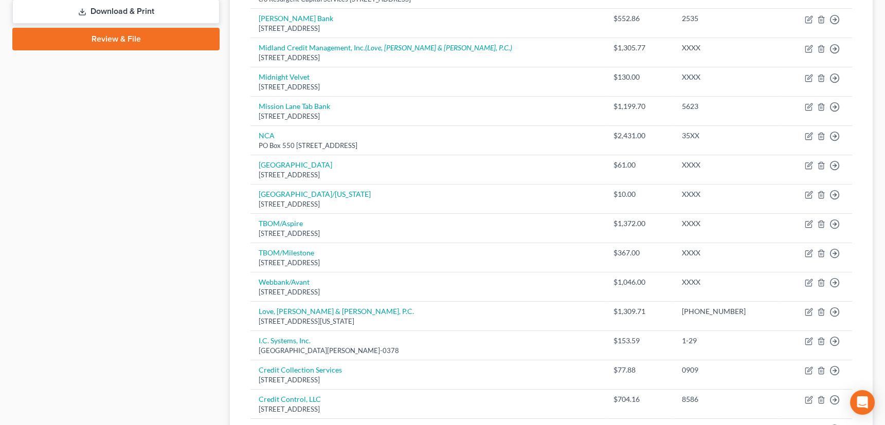
scroll to position [491, 0]
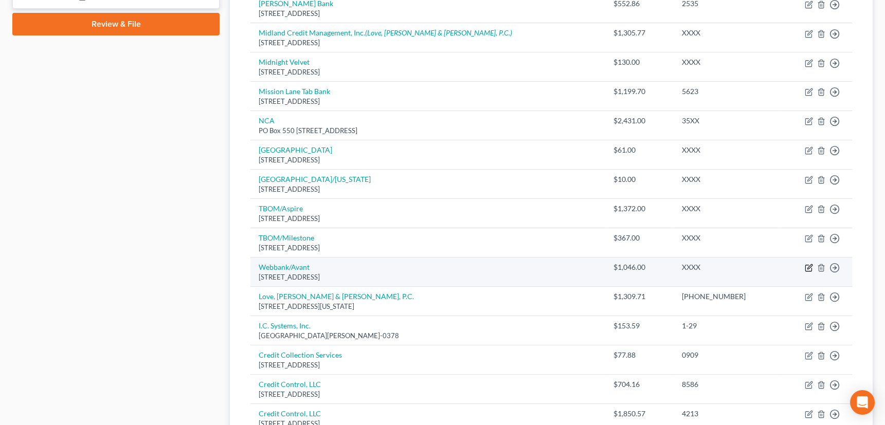
click at [809, 265] on icon "button" at bounding box center [809, 267] width 5 height 5
select select "14"
select select "2"
select select "0"
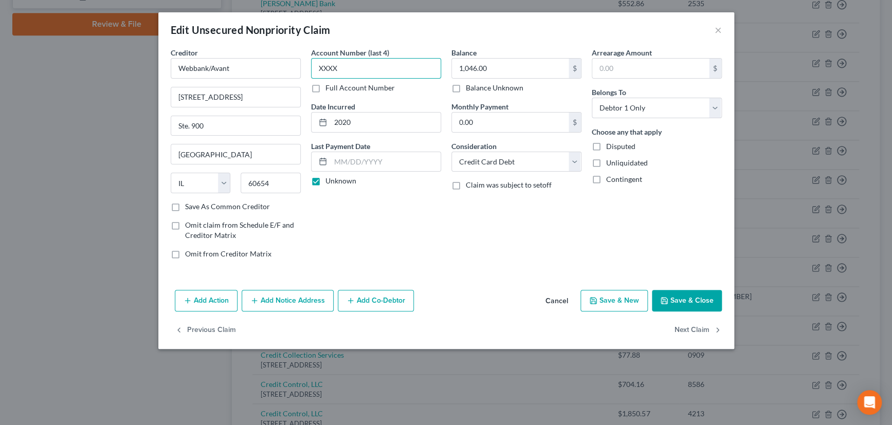
drag, startPoint x: 350, startPoint y: 65, endPoint x: 357, endPoint y: 80, distance: 16.1
click at [306, 70] on div "Account Number (last 4) XXXX Full Account Number Date Incurred 2020 Last Paymen…" at bounding box center [376, 157] width 140 height 220
type input "6362"
type input "1,071.30"
click at [678, 301] on button "Save & Close" at bounding box center [687, 301] width 70 height 22
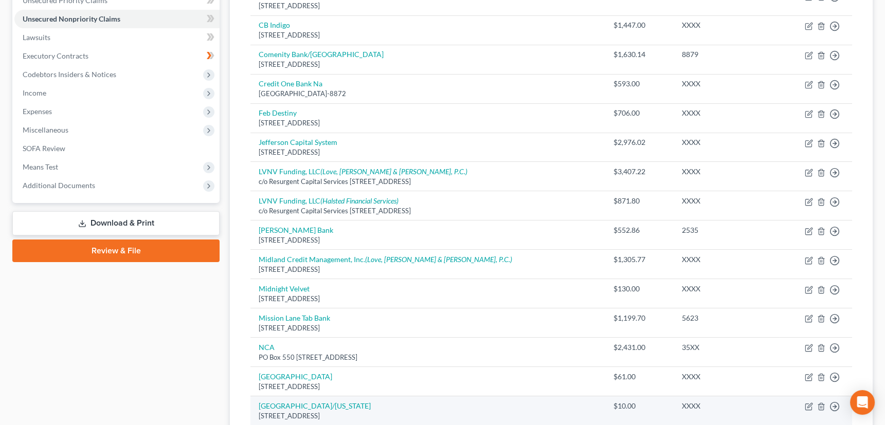
scroll to position [257, 0]
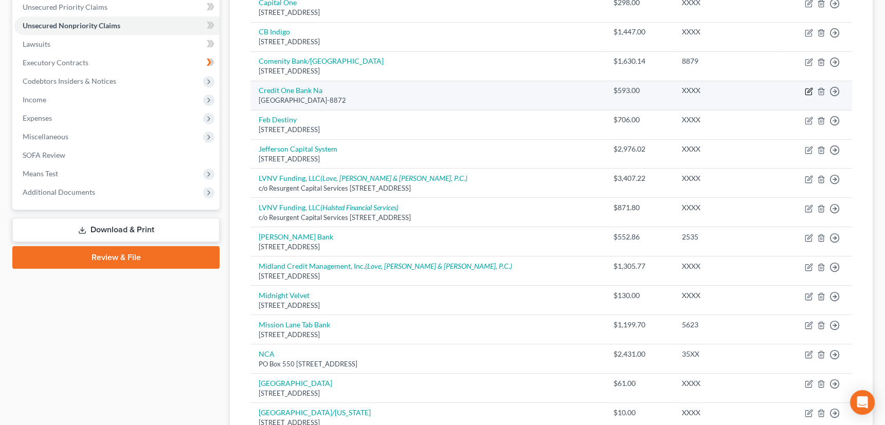
click at [805, 89] on icon "button" at bounding box center [808, 91] width 6 height 6
select select "31"
select select "2"
select select "0"
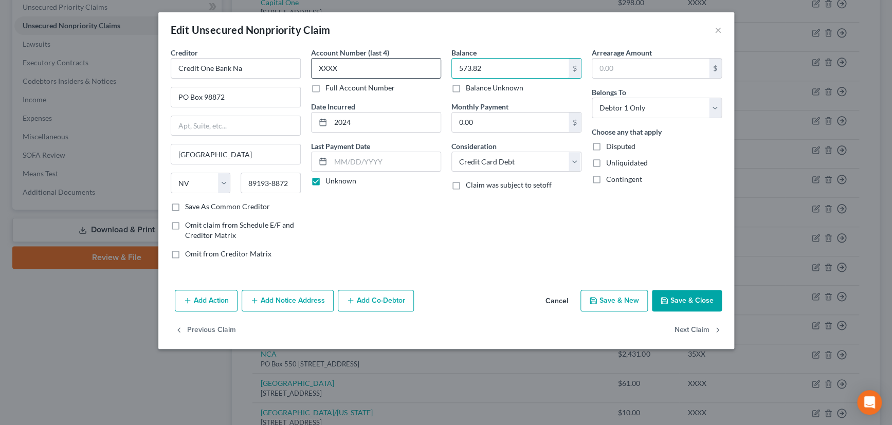
type input "573.82"
drag, startPoint x: 355, startPoint y: 68, endPoint x: 300, endPoint y: 68, distance: 55.5
click at [300, 68] on div "Creditor * Credit One Bank Na PO Box 98872 Las Vegas State AL AK AR AZ CA CO CT…" at bounding box center [447, 157] width 562 height 220
type input "3342"
click at [694, 299] on button "Save & Close" at bounding box center [687, 301] width 70 height 22
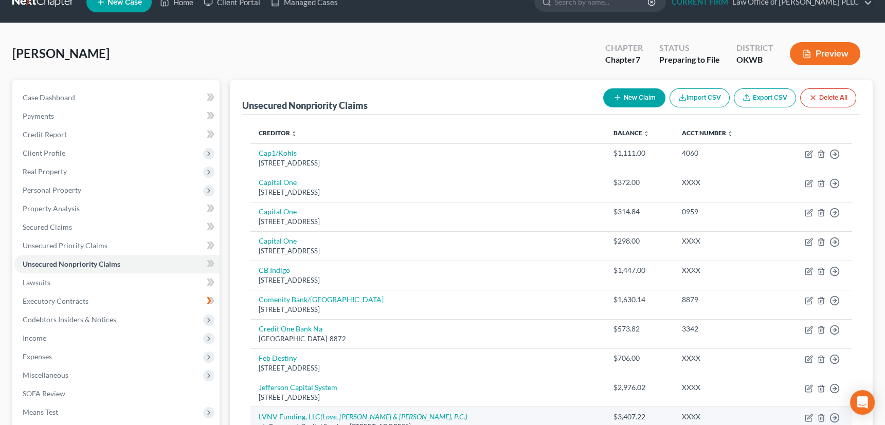
scroll to position [0, 0]
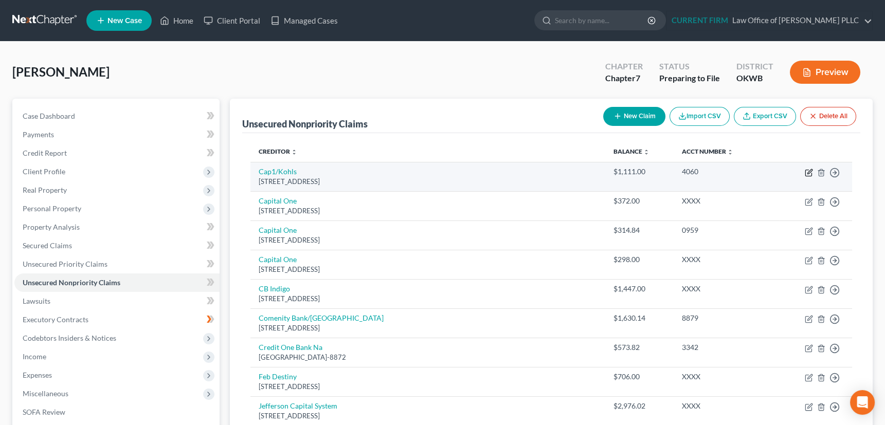
click at [807, 170] on icon "button" at bounding box center [809, 173] width 8 height 8
select select "46"
select select "2"
select select "0"
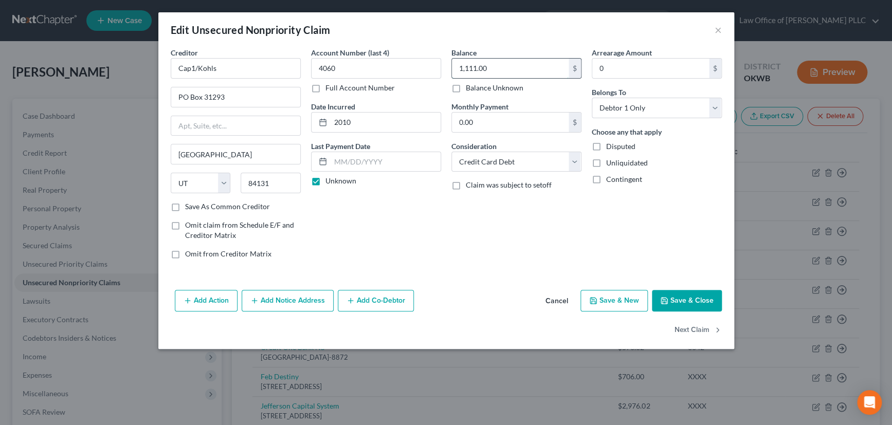
click at [498, 71] on input "1,111.00" at bounding box center [510, 69] width 117 height 20
type input "1,229.87"
click at [692, 297] on button "Save & Close" at bounding box center [687, 301] width 70 height 22
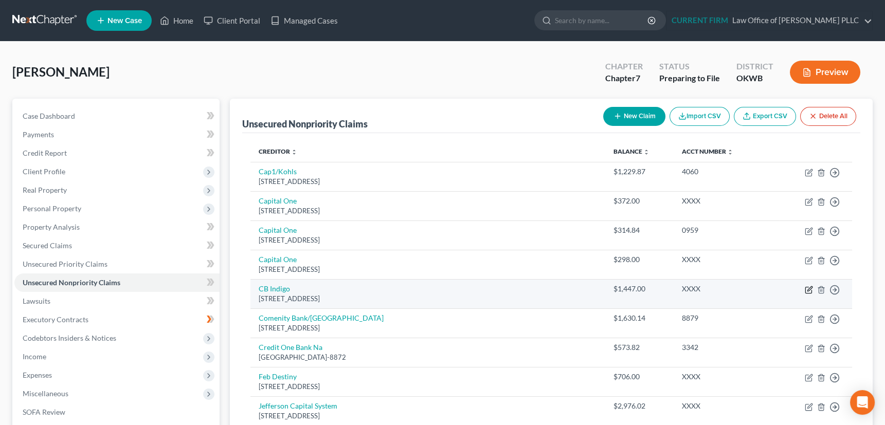
click at [807, 287] on icon "button" at bounding box center [809, 290] width 8 height 8
select select "38"
select select "2"
select select "0"
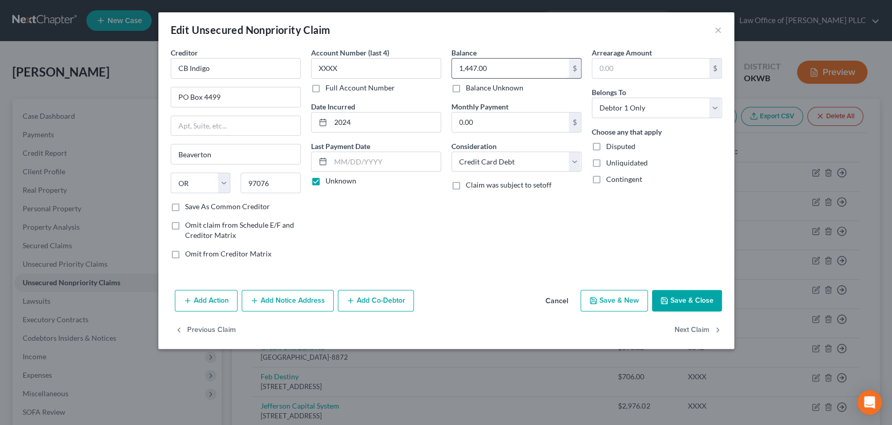
click at [490, 65] on input "1,447.00" at bounding box center [510, 69] width 117 height 20
drag, startPoint x: 343, startPoint y: 62, endPoint x: 305, endPoint y: 71, distance: 38.5
click at [306, 71] on div "Account Number (last 4) XXXX Full Account Number Date Incurred 2024 Last Paymen…" at bounding box center [376, 157] width 140 height 220
drag, startPoint x: 348, startPoint y: 69, endPoint x: 305, endPoint y: 69, distance: 42.7
click at [306, 69] on div "Account Number (last 4) 6569 Full Account Number Date Incurred 2024 Last Paymen…" at bounding box center [376, 157] width 140 height 220
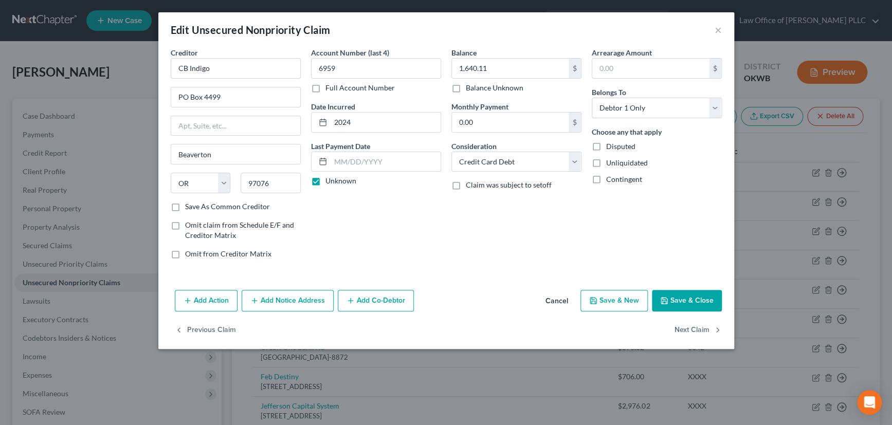
click at [695, 298] on button "Save & Close" at bounding box center [687, 301] width 70 height 22
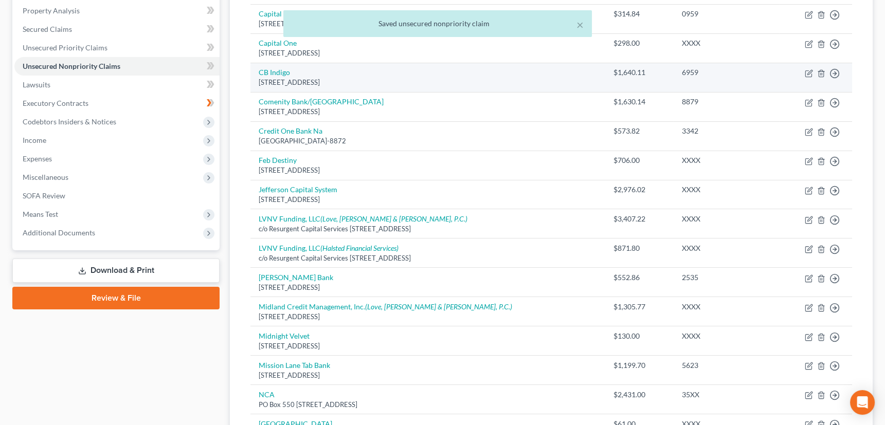
scroll to position [233, 0]
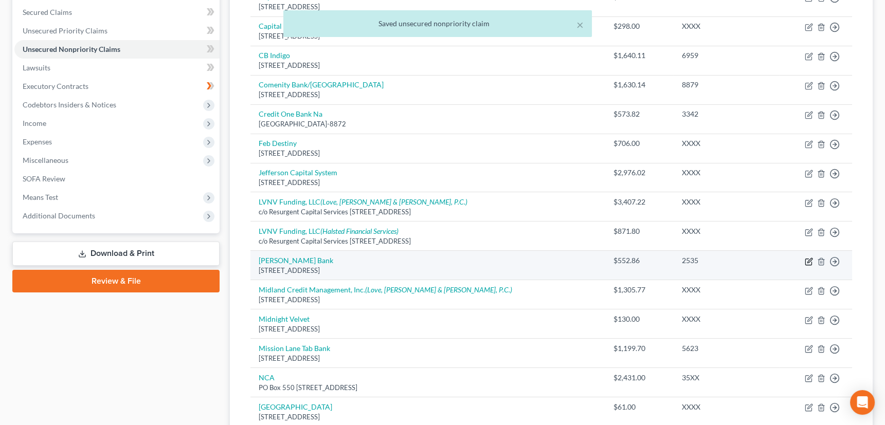
click at [808, 258] on icon "button" at bounding box center [809, 262] width 8 height 8
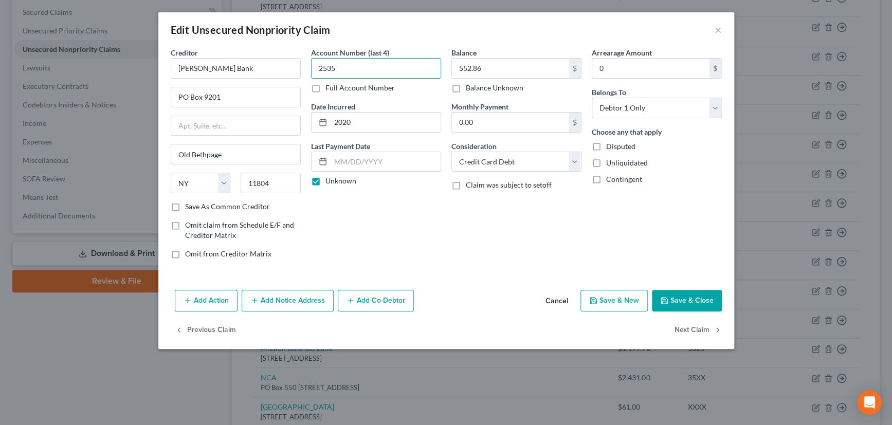
drag, startPoint x: 340, startPoint y: 70, endPoint x: 328, endPoint y: 70, distance: 12.9
click at [328, 70] on input "2535" at bounding box center [376, 68] width 130 height 21
click at [684, 297] on button "Save & Close" at bounding box center [687, 301] width 70 height 22
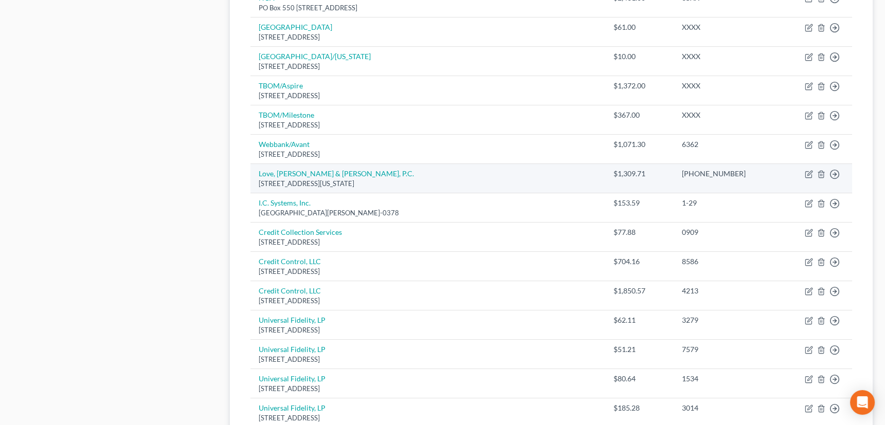
scroll to position [660, 0]
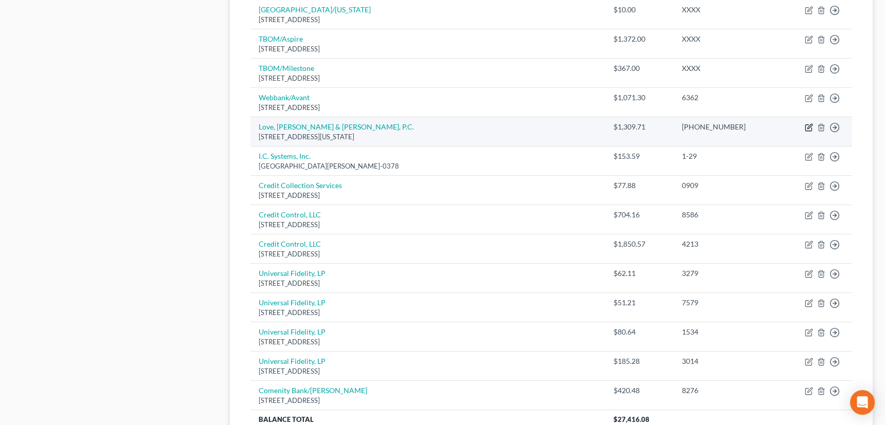
click at [808, 126] on icon "button" at bounding box center [809, 127] width 8 height 8
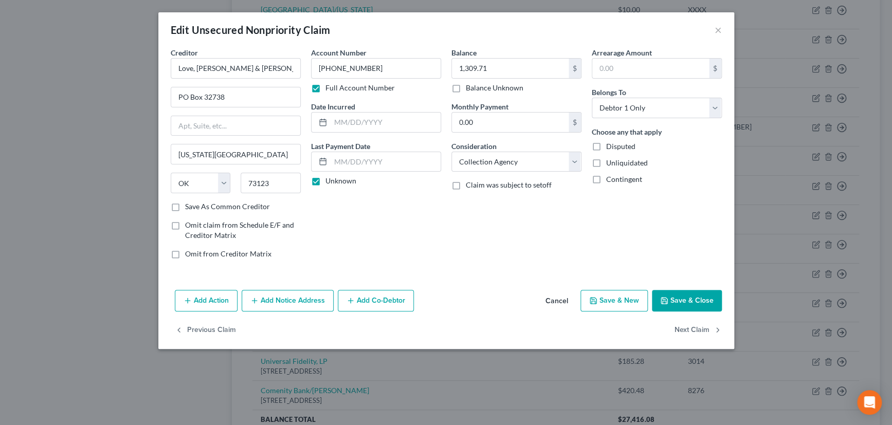
click at [679, 298] on button "Save & Close" at bounding box center [687, 301] width 70 height 22
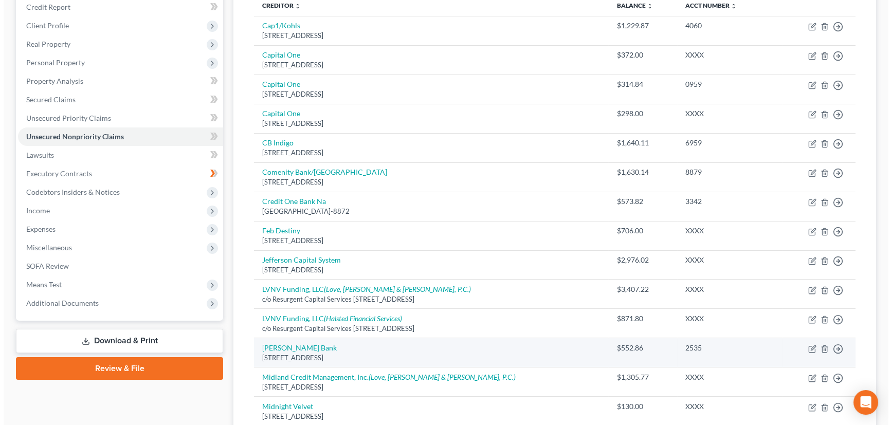
scroll to position [46, 0]
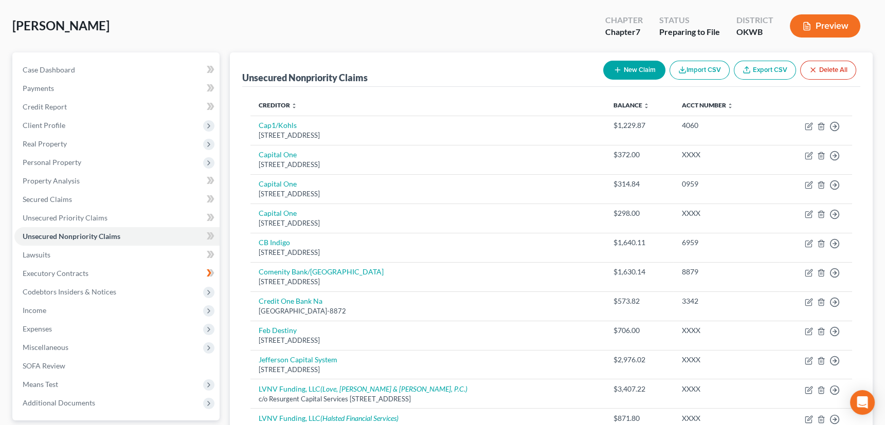
click at [614, 69] on icon "button" at bounding box center [618, 70] width 8 height 8
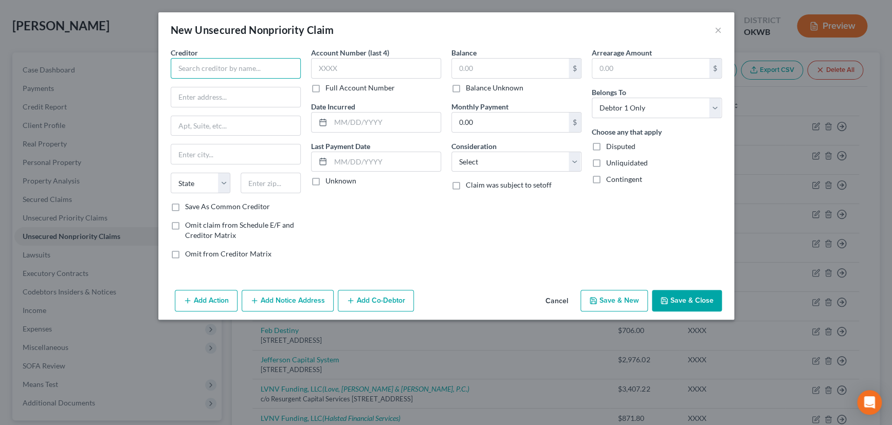
click at [245, 67] on input "text" at bounding box center [236, 68] width 130 height 21
click at [257, 179] on input "text" at bounding box center [271, 183] width 60 height 21
click at [185, 205] on label "Save As Common Creditor" at bounding box center [227, 207] width 85 height 10
click at [189, 205] on input "Save As Common Creditor" at bounding box center [192, 205] width 7 height 7
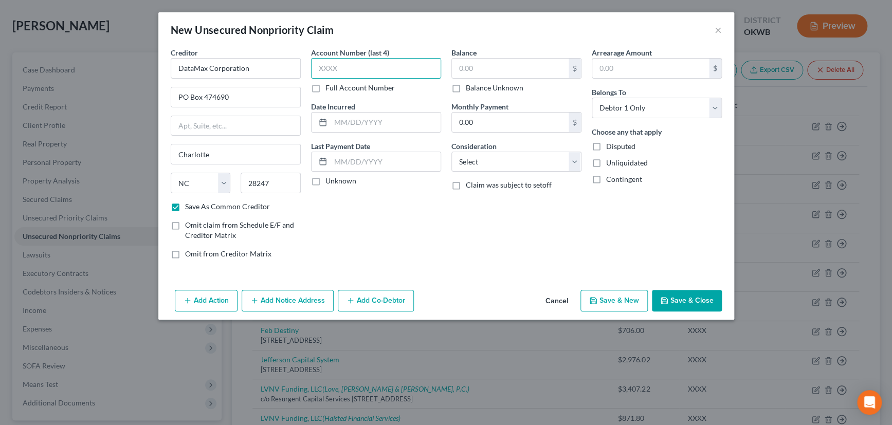
click at [349, 66] on input "text" at bounding box center [376, 68] width 130 height 21
click at [326, 181] on label "Unknown" at bounding box center [341, 181] width 31 height 10
click at [330, 181] on input "Unknown" at bounding box center [333, 179] width 7 height 7
click at [481, 68] on input "text" at bounding box center [510, 69] width 117 height 20
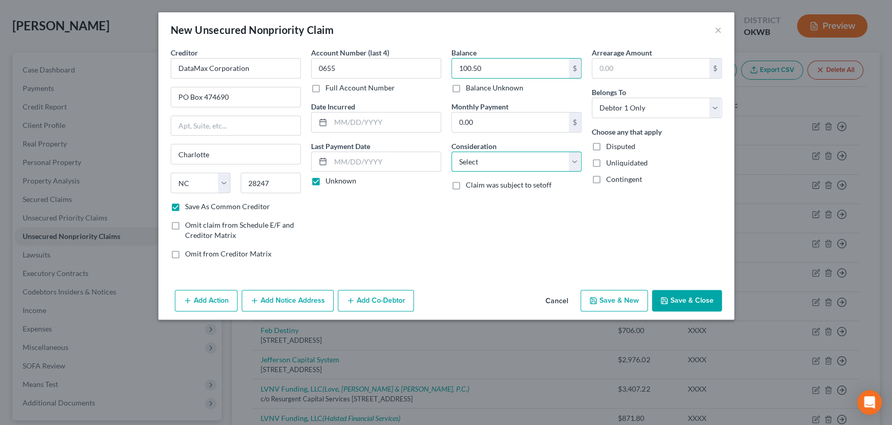
click at [469, 159] on select "Select Cable / Satellite Services Collection Agency Credit Card Debt Debt Couns…" at bounding box center [517, 162] width 130 height 21
click at [452, 152] on select "Select Cable / Satellite Services Collection Agency Credit Card Debt Debt Couns…" at bounding box center [517, 162] width 130 height 21
click at [286, 299] on button "Add Notice Address" at bounding box center [288, 301] width 92 height 22
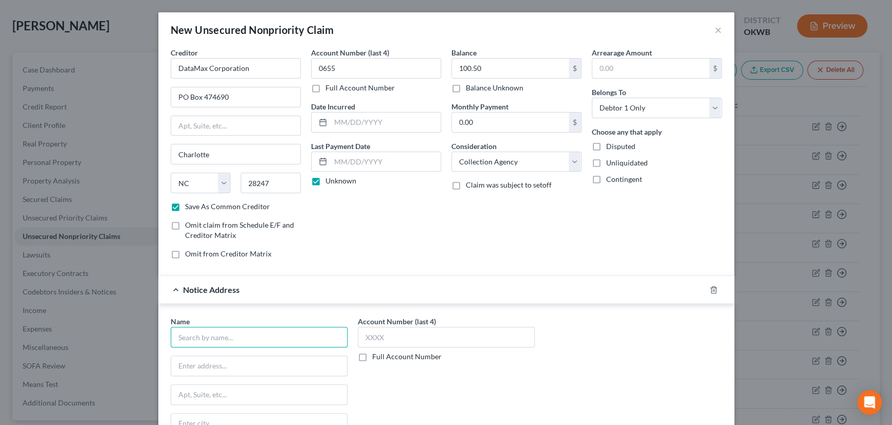
click at [242, 343] on input "text" at bounding box center [259, 337] width 177 height 21
click at [178, 335] on input "Buthrie Fire EMS" at bounding box center [259, 337] width 177 height 21
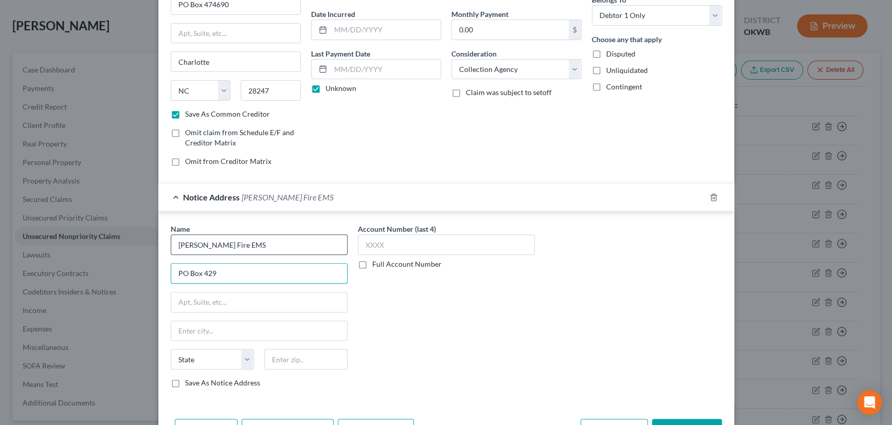
scroll to position [93, 0]
click at [286, 357] on input "text" at bounding box center [305, 359] width 83 height 21
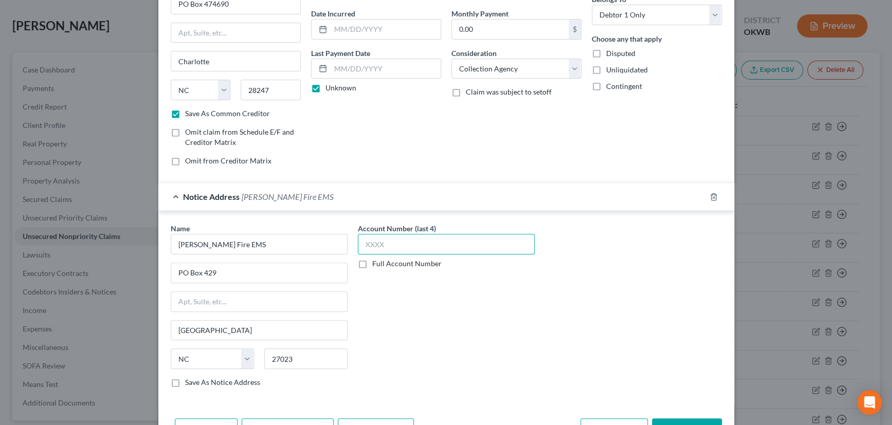
click at [394, 242] on input "text" at bounding box center [446, 244] width 177 height 21
click at [458, 195] on div "Notice Address Guthrie Fire EMS" at bounding box center [431, 196] width 547 height 27
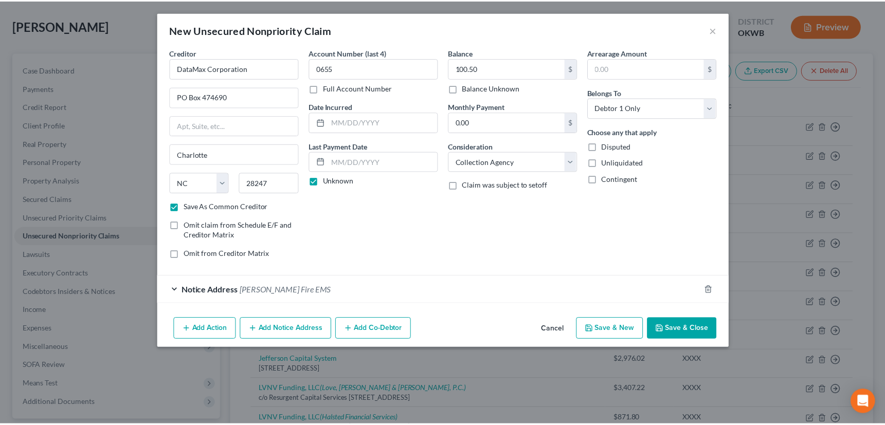
scroll to position [0, 0]
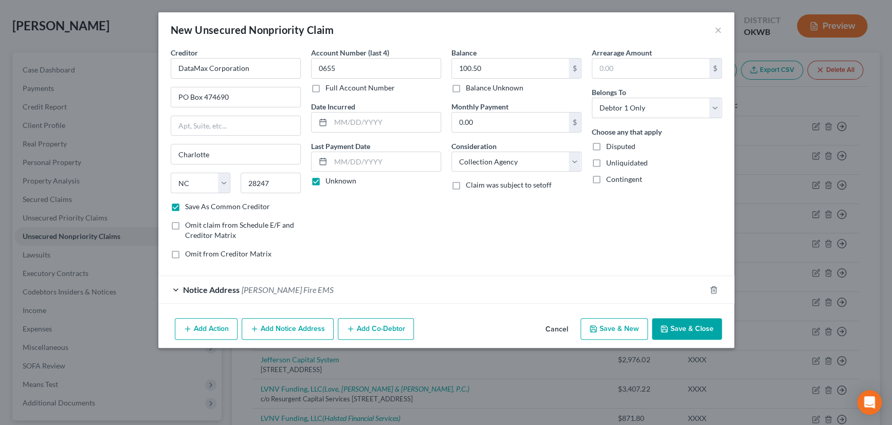
click at [674, 324] on button "Save & Close" at bounding box center [687, 329] width 70 height 22
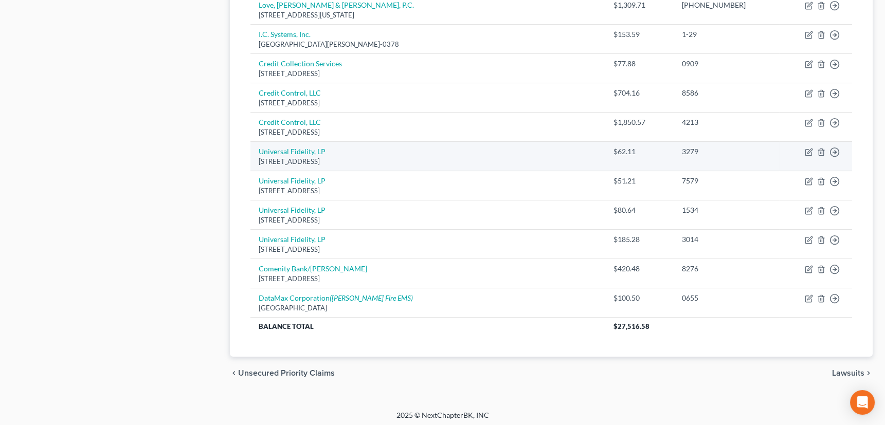
scroll to position [783, 0]
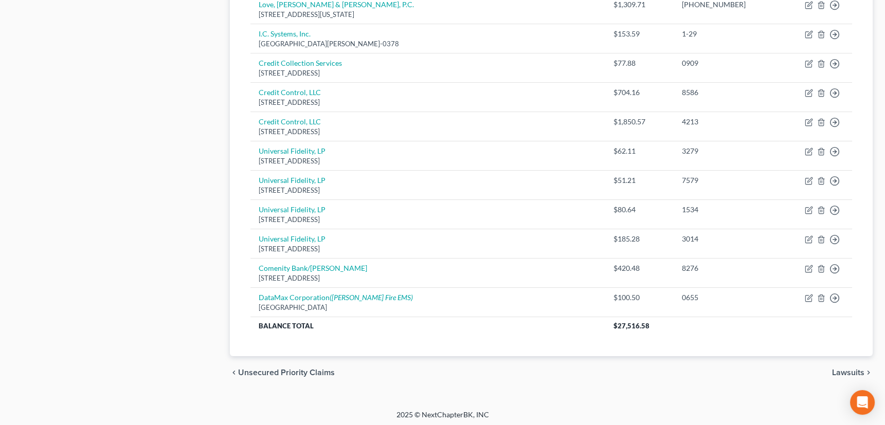
drag, startPoint x: 842, startPoint y: 369, endPoint x: 846, endPoint y: 352, distance: 17.3
click at [842, 369] on span "Lawsuits" at bounding box center [848, 373] width 32 height 8
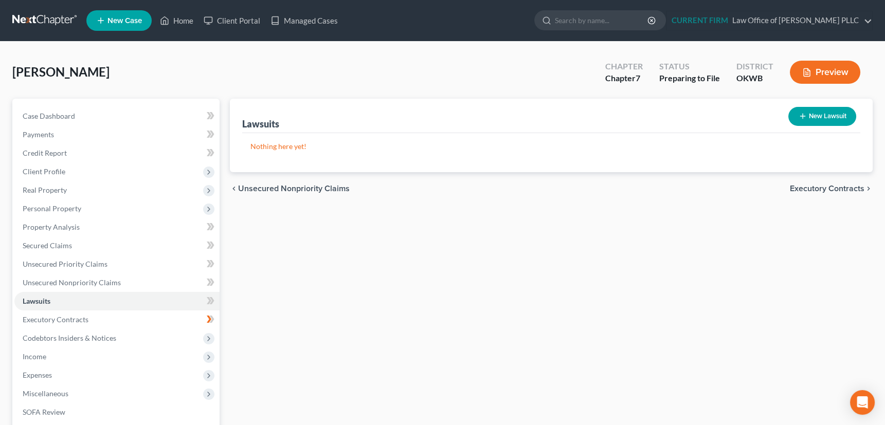
click at [799, 113] on icon "button" at bounding box center [803, 116] width 8 height 8
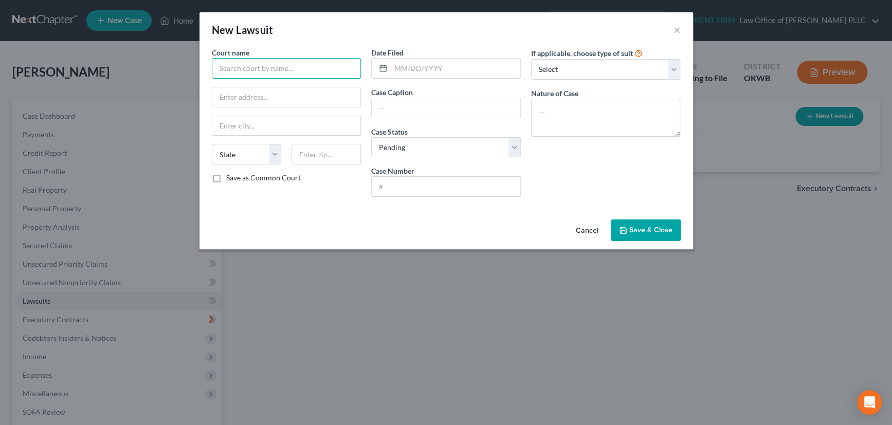
click at [304, 67] on input "text" at bounding box center [287, 68] width 150 height 21
click at [293, 86] on div "Logan County District Court" at bounding box center [273, 86] width 107 height 10
click at [399, 184] on input "text" at bounding box center [446, 187] width 149 height 20
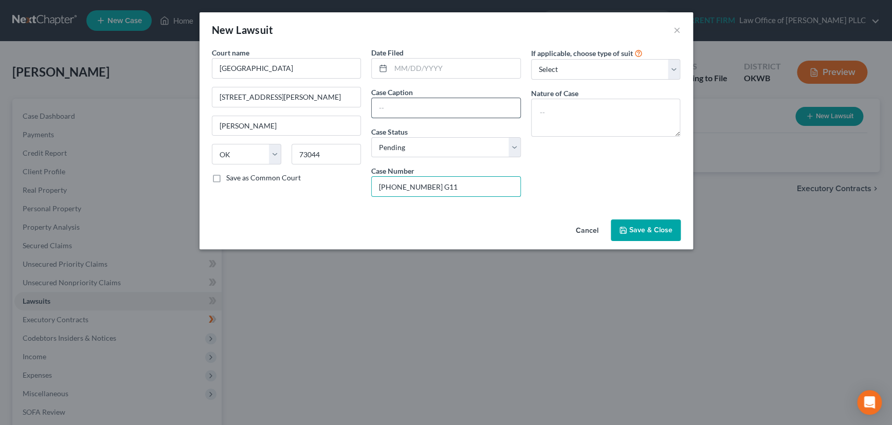
click at [412, 107] on input "text" at bounding box center [446, 108] width 149 height 20
click at [561, 72] on select "Select Repossession Garnishment Foreclosure Attached, Seized, Or Levied Other" at bounding box center [606, 69] width 150 height 21
click at [531, 59] on select "Select Repossession Garnishment Foreclosure Attached, Seized, Or Levied Other" at bounding box center [606, 69] width 150 height 21
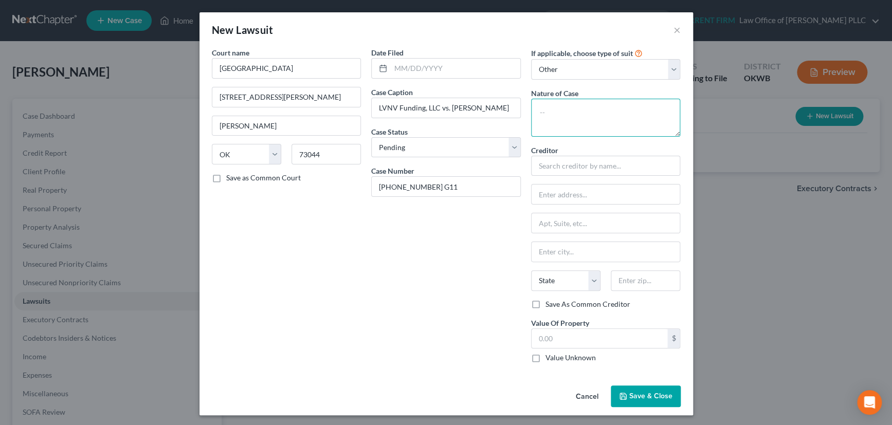
click at [567, 110] on textarea at bounding box center [606, 118] width 150 height 38
click at [545, 163] on input "text" at bounding box center [606, 166] width 150 height 21
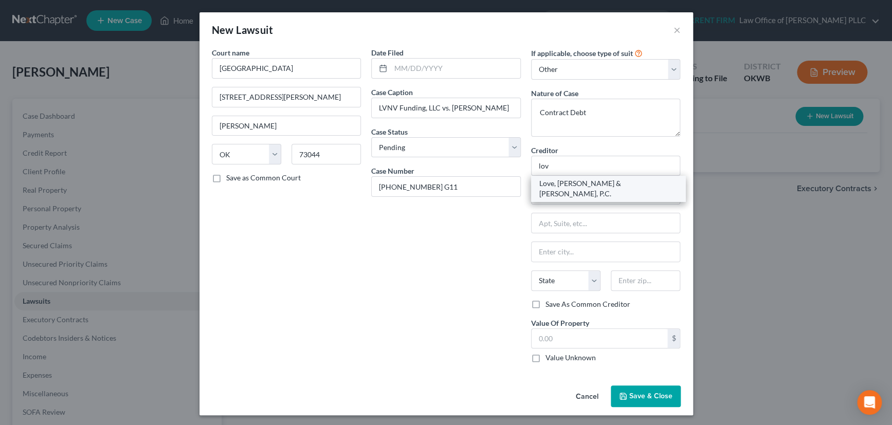
click at [552, 184] on div "Love, Beal & Nixon, P.C." at bounding box center [608, 188] width 138 height 21
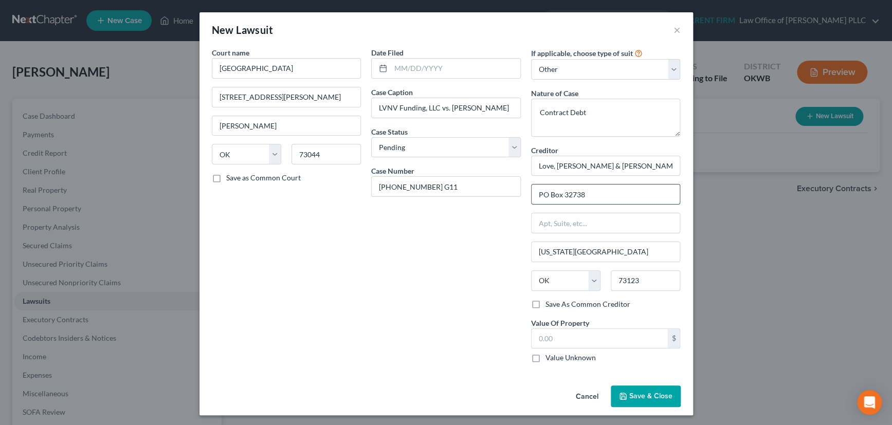
drag, startPoint x: 534, startPoint y: 196, endPoint x: 601, endPoint y: 195, distance: 66.9
click at [601, 195] on input "PO Box 32738" at bounding box center [606, 195] width 149 height 20
click at [550, 220] on input "text" at bounding box center [606, 223] width 149 height 20
paste input "PO Box 32738"
drag, startPoint x: 533, startPoint y: 164, endPoint x: 617, endPoint y: 160, distance: 84.4
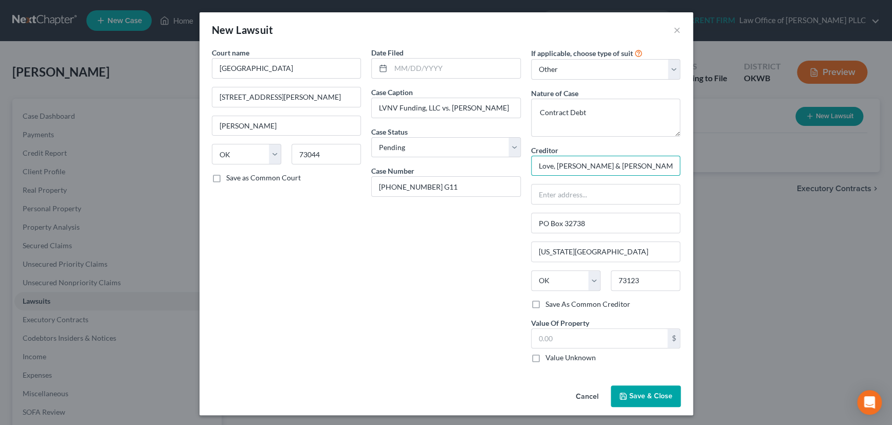
click at [617, 160] on input "Love, Beal & Nixon, P.C." at bounding box center [606, 166] width 150 height 21
click at [550, 191] on input "text" at bounding box center [606, 195] width 149 height 20
paste input "Love, Beal & Nixon, P.C."
click at [555, 167] on input "text" at bounding box center [606, 166] width 150 height 21
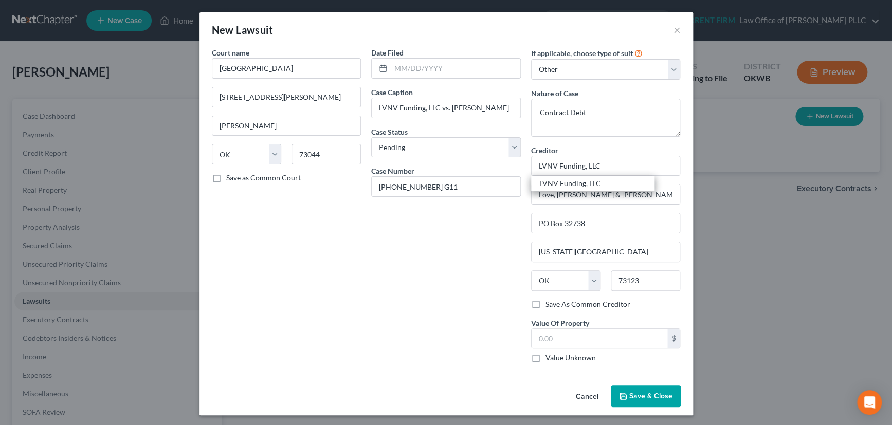
click at [546, 301] on label "Save As Common Creditor" at bounding box center [588, 304] width 85 height 10
click at [550, 301] on input "Save As Common Creditor" at bounding box center [553, 302] width 7 height 7
click at [546, 356] on label "Value Unknown" at bounding box center [571, 358] width 50 height 10
click at [550, 356] on input "Value Unknown" at bounding box center [553, 356] width 7 height 7
click at [226, 179] on label "Save as Common Court" at bounding box center [263, 178] width 75 height 10
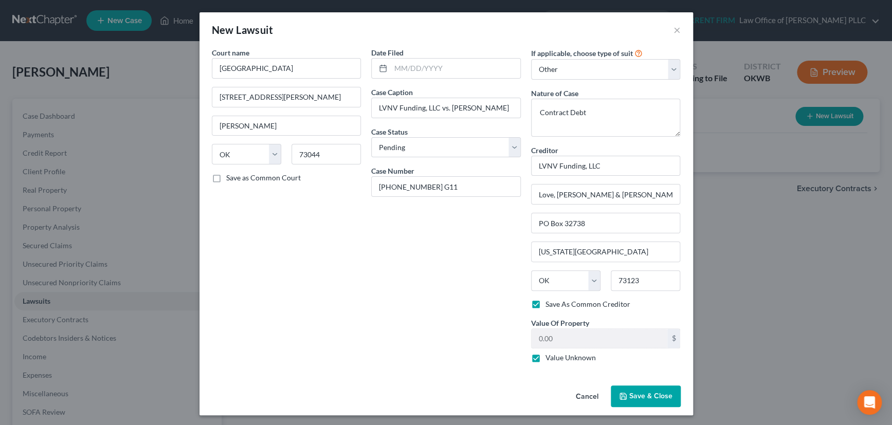
click at [230, 179] on input "Save as Common Court" at bounding box center [233, 176] width 7 height 7
click at [584, 75] on select "Select Repossession Garnishment Foreclosure Attached, Seized, Or Levied Other" at bounding box center [606, 69] width 150 height 21
click at [531, 59] on select "Select Repossession Garnishment Foreclosure Attached, Seized, Or Levied Other" at bounding box center [606, 69] width 150 height 21
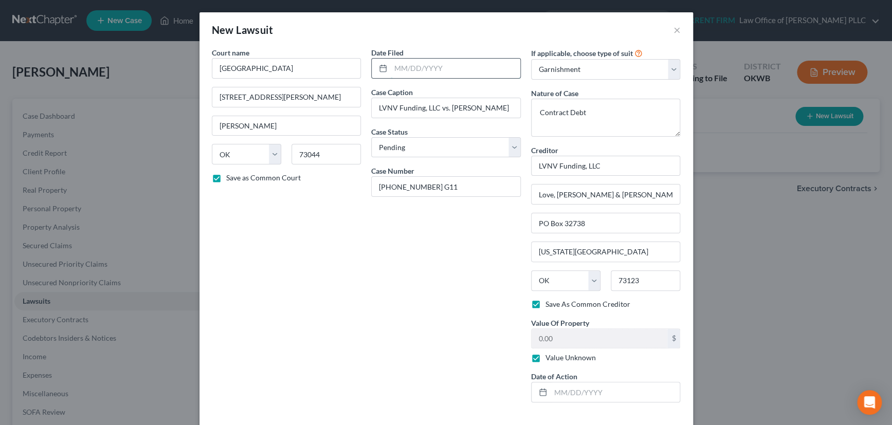
click at [408, 69] on input "text" at bounding box center [456, 69] width 130 height 20
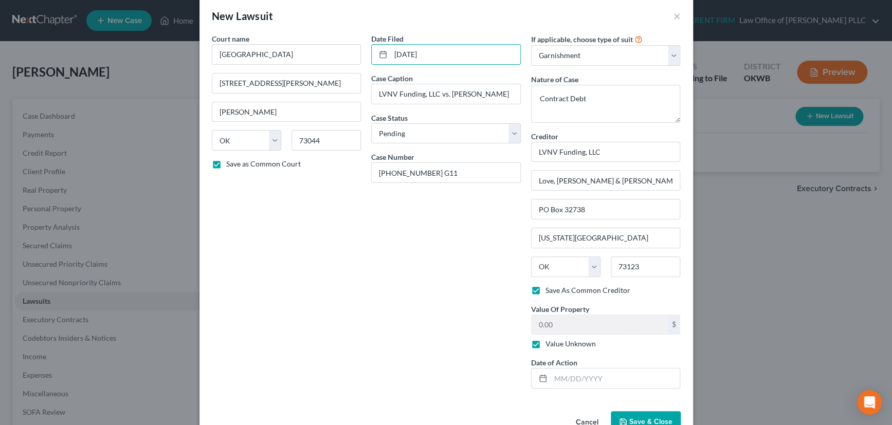
scroll to position [41, 0]
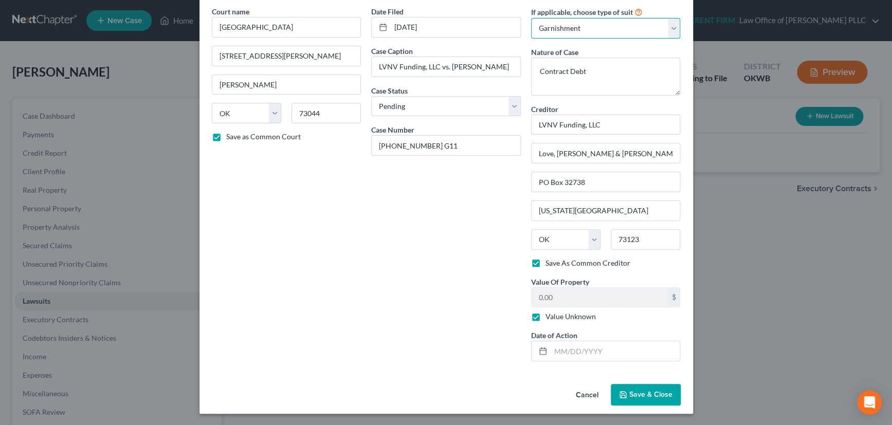
click at [579, 26] on select "Select Repossession Garnishment Foreclosure Attached, Seized, Or Levied Other" at bounding box center [606, 28] width 150 height 21
click at [531, 39] on select "Select Repossession Garnishment Foreclosure Attached, Seized, Or Levied Other" at bounding box center [606, 28] width 150 height 21
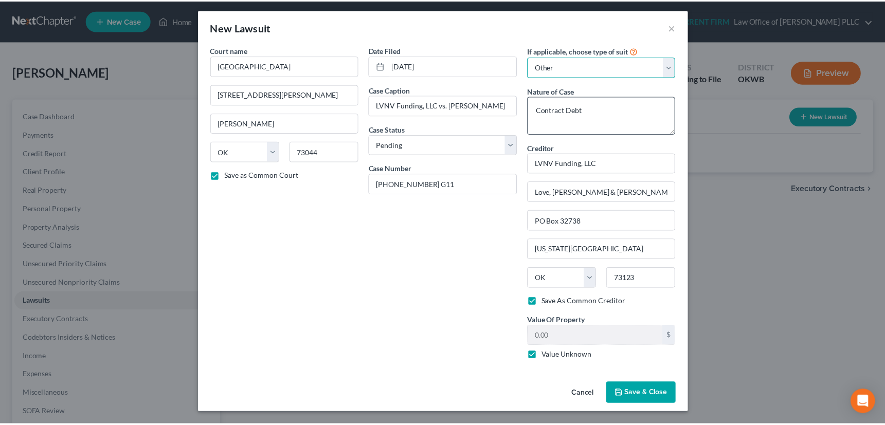
scroll to position [1, 0]
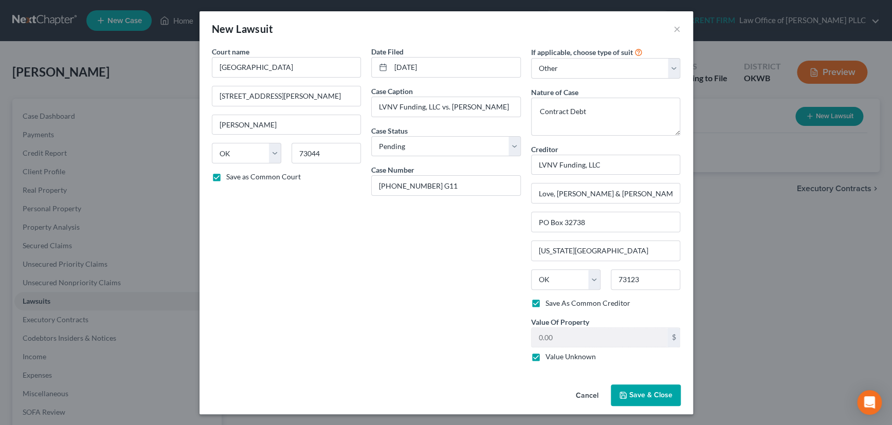
click at [638, 388] on button "Save & Close" at bounding box center [646, 396] width 70 height 22
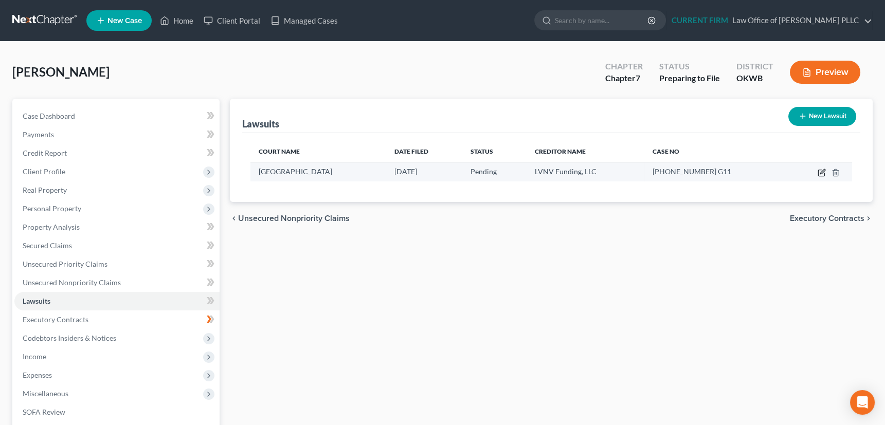
click at [823, 169] on icon "button" at bounding box center [822, 173] width 8 height 8
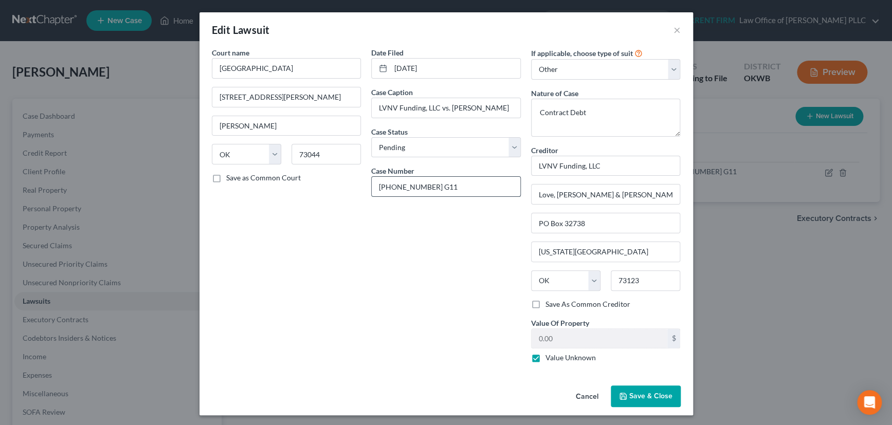
drag, startPoint x: 375, startPoint y: 189, endPoint x: 462, endPoint y: 185, distance: 87.0
click at [462, 185] on input "21-01525-0 G11" at bounding box center [446, 187] width 149 height 20
click at [429, 69] on input "01/30/2025" at bounding box center [456, 69] width 130 height 20
drag, startPoint x: 435, startPoint y: 67, endPoint x: 389, endPoint y: 69, distance: 46.4
click at [391, 69] on input "01/30/2025" at bounding box center [456, 69] width 130 height 20
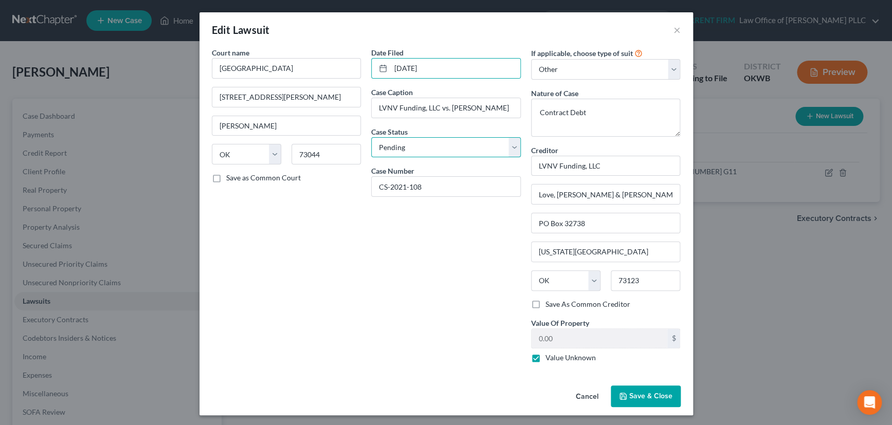
click at [424, 149] on select "Select Pending On Appeal Concluded" at bounding box center [446, 147] width 150 height 21
click at [371, 137] on select "Select Pending On Appeal Concluded" at bounding box center [446, 147] width 150 height 21
click at [640, 395] on span "Save & Close" at bounding box center [650, 396] width 43 height 9
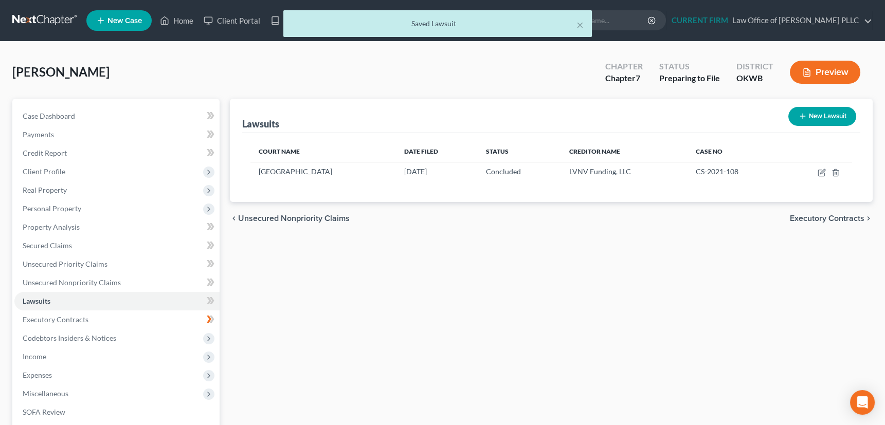
click at [264, 214] on span "Unsecured Nonpriority Claims" at bounding box center [294, 218] width 112 height 8
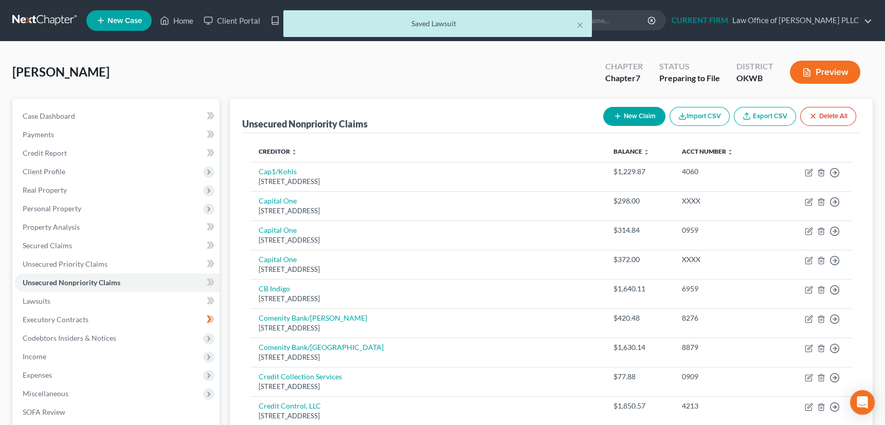
click at [617, 114] on icon "button" at bounding box center [618, 116] width 8 height 8
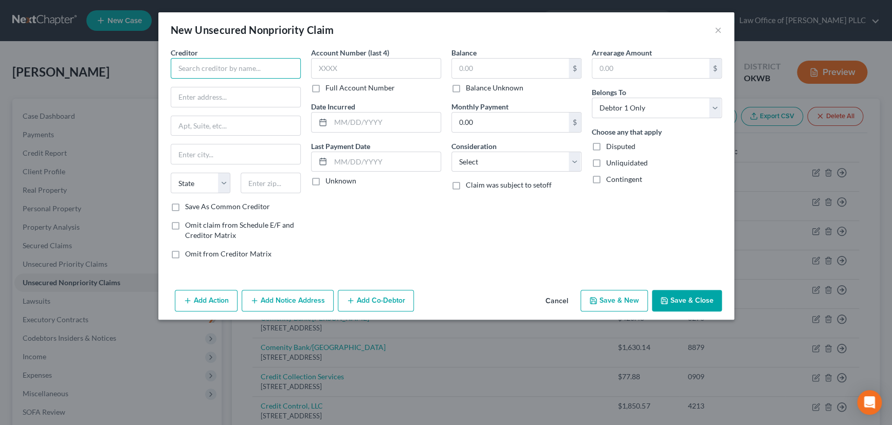
click at [247, 65] on input "text" at bounding box center [236, 68] width 130 height 21
click at [239, 125] on input "text" at bounding box center [235, 126] width 129 height 20
click at [267, 181] on input "text" at bounding box center [271, 183] width 60 height 21
click at [391, 225] on div "Account Number (last 4) Full Account Number Date Incurred Last Payment Date Unk…" at bounding box center [376, 157] width 140 height 220
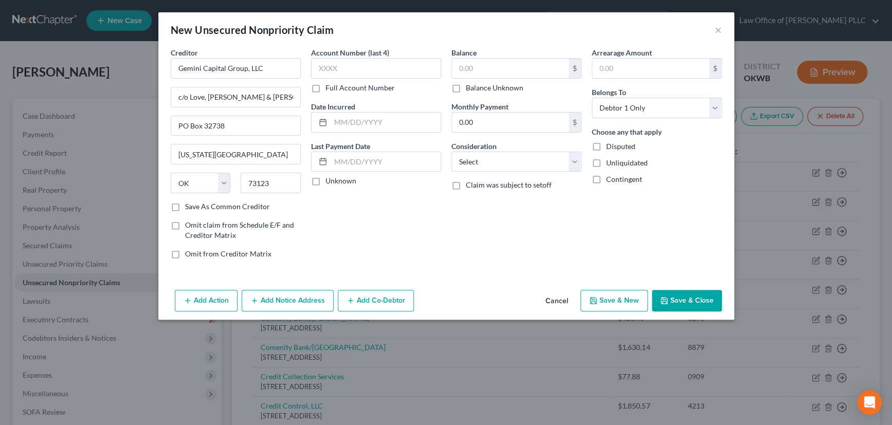
click at [185, 204] on label "Save As Common Creditor" at bounding box center [227, 207] width 85 height 10
click at [189, 204] on input "Save As Common Creditor" at bounding box center [192, 205] width 7 height 7
click at [483, 61] on input "text" at bounding box center [510, 69] width 117 height 20
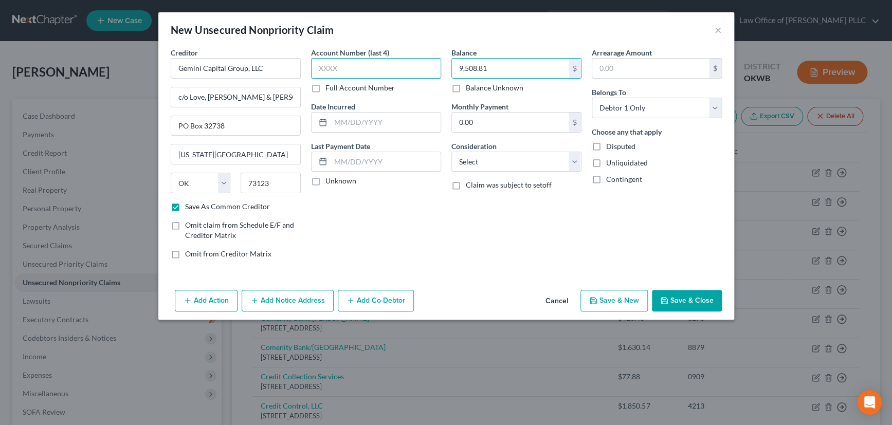
click at [357, 69] on input "text" at bounding box center [376, 68] width 130 height 21
click at [326, 183] on label "Unknown" at bounding box center [341, 181] width 31 height 10
click at [330, 183] on input "Unknown" at bounding box center [333, 179] width 7 height 7
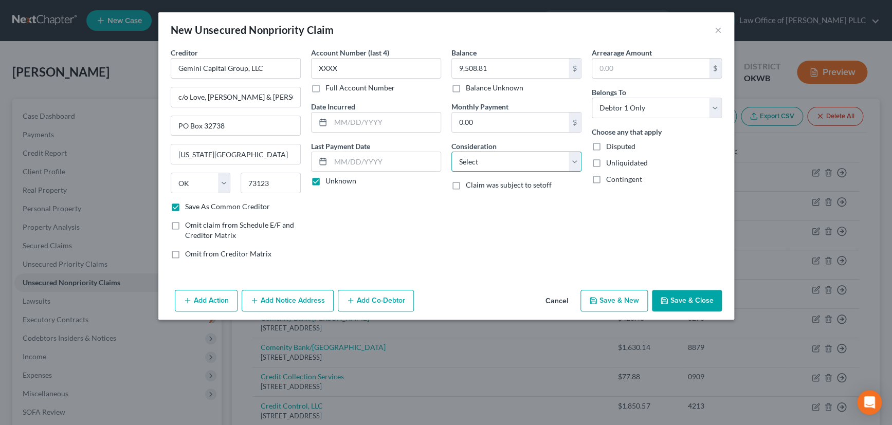
click at [490, 165] on select "Select Cable / Satellite Services Collection Agency Credit Card Debt Debt Couns…" at bounding box center [517, 162] width 130 height 21
click at [452, 152] on select "Select Cable / Satellite Services Collection Agency Credit Card Debt Debt Couns…" at bounding box center [517, 162] width 130 height 21
click at [685, 298] on button "Save & Close" at bounding box center [687, 301] width 70 height 22
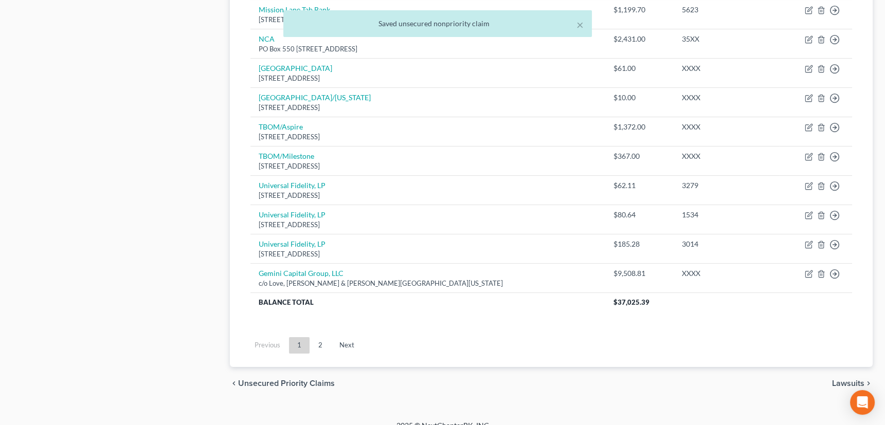
scroll to position [785, 0]
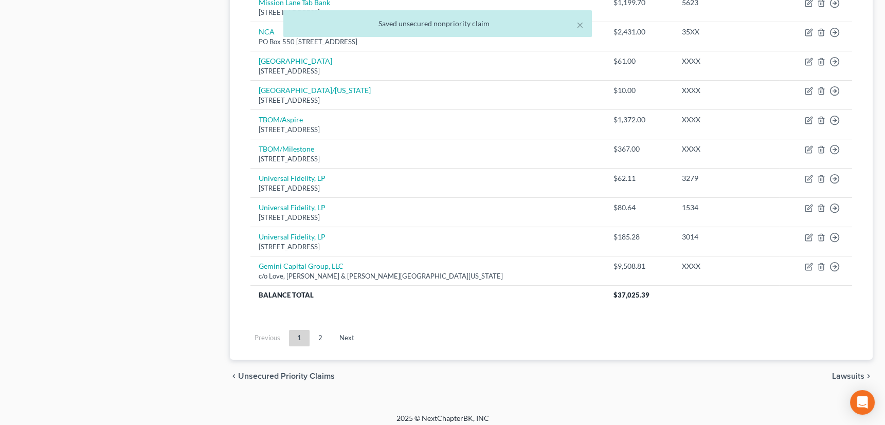
click at [849, 374] on span "Lawsuits" at bounding box center [848, 376] width 32 height 8
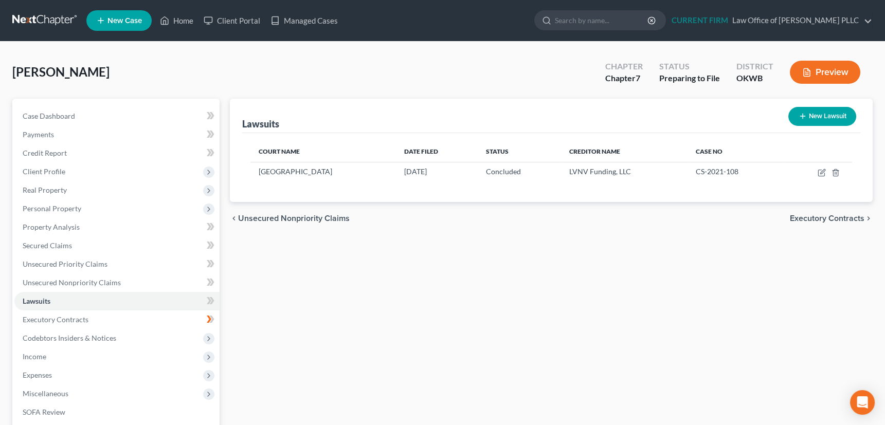
click at [801, 112] on icon "button" at bounding box center [803, 116] width 8 height 8
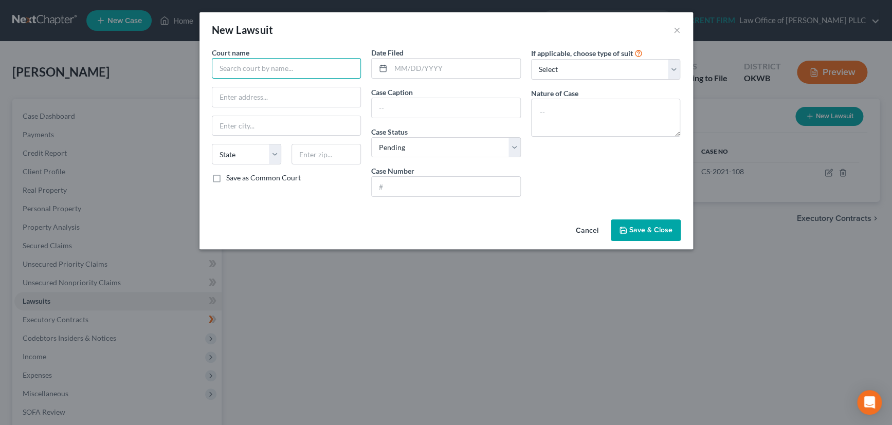
click at [243, 67] on input "text" at bounding box center [287, 68] width 150 height 21
click at [247, 82] on div "Logan County District Court" at bounding box center [273, 86] width 107 height 10
click at [410, 66] on input "text" at bounding box center [456, 69] width 130 height 20
click at [425, 70] on input "06/30/2024" at bounding box center [456, 69] width 130 height 20
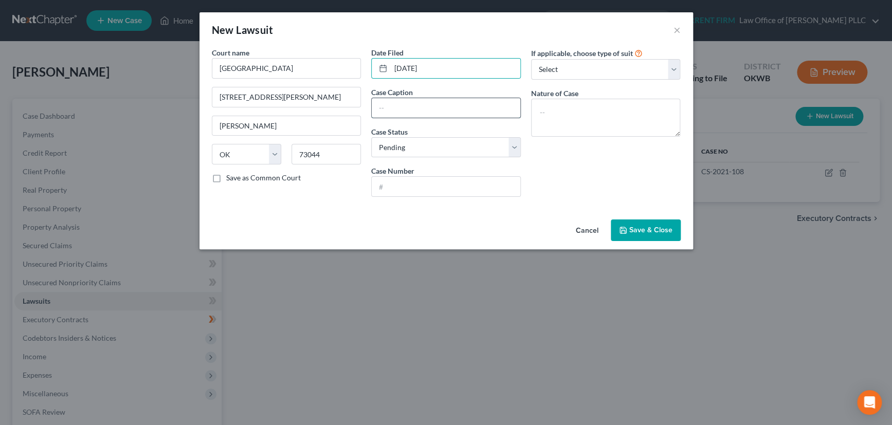
click at [397, 107] on input "text" at bounding box center [446, 108] width 149 height 20
click at [393, 148] on select "Select Pending On Appeal Concluded" at bounding box center [446, 147] width 150 height 21
click at [371, 137] on select "Select Pending On Appeal Concluded" at bounding box center [446, 147] width 150 height 21
click at [393, 189] on input "text" at bounding box center [446, 187] width 149 height 20
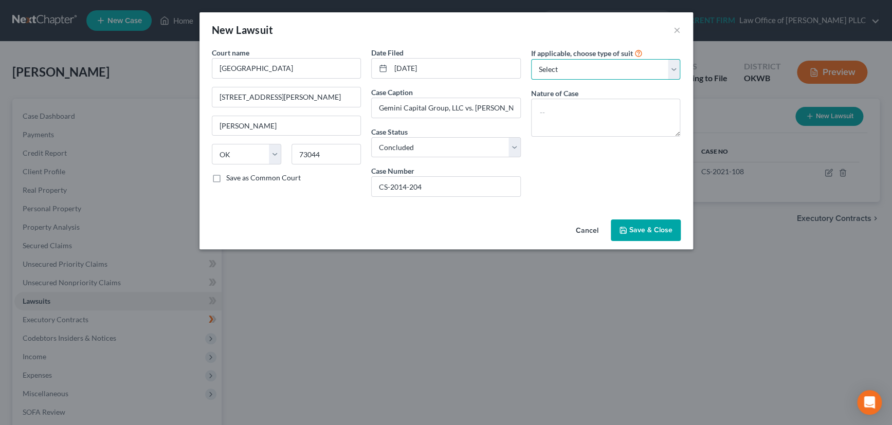
click at [546, 69] on select "Select Repossession Garnishment Foreclosure Attached, Seized, Or Levied Other" at bounding box center [606, 69] width 150 height 21
click at [531, 59] on select "Select Repossession Garnishment Foreclosure Attached, Seized, Or Levied Other" at bounding box center [606, 69] width 150 height 21
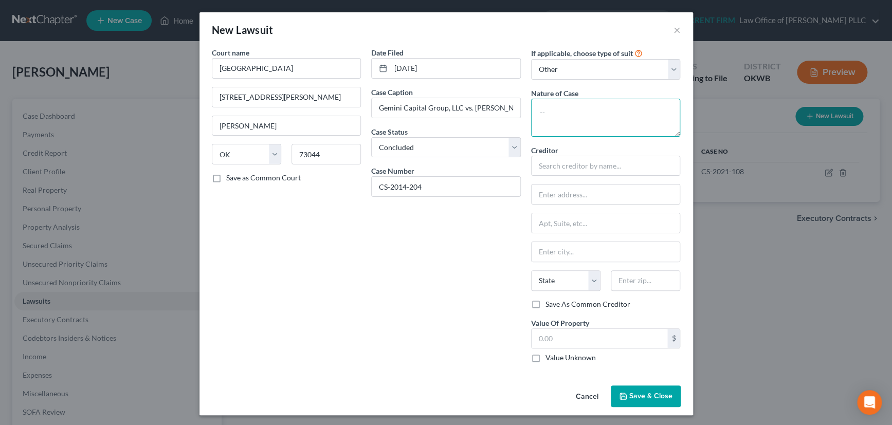
click at [561, 114] on textarea at bounding box center [606, 118] width 150 height 38
click at [564, 161] on input "text" at bounding box center [606, 166] width 150 height 21
click at [570, 185] on div "Gemini Capital Group, LLC" at bounding box center [592, 183] width 107 height 10
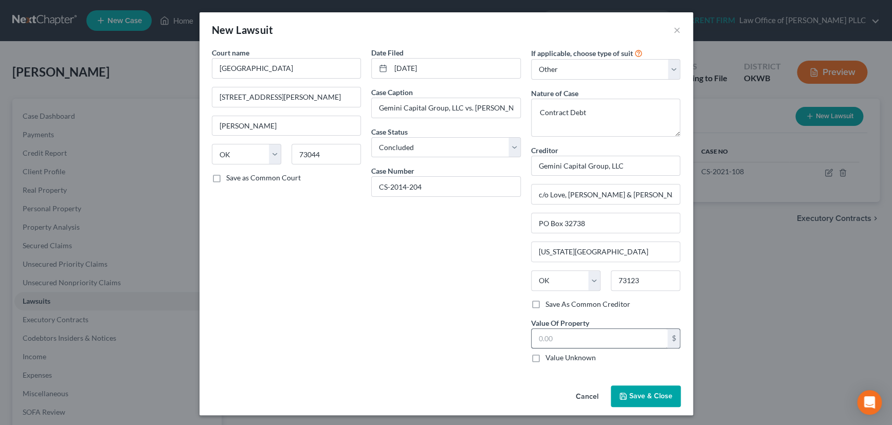
drag, startPoint x: 534, startPoint y: 301, endPoint x: 531, endPoint y: 341, distance: 40.7
click at [546, 307] on label "Save As Common Creditor" at bounding box center [588, 304] width 85 height 10
click at [550, 306] on input "Save As Common Creditor" at bounding box center [553, 302] width 7 height 7
click at [546, 356] on label "Value Unknown" at bounding box center [571, 358] width 50 height 10
click at [550, 356] on input "Value Unknown" at bounding box center [553, 356] width 7 height 7
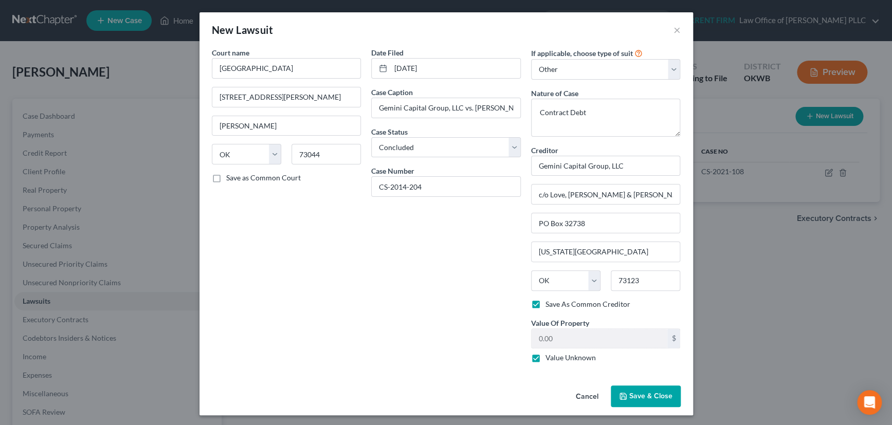
click at [653, 396] on span "Save & Close" at bounding box center [650, 396] width 43 height 9
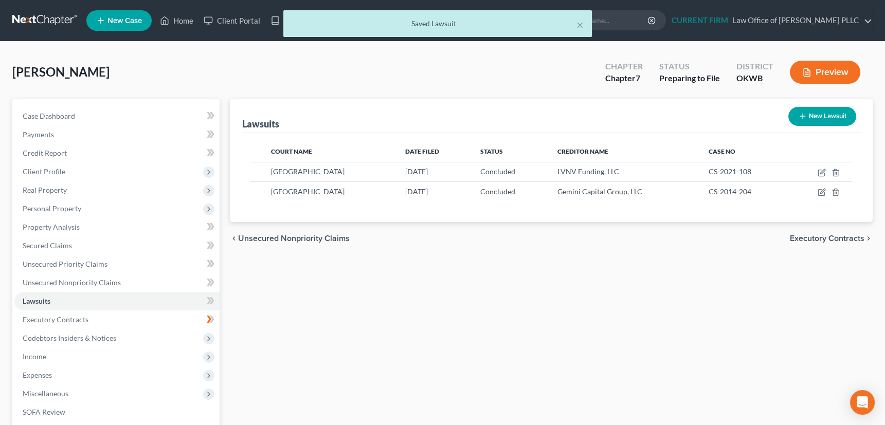
click at [317, 237] on span "Unsecured Nonpriority Claims" at bounding box center [294, 239] width 112 height 8
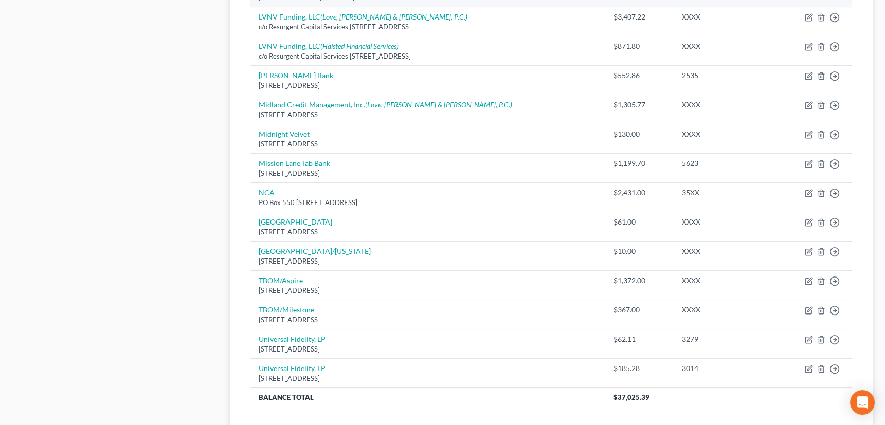
scroll to position [654, 0]
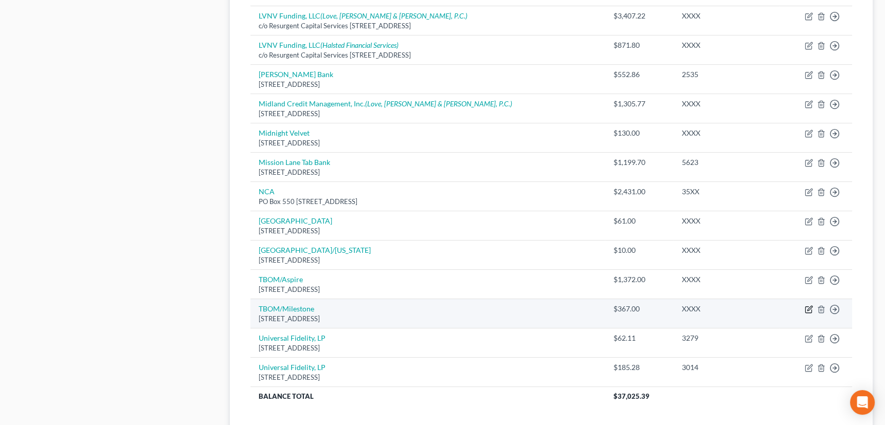
click at [808, 307] on icon "button" at bounding box center [809, 308] width 5 height 5
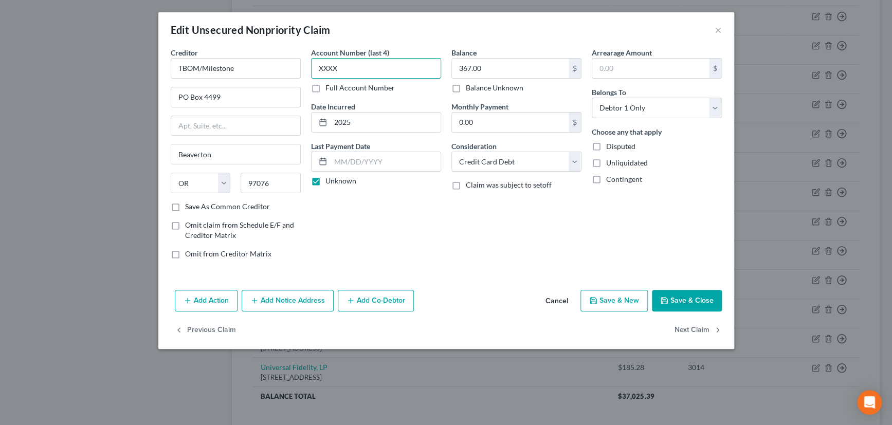
drag, startPoint x: 321, startPoint y: 67, endPoint x: 309, endPoint y: 69, distance: 12.4
click at [309, 69] on div "Account Number (last 4) XXXX Full Account Number Date Incurred 2025 Last Paymen…" at bounding box center [376, 157] width 140 height 220
click at [691, 298] on button "Save & Close" at bounding box center [687, 301] width 70 height 22
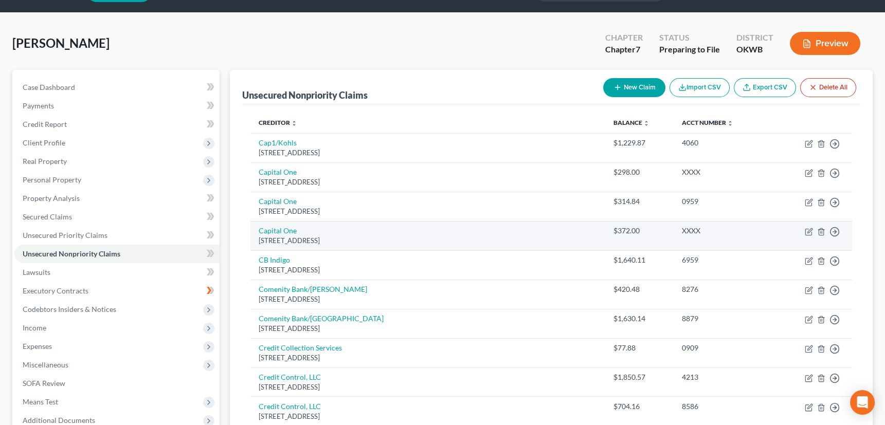
scroll to position [0, 0]
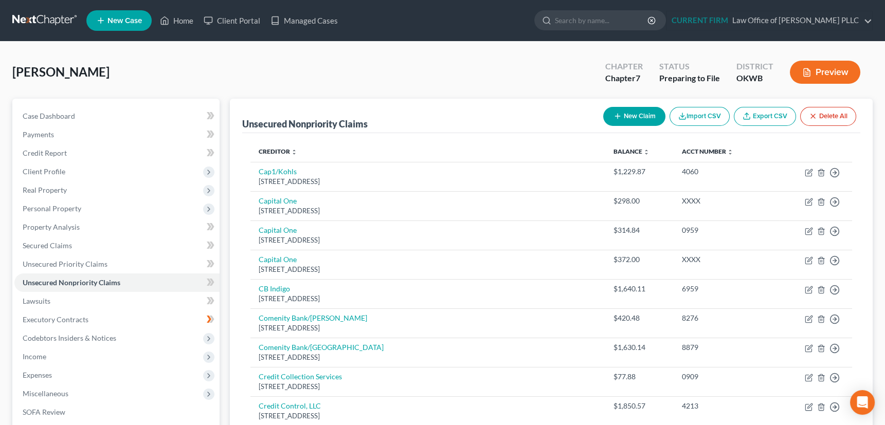
click at [614, 112] on icon "button" at bounding box center [618, 116] width 8 height 8
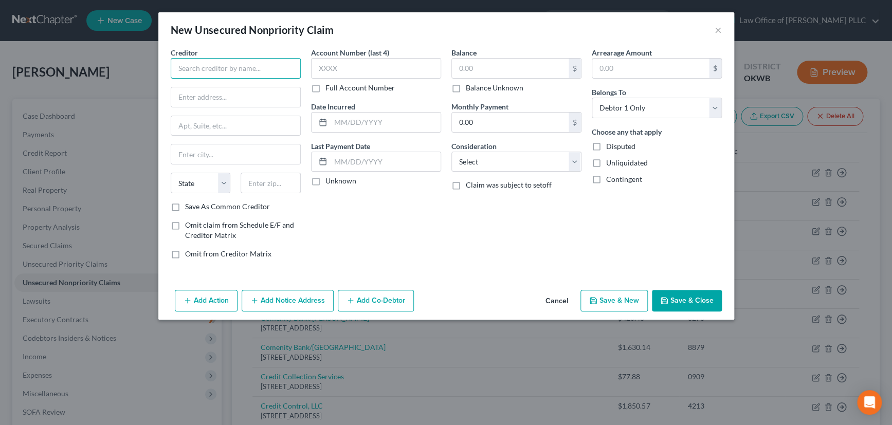
click at [250, 67] on input "text" at bounding box center [236, 68] width 130 height 21
click at [359, 67] on input "text" at bounding box center [376, 68] width 130 height 21
click at [326, 183] on label "Unknown" at bounding box center [341, 181] width 31 height 10
click at [330, 183] on input "Unknown" at bounding box center [333, 179] width 7 height 7
click at [488, 71] on input "text" at bounding box center [510, 69] width 117 height 20
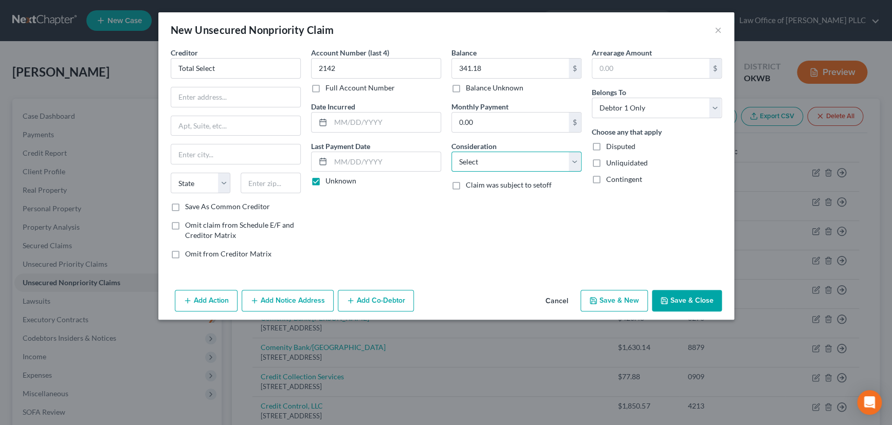
click at [466, 163] on select "Select Cable / Satellite Services Collection Agency Credit Card Debt Debt Couns…" at bounding box center [517, 162] width 130 height 21
click at [452, 152] on select "Select Cable / Satellite Services Collection Agency Credit Card Debt Debt Couns…" at bounding box center [517, 162] width 130 height 21
click at [264, 98] on input "text" at bounding box center [235, 97] width 129 height 20
click at [278, 185] on input "text" at bounding box center [271, 183] width 60 height 21
click at [192, 95] on input "PO box 5215" at bounding box center [235, 97] width 129 height 20
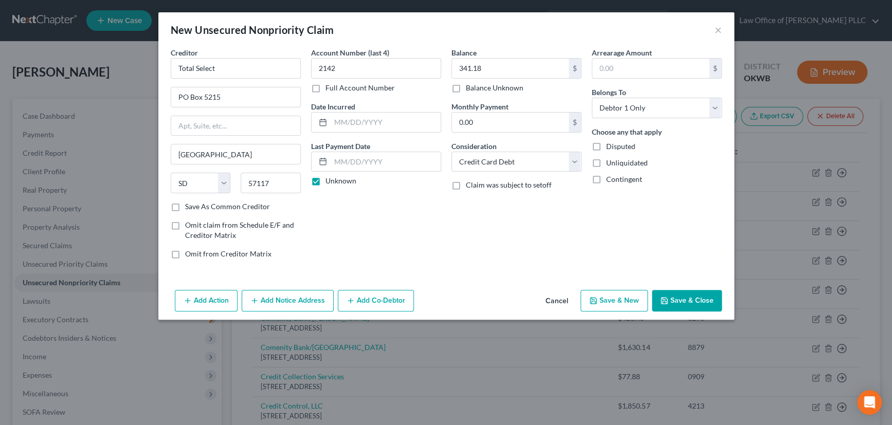
click at [689, 289] on div "Add Action Add Notice Address Add Co-Debtor Cancel Save & New Save & Close" at bounding box center [446, 303] width 576 height 34
click at [689, 295] on button "Save & Close" at bounding box center [687, 301] width 70 height 22
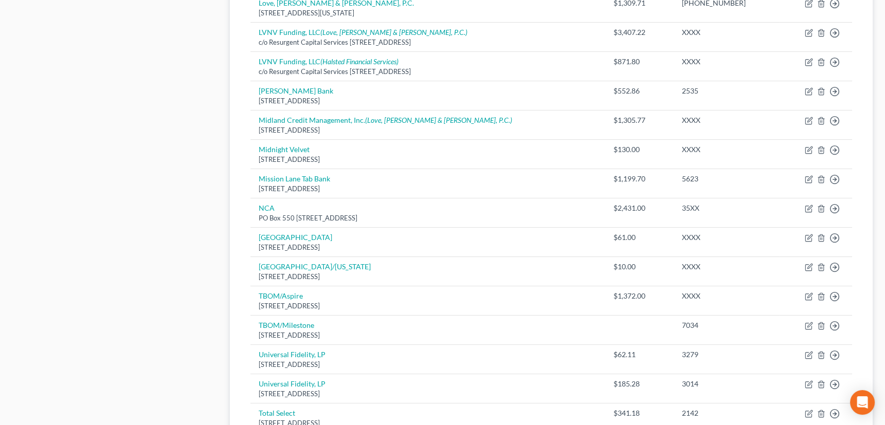
scroll to position [654, 0]
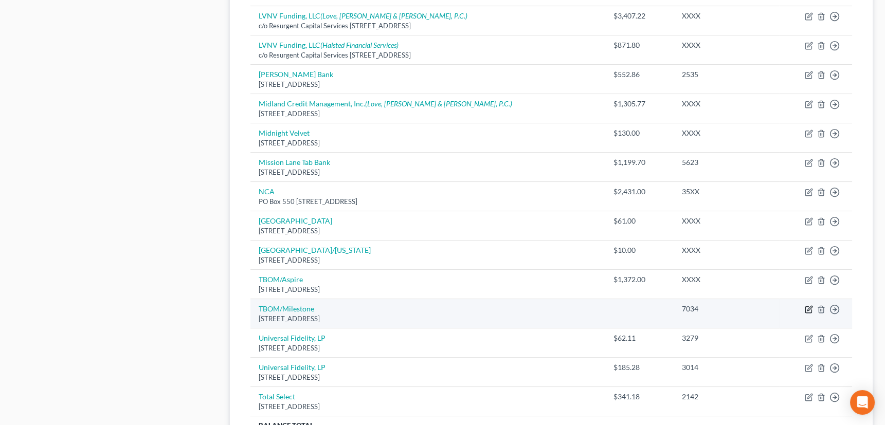
click at [807, 307] on icon "button" at bounding box center [809, 308] width 5 height 5
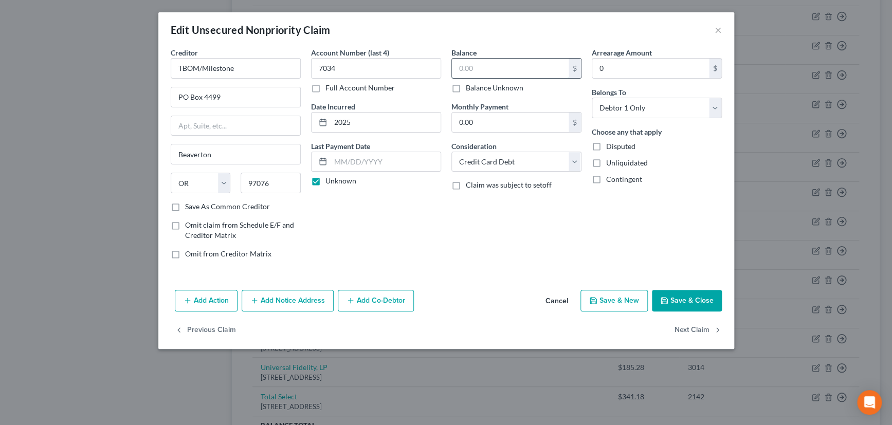
click at [466, 68] on input "text" at bounding box center [510, 69] width 117 height 20
click at [703, 298] on button "Save & Close" at bounding box center [687, 301] width 70 height 22
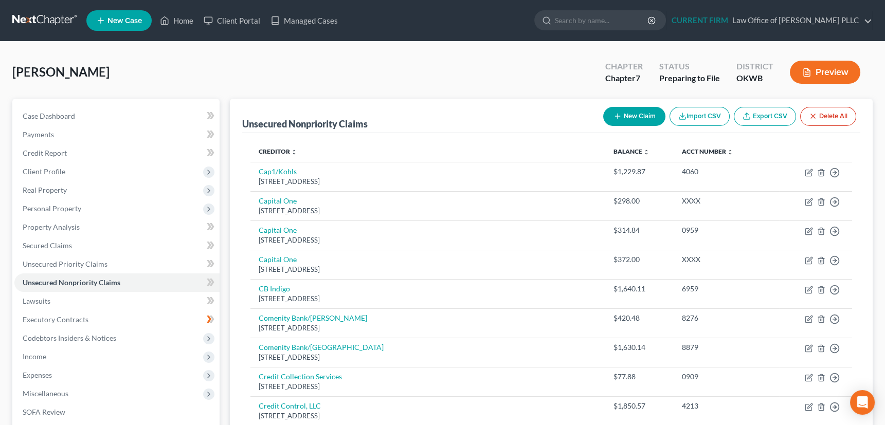
scroll to position [46, 0]
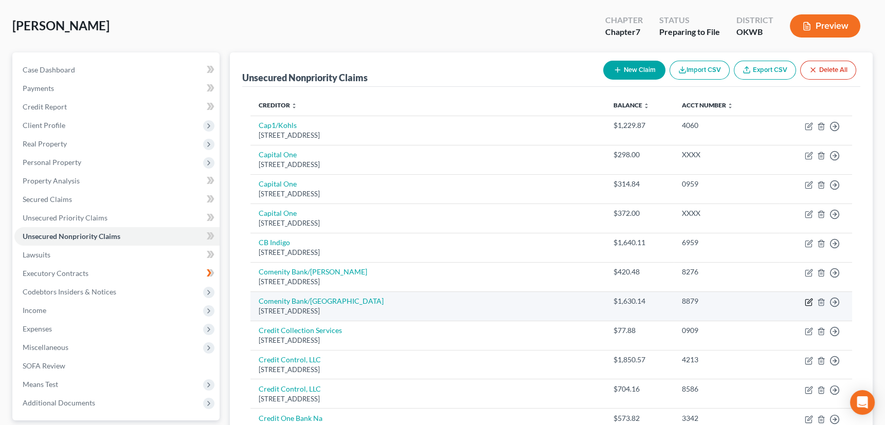
click at [805, 299] on icon "button" at bounding box center [808, 302] width 6 height 6
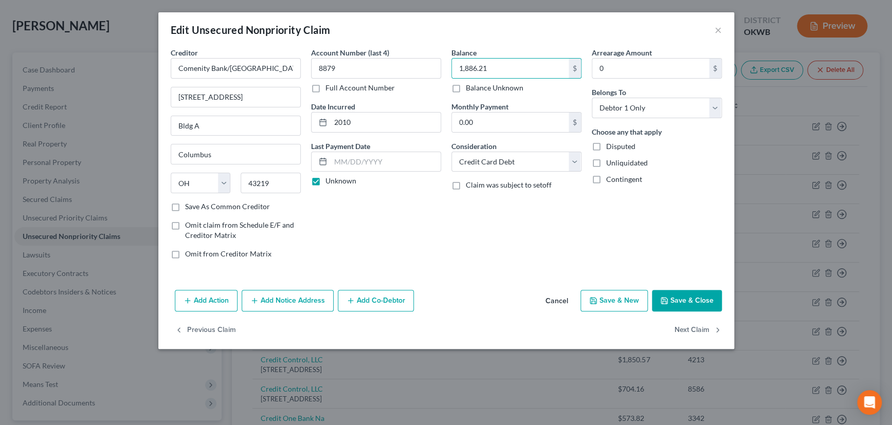
click at [676, 295] on button "Save & Close" at bounding box center [687, 301] width 70 height 22
